Goal: Information Seeking & Learning: Learn about a topic

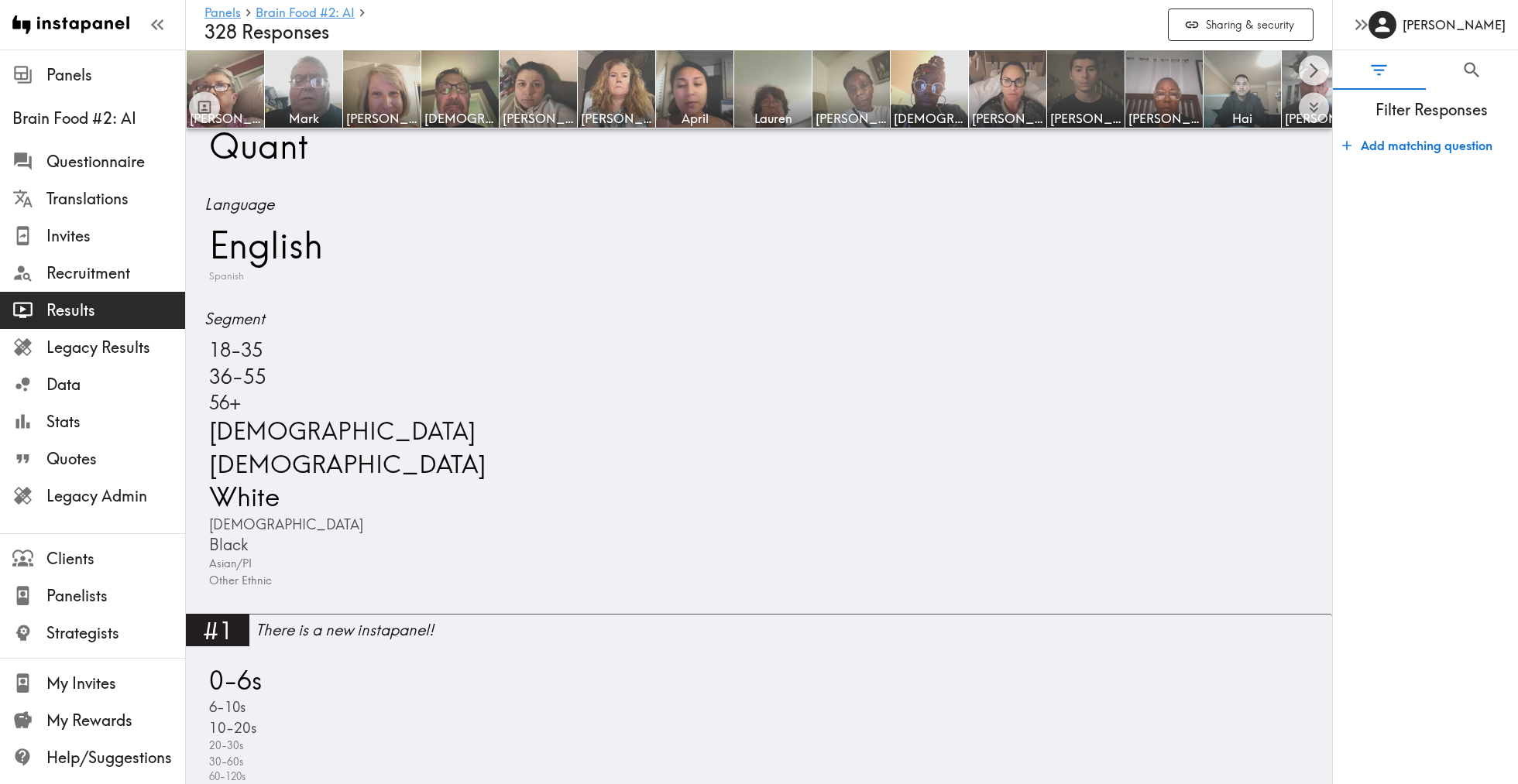
scroll to position [697, 0]
click at [1474, 74] on icon "Search" at bounding box center [1471, 70] width 21 height 21
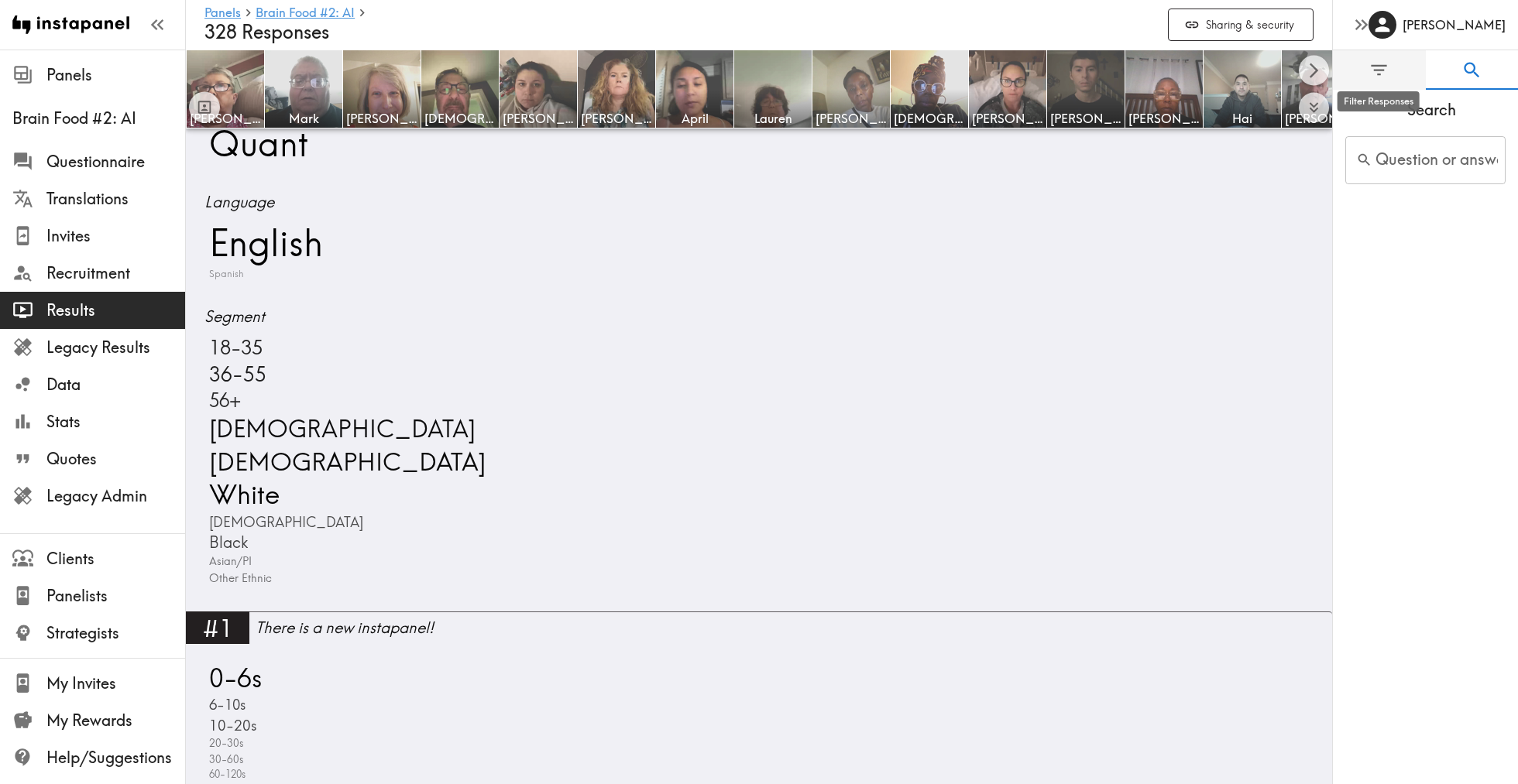
click at [1380, 74] on icon "Filter Responses" at bounding box center [1378, 70] width 21 height 21
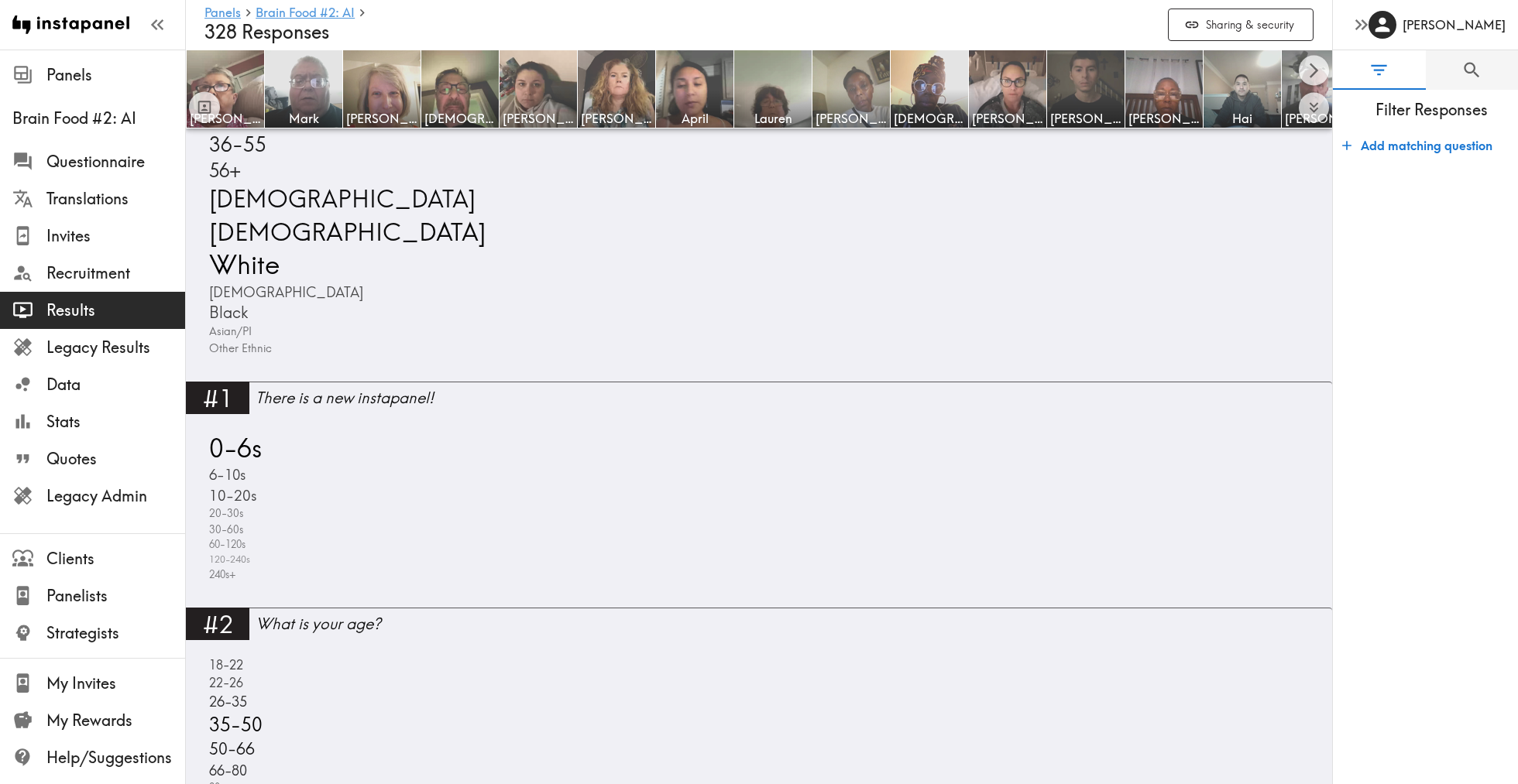
scroll to position [1051, 0]
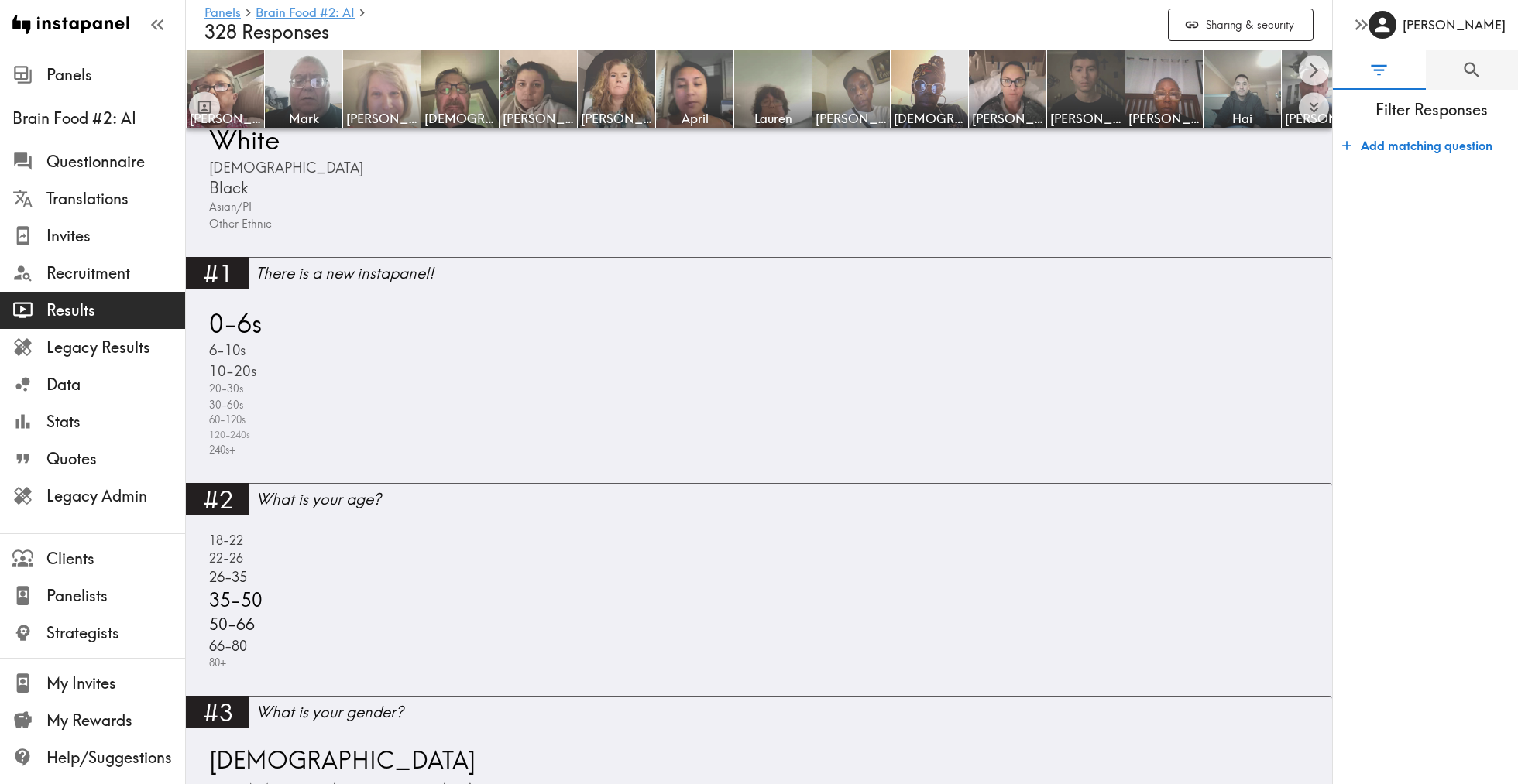
click at [390, 96] on img at bounding box center [381, 89] width 82 height 81
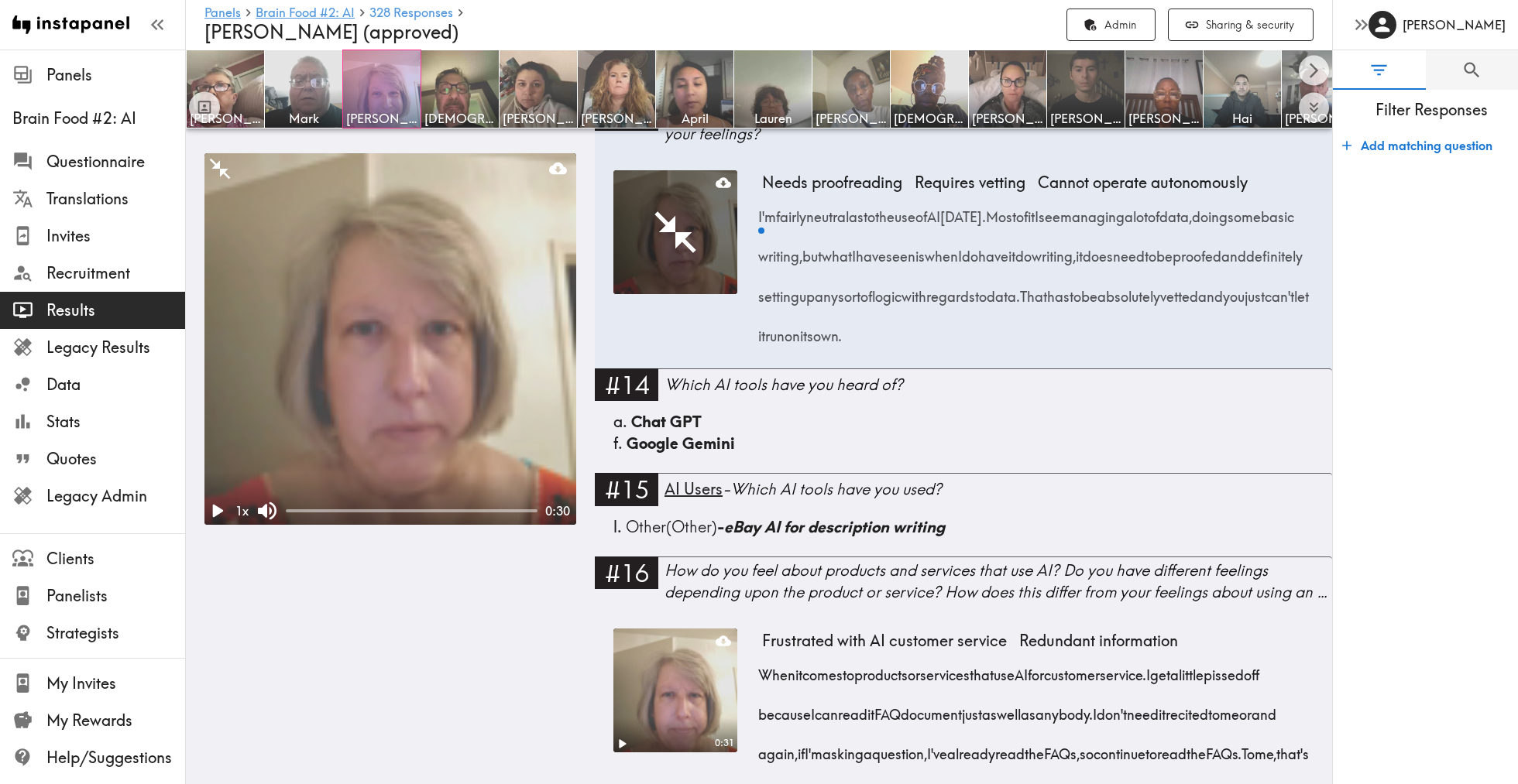
scroll to position [1937, 0]
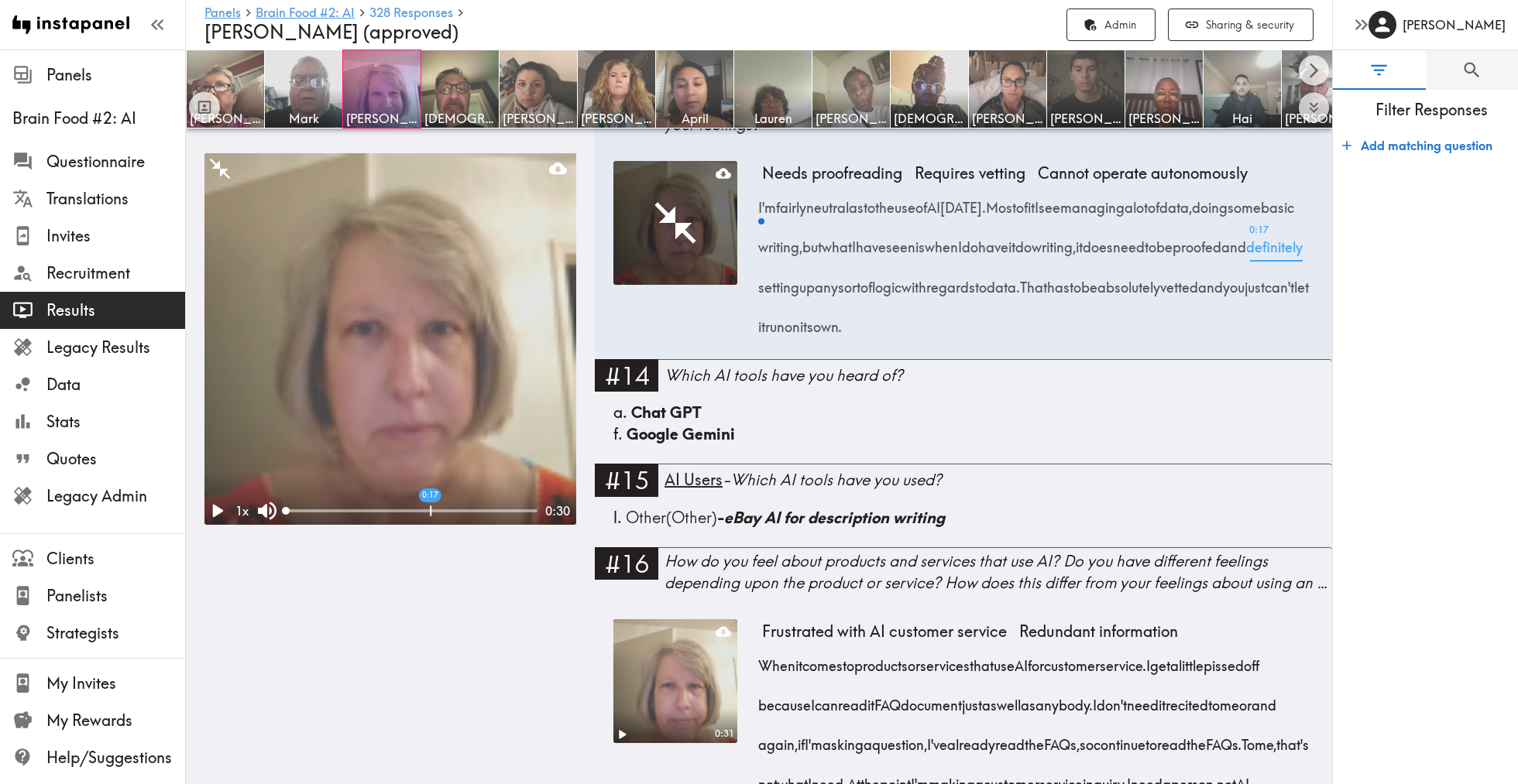
click at [1246, 261] on span "0:17 definitely" at bounding box center [1274, 242] width 56 height 39
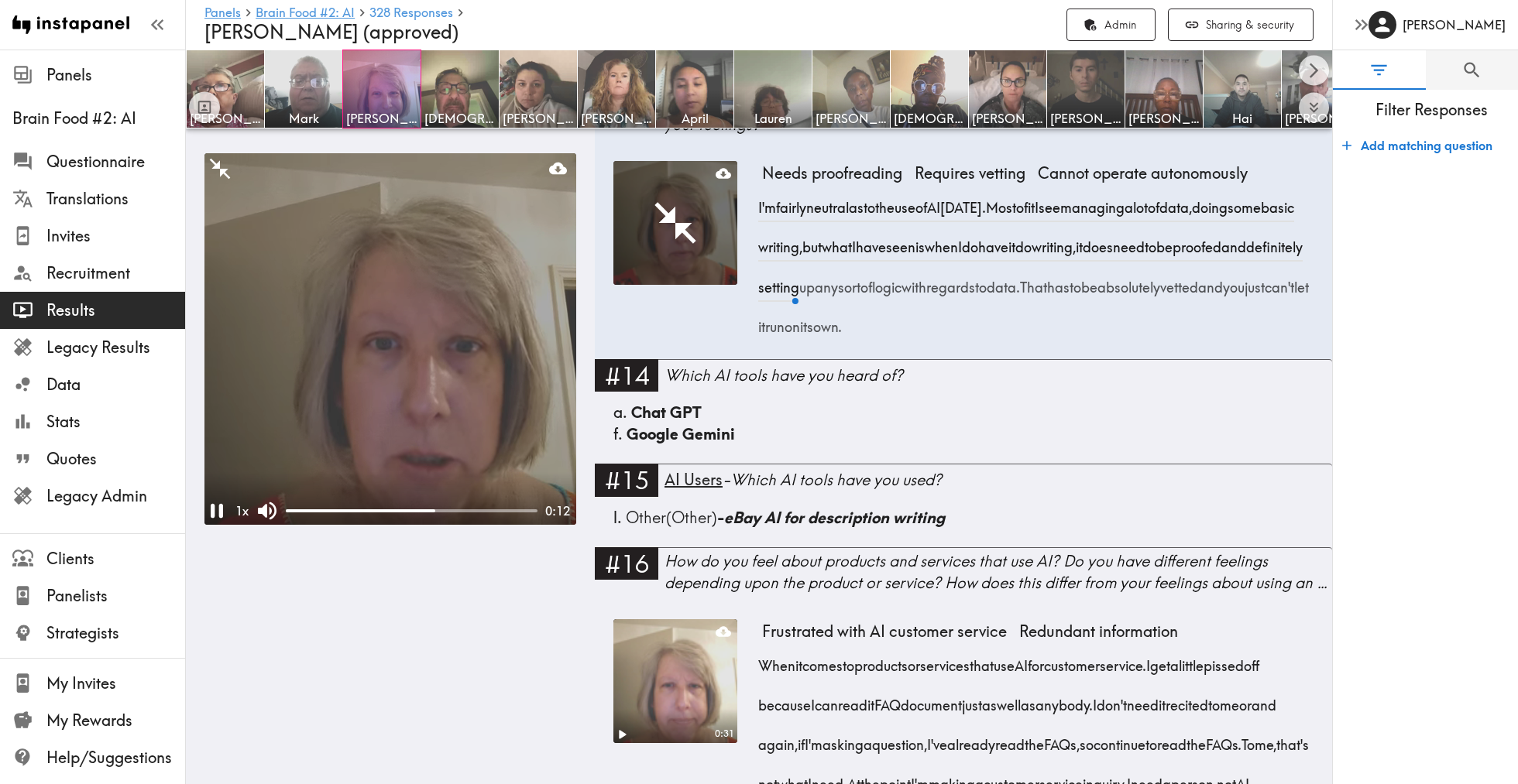
click at [383, 380] on video at bounding box center [390, 339] width 372 height 372
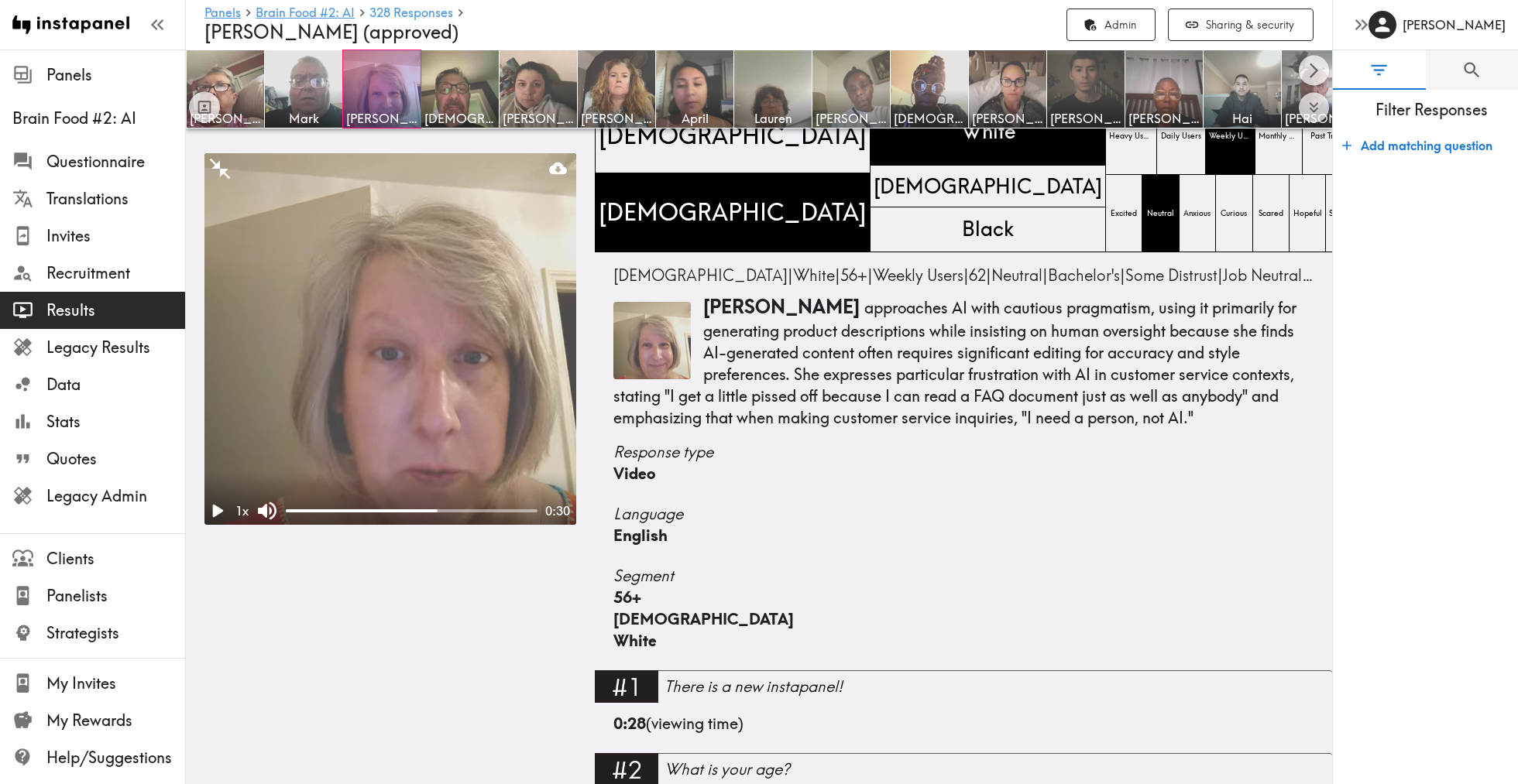
scroll to position [0, 0]
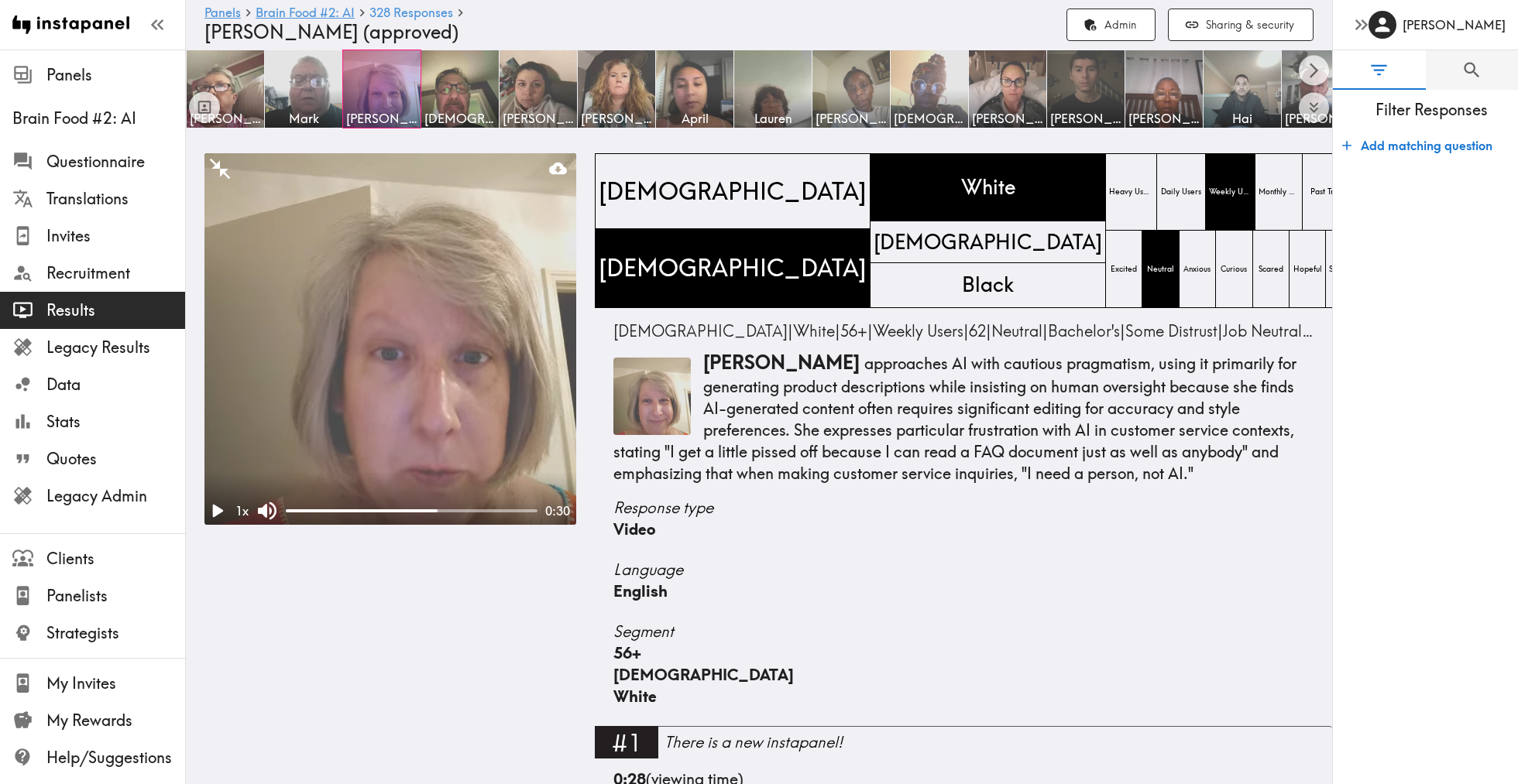
click at [926, 98] on img at bounding box center [930, 89] width 82 height 81
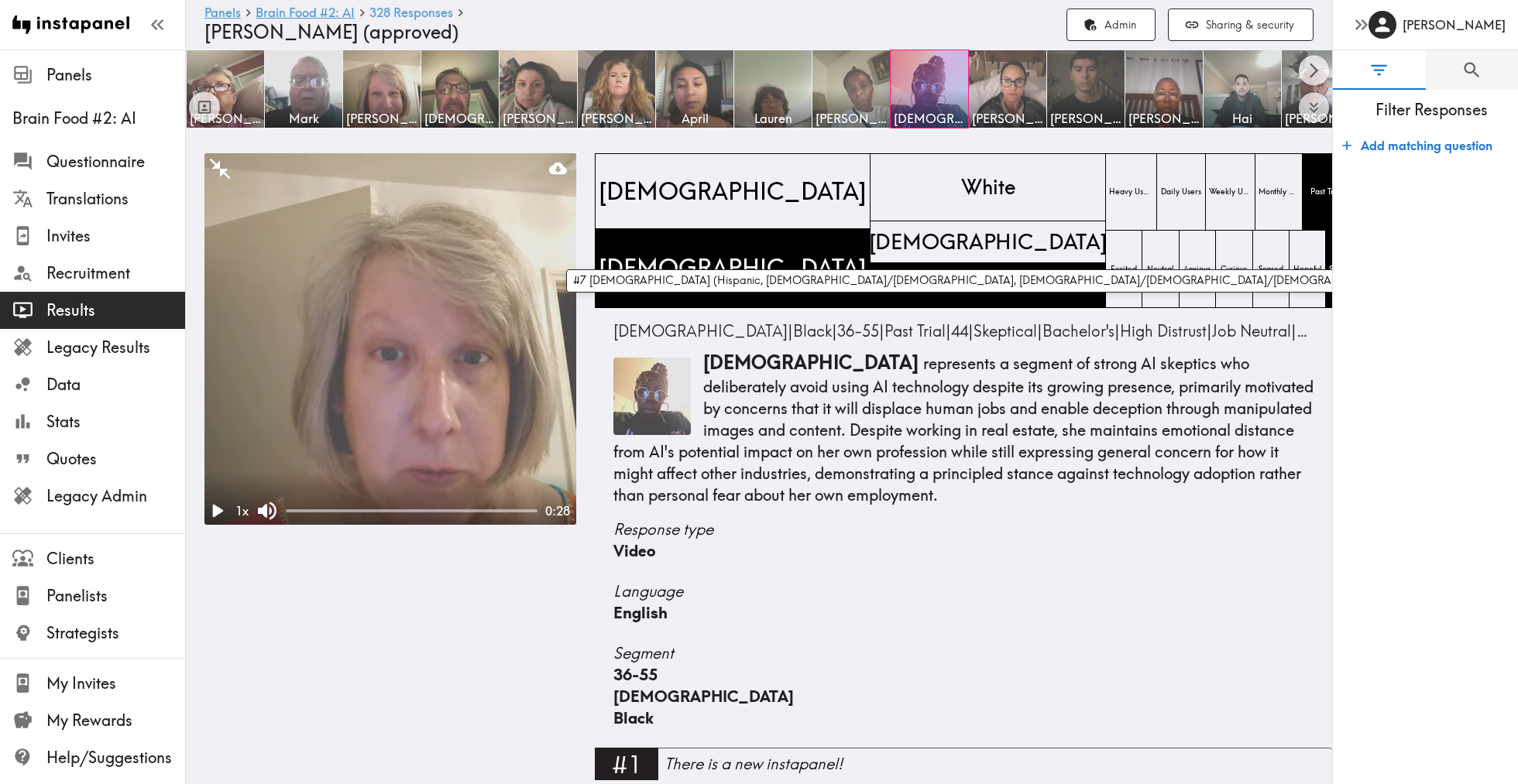
click at [866, 247] on span "[DEMOGRAPHIC_DATA]" at bounding box center [988, 243] width 244 height 36
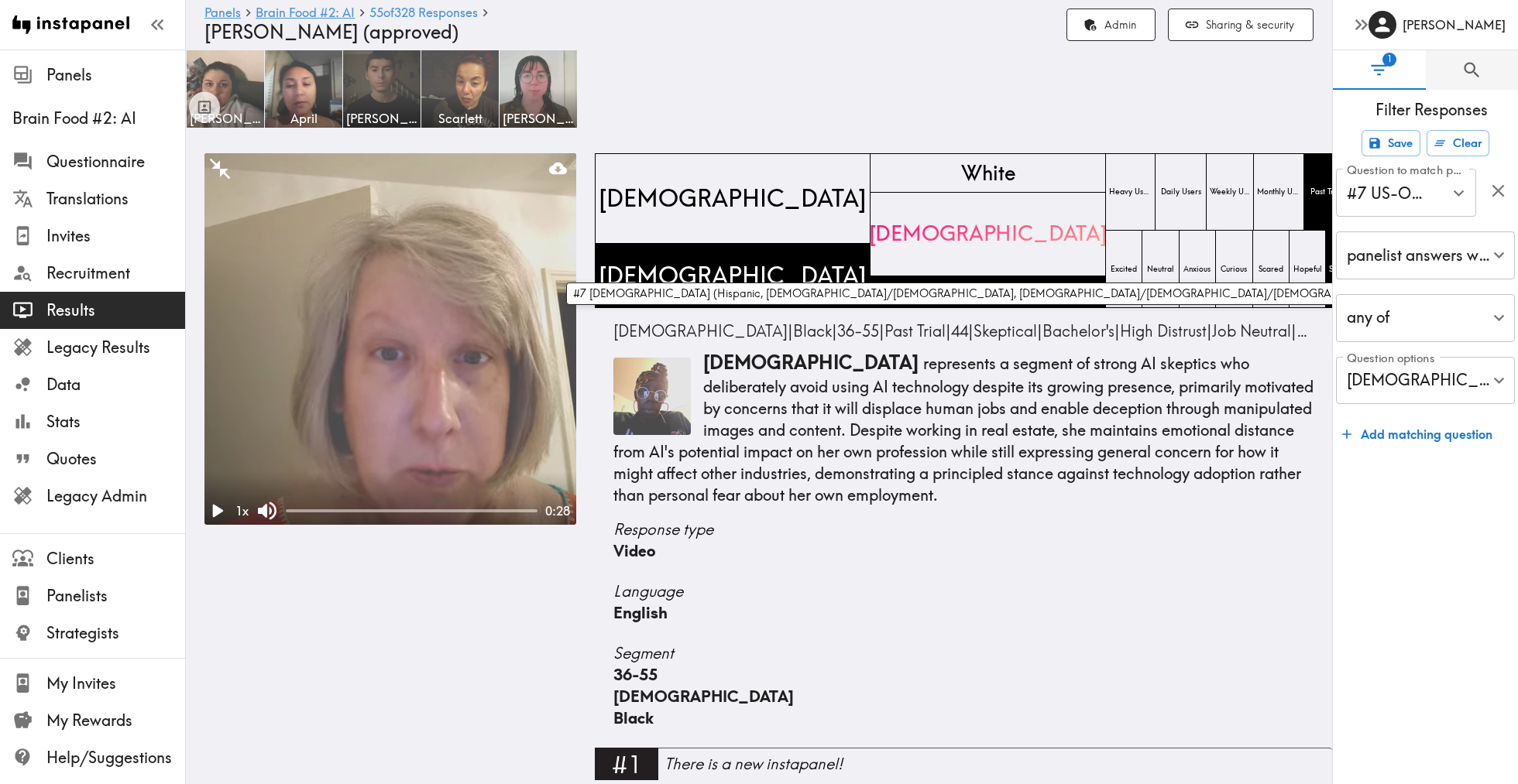
click at [866, 245] on span "[DEMOGRAPHIC_DATA]" at bounding box center [988, 234] width 244 height 36
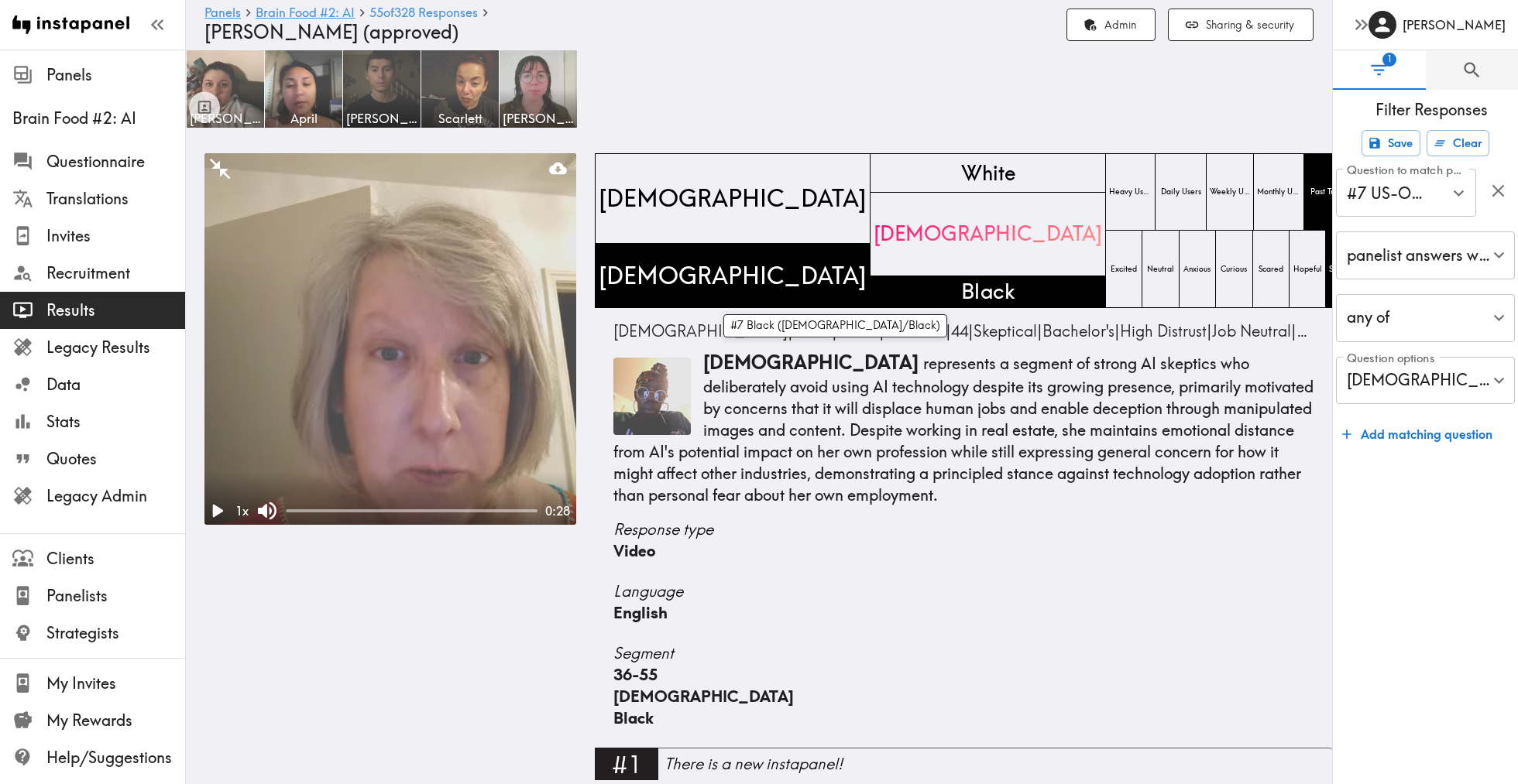
click at [958, 295] on span "Black" at bounding box center [988, 292] width 60 height 36
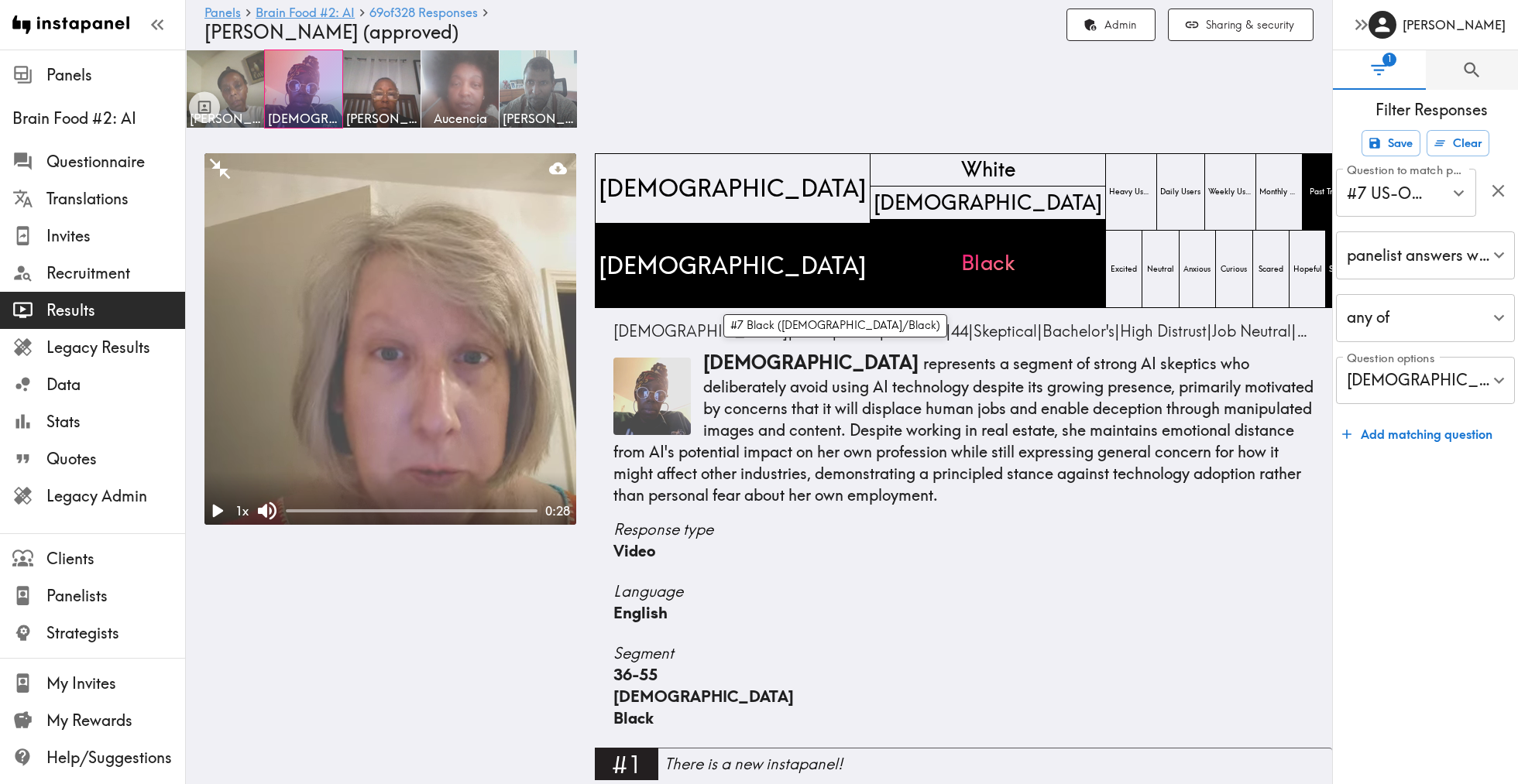
click at [958, 279] on span "Black" at bounding box center [988, 263] width 60 height 36
click at [871, 283] on div "Black" at bounding box center [988, 264] width 235 height 88
click at [1462, 148] on button "Clear" at bounding box center [1457, 143] width 63 height 26
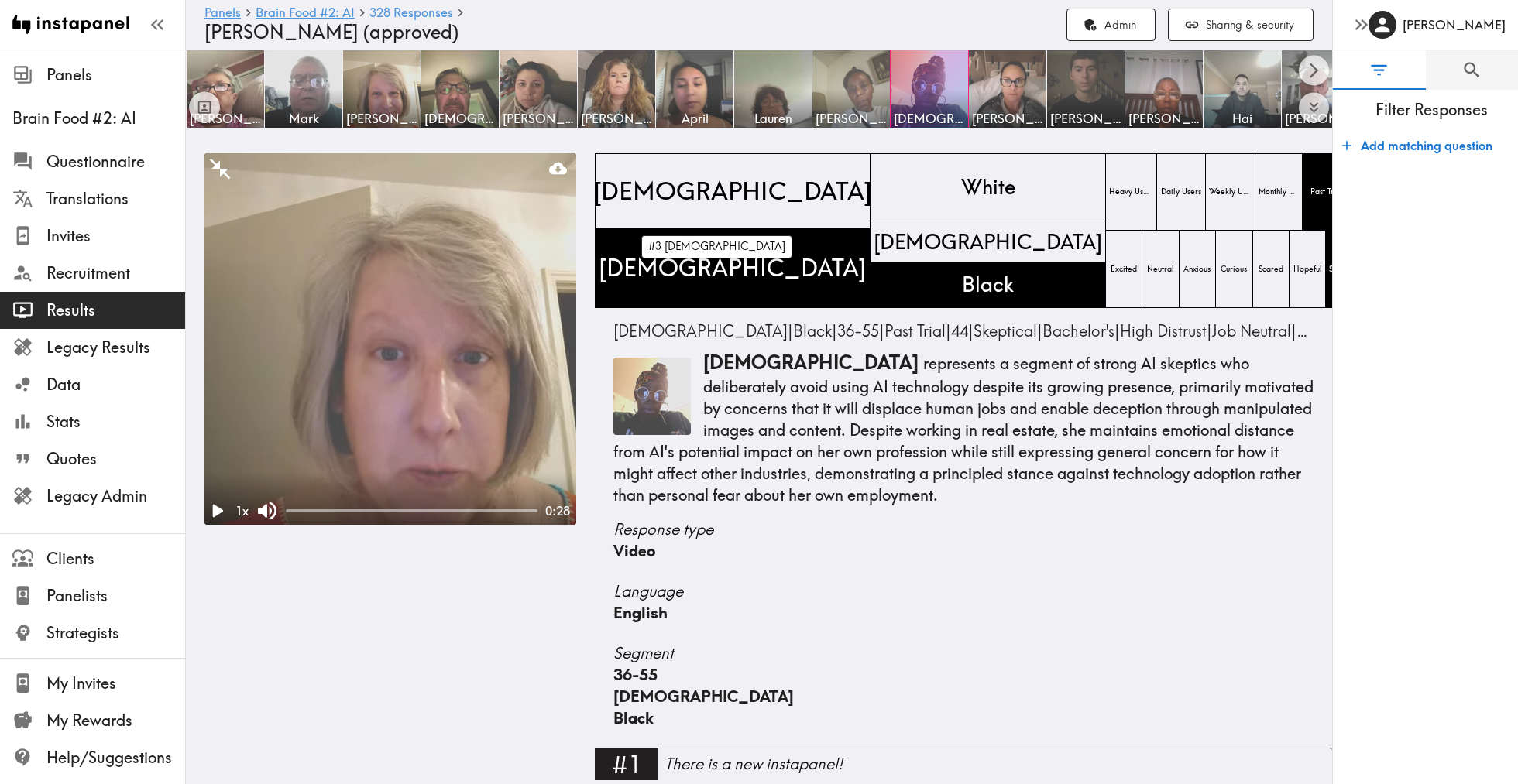
click at [703, 197] on div "[DEMOGRAPHIC_DATA]" at bounding box center [733, 191] width 275 height 76
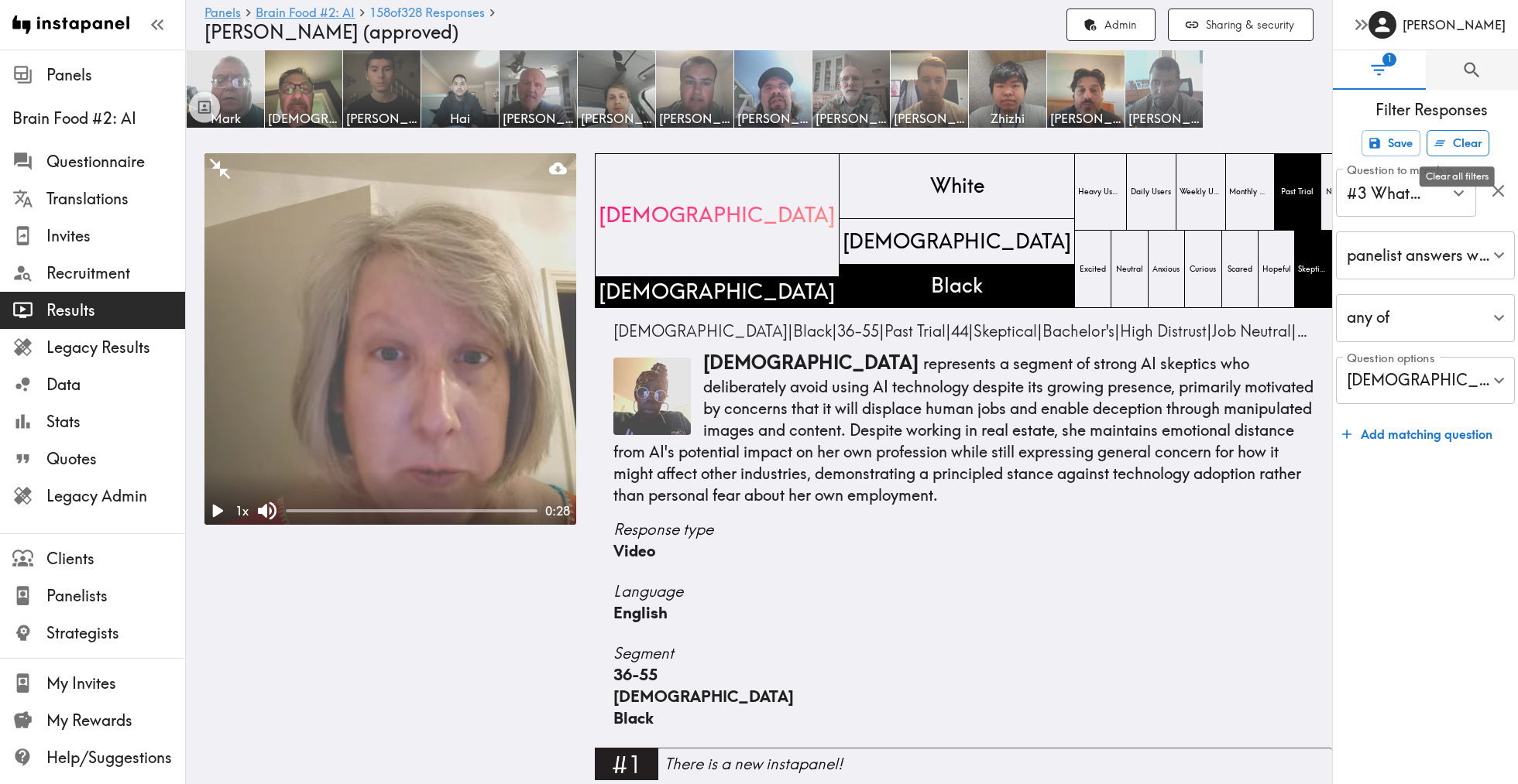
click at [1446, 137] on button "Clear" at bounding box center [1457, 143] width 63 height 26
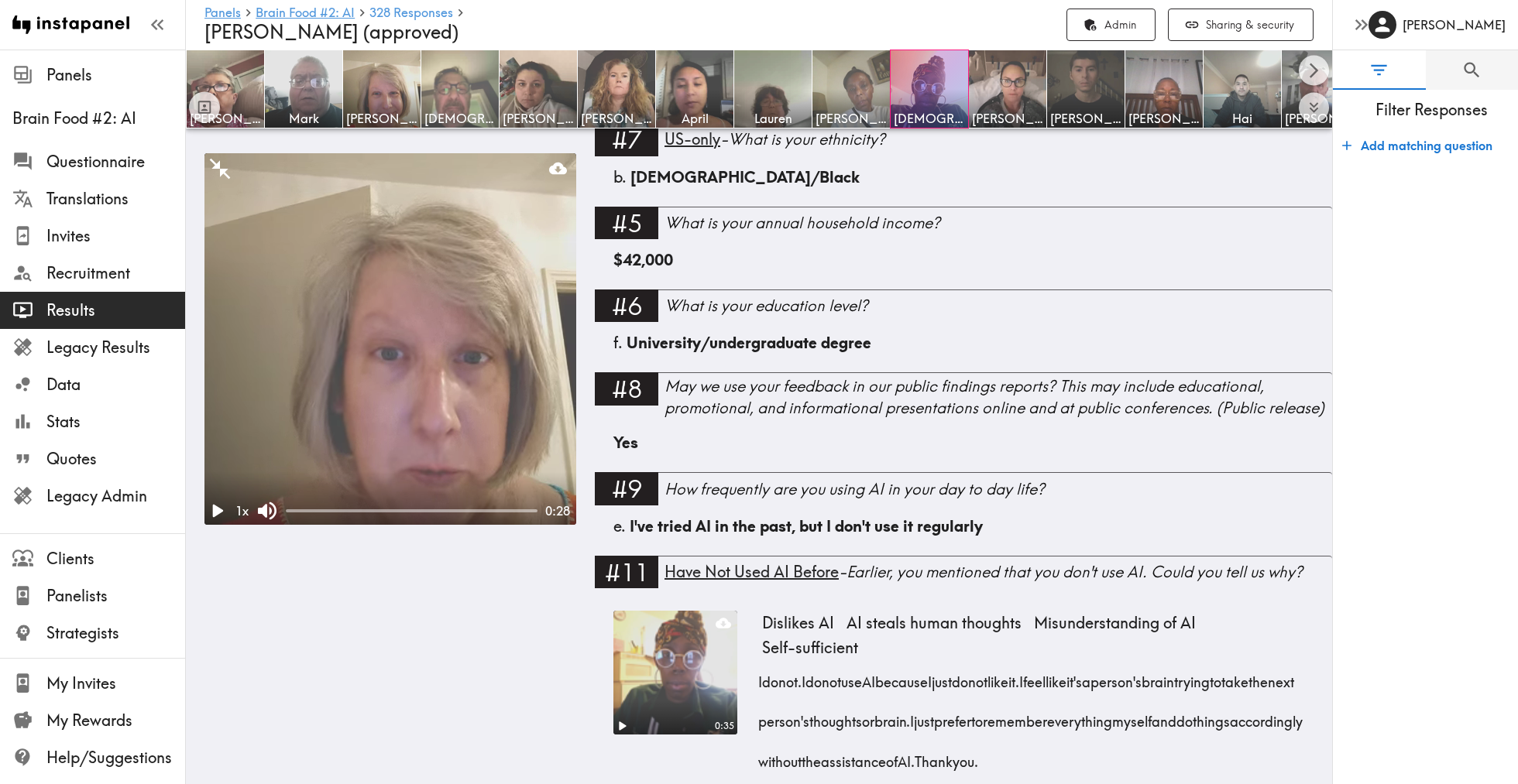
scroll to position [603, 0]
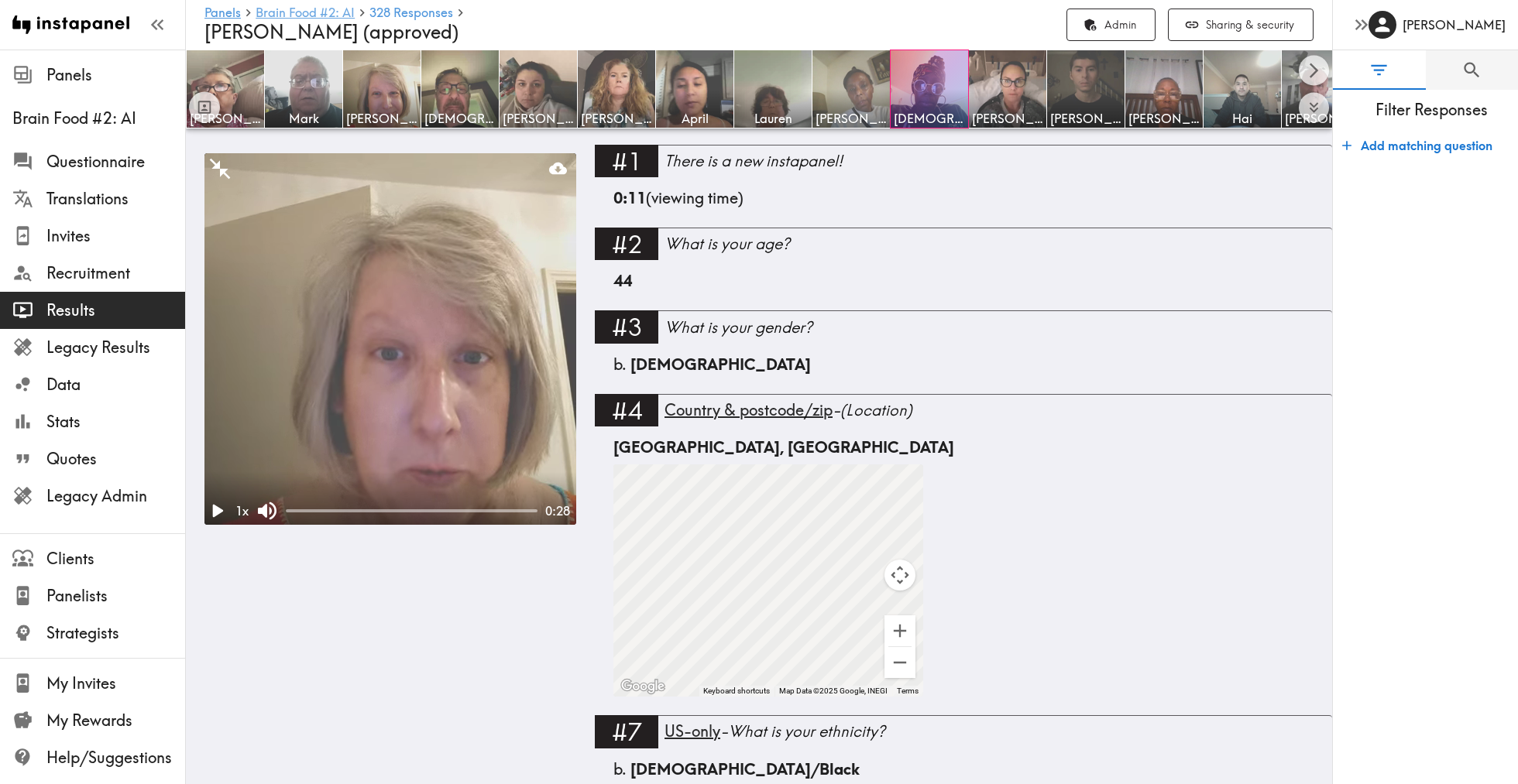
click at [335, 11] on link "Brain Food #2: AI" at bounding box center [305, 14] width 99 height 15
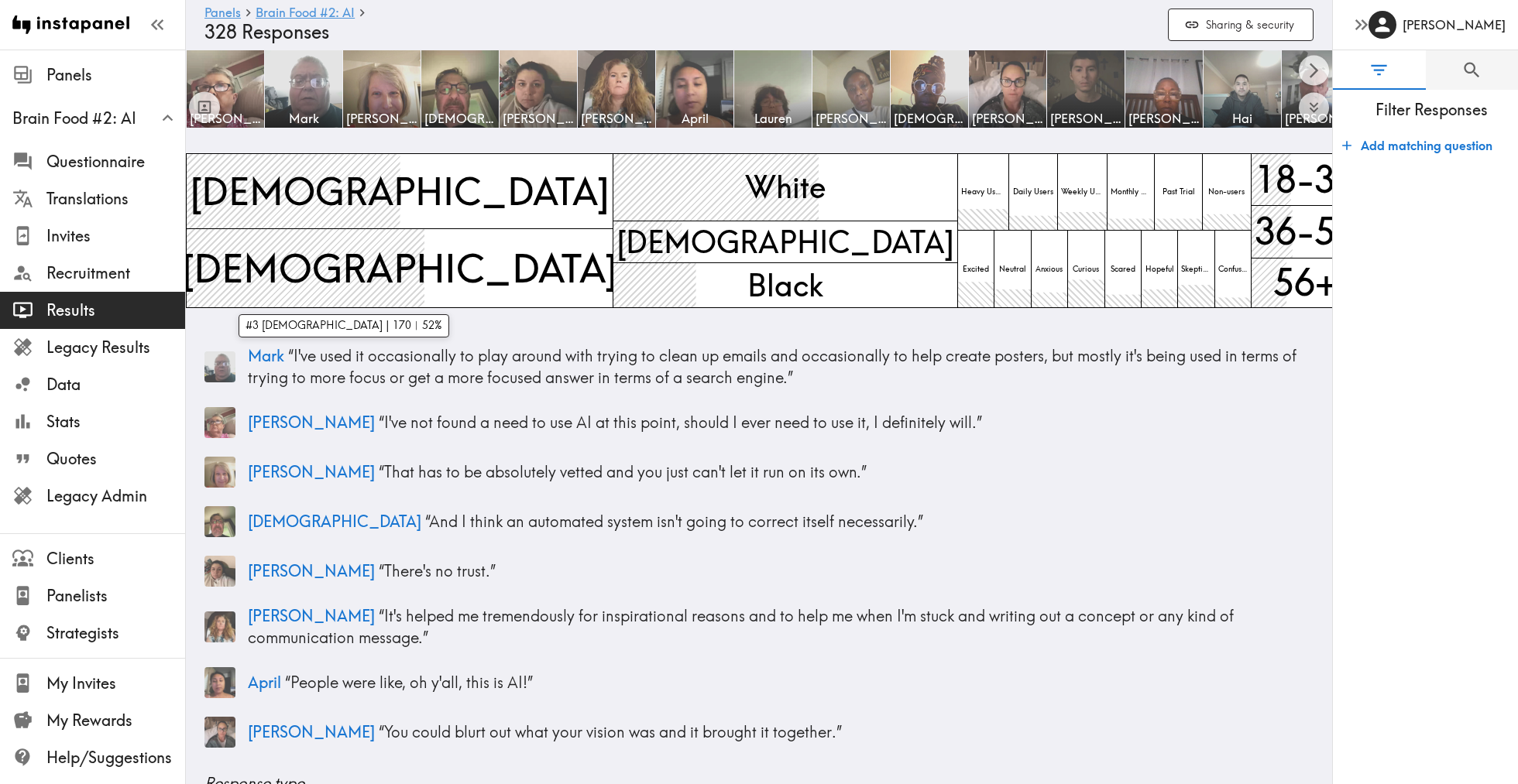
click at [349, 274] on span "[DEMOGRAPHIC_DATA]" at bounding box center [399, 269] width 443 height 60
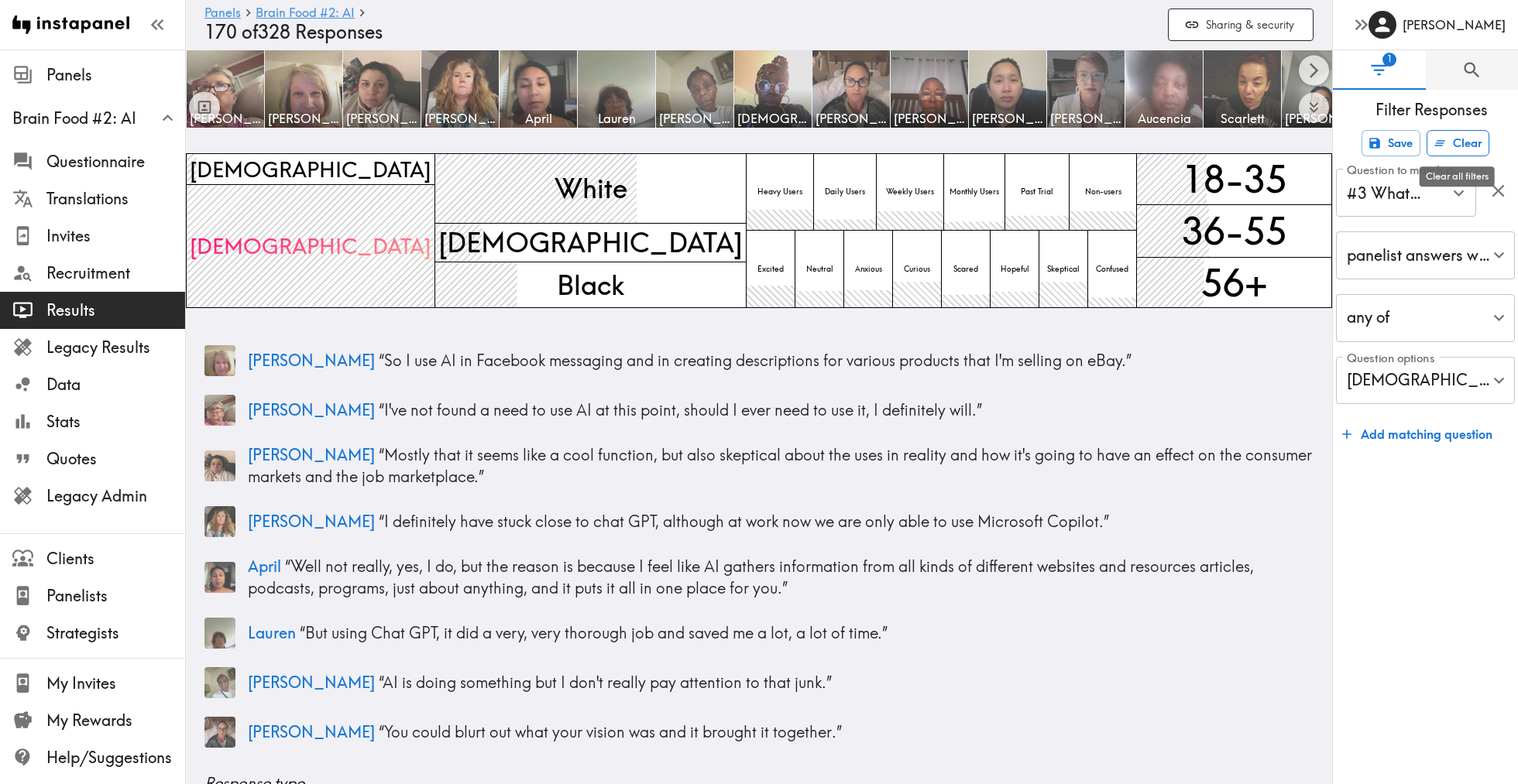
click at [1459, 135] on button "Clear" at bounding box center [1457, 143] width 63 height 26
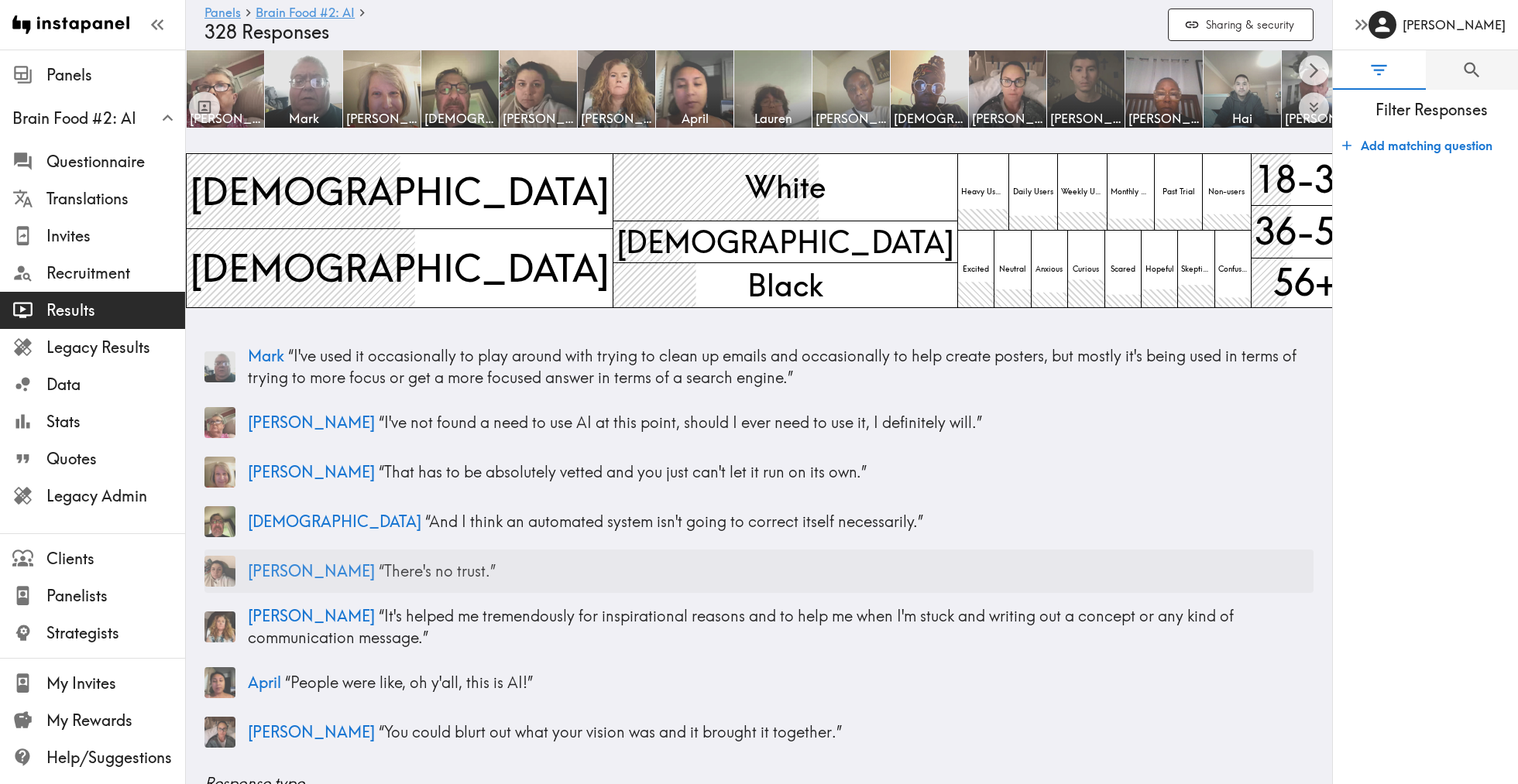
click at [457, 570] on p "[PERSON_NAME] “ There's no trust. ”" at bounding box center [780, 570] width 1065 height 22
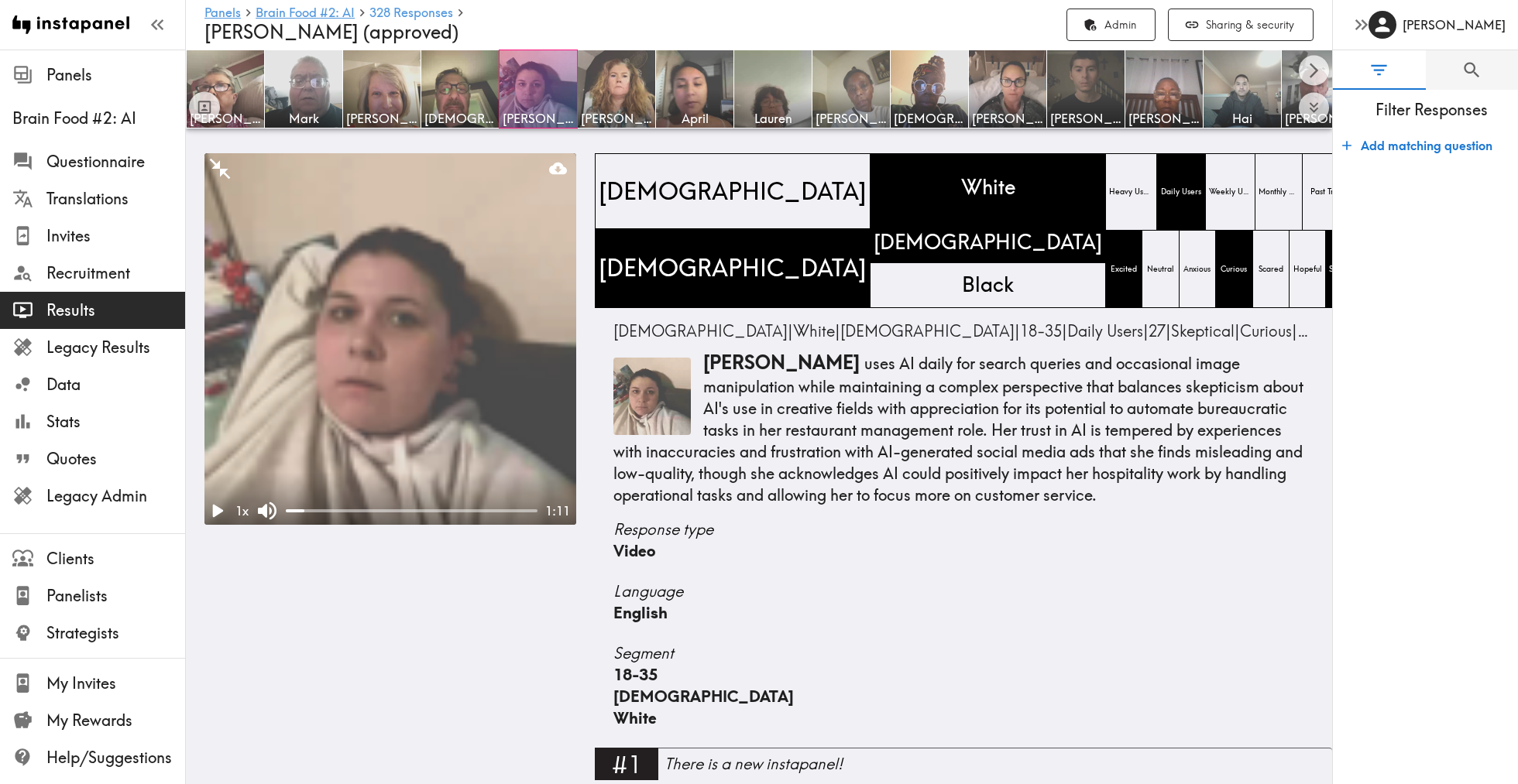
scroll to position [3223, 0]
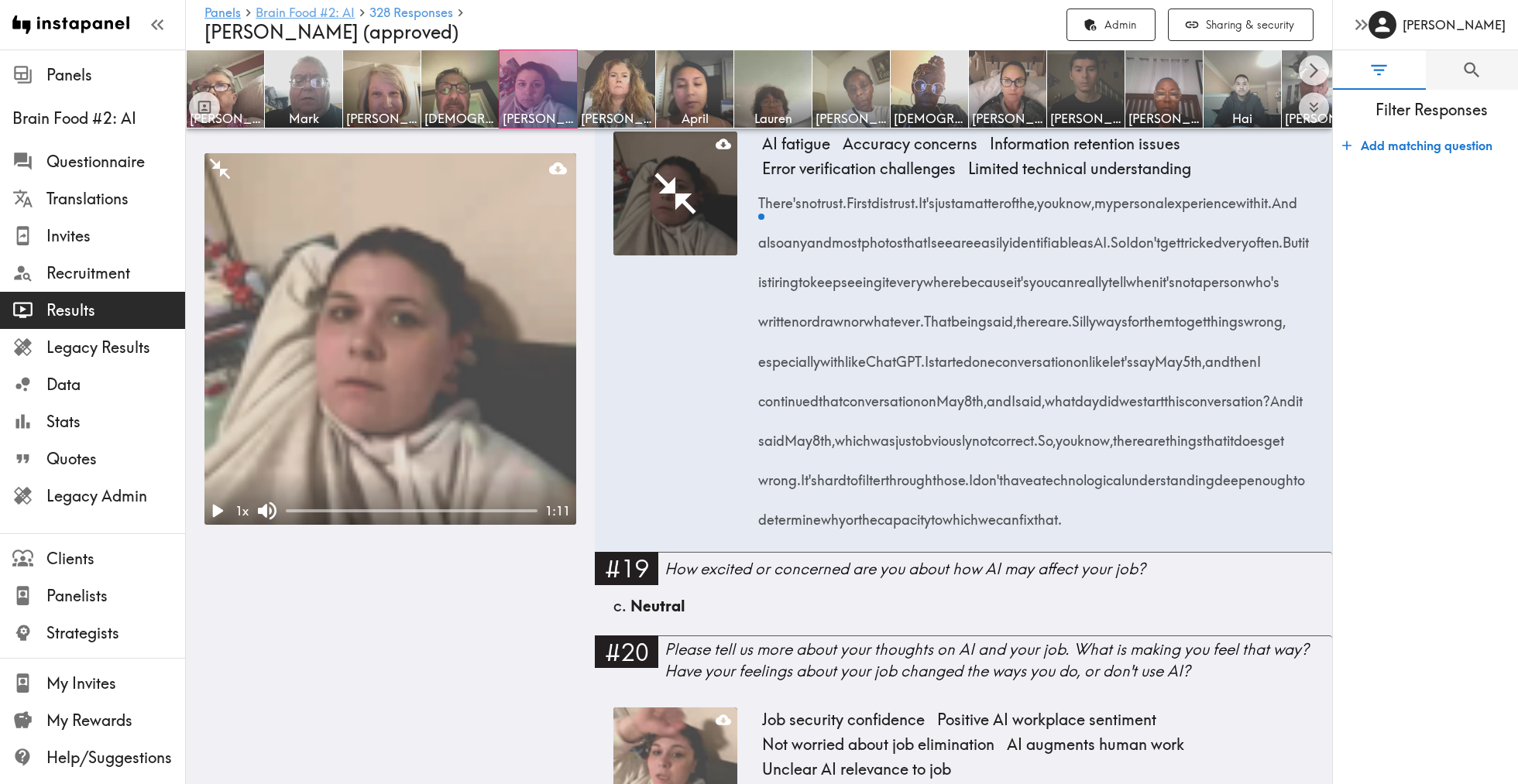
click at [305, 15] on link "Brain Food #2: AI" at bounding box center [305, 14] width 99 height 15
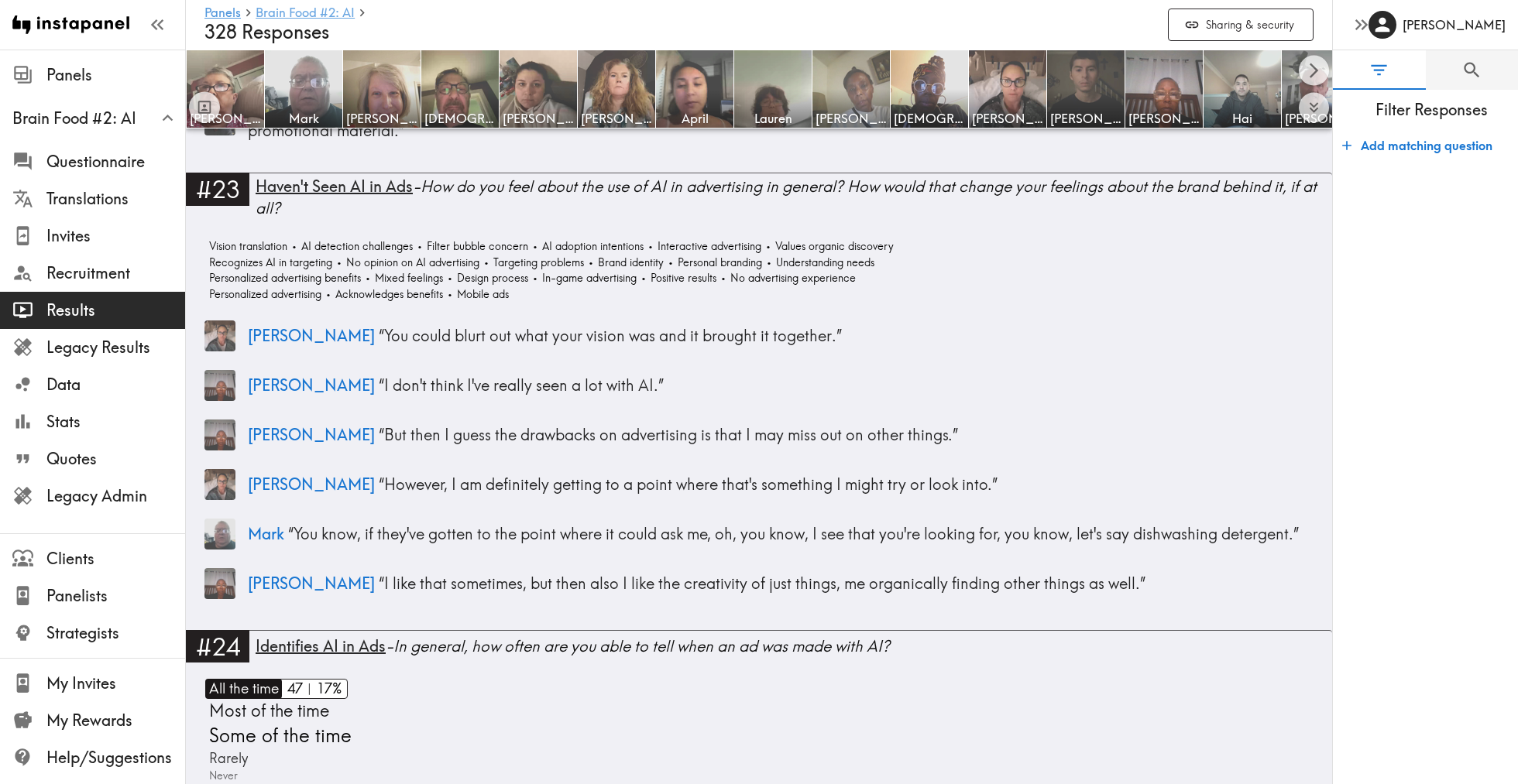
scroll to position [8350, 0]
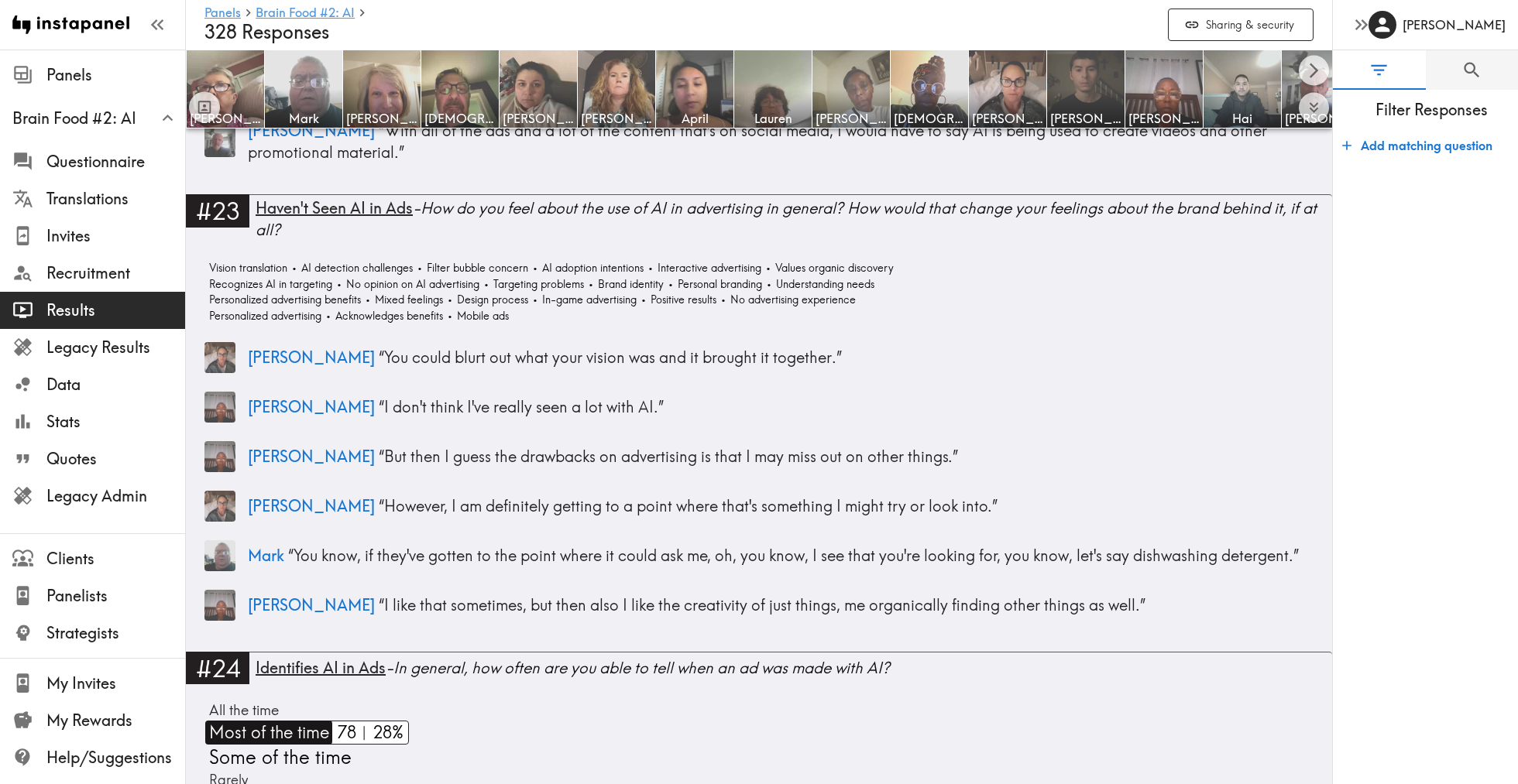
click at [267, 720] on span "Most of the time" at bounding box center [267, 732] width 124 height 23
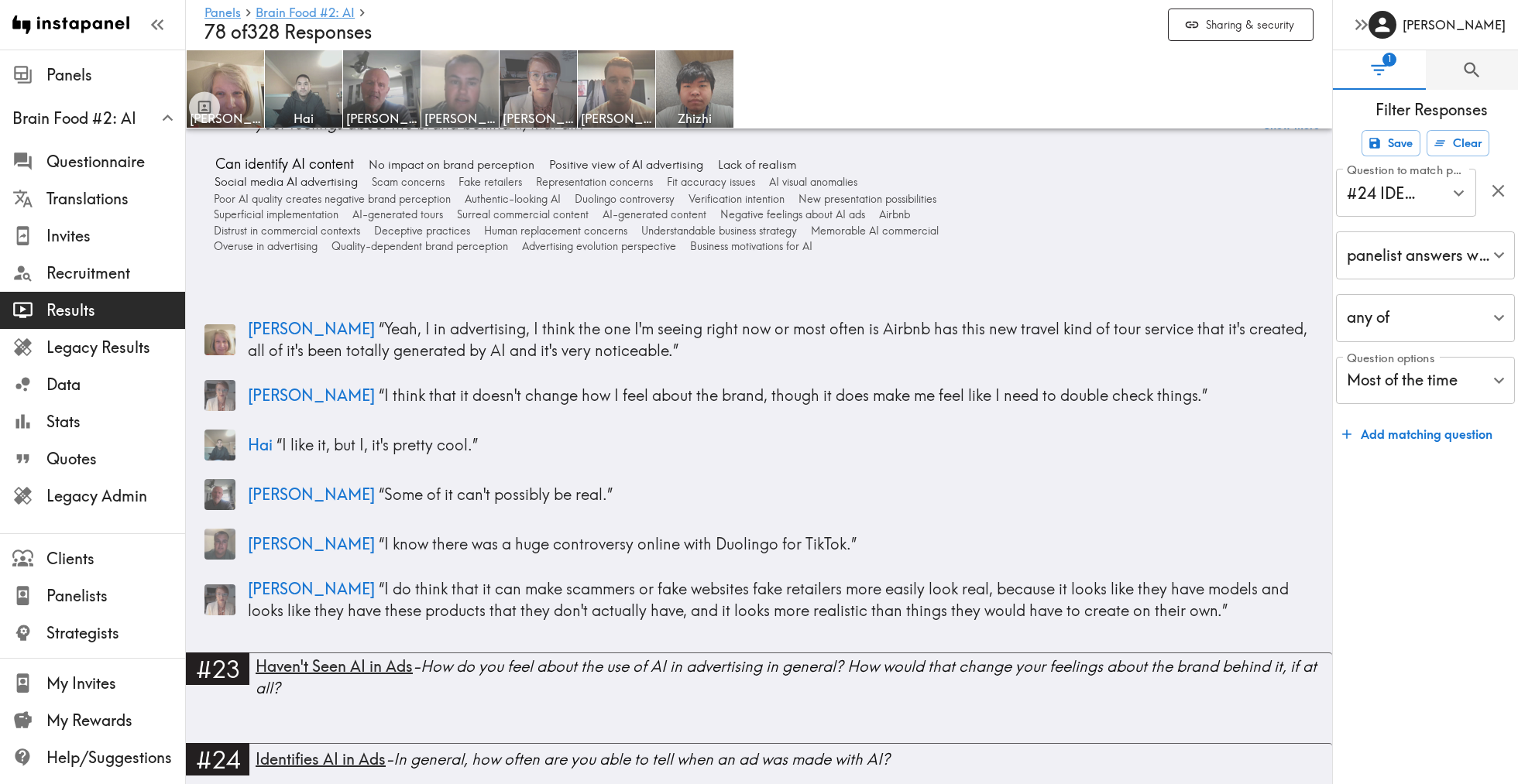
scroll to position [6767, 0]
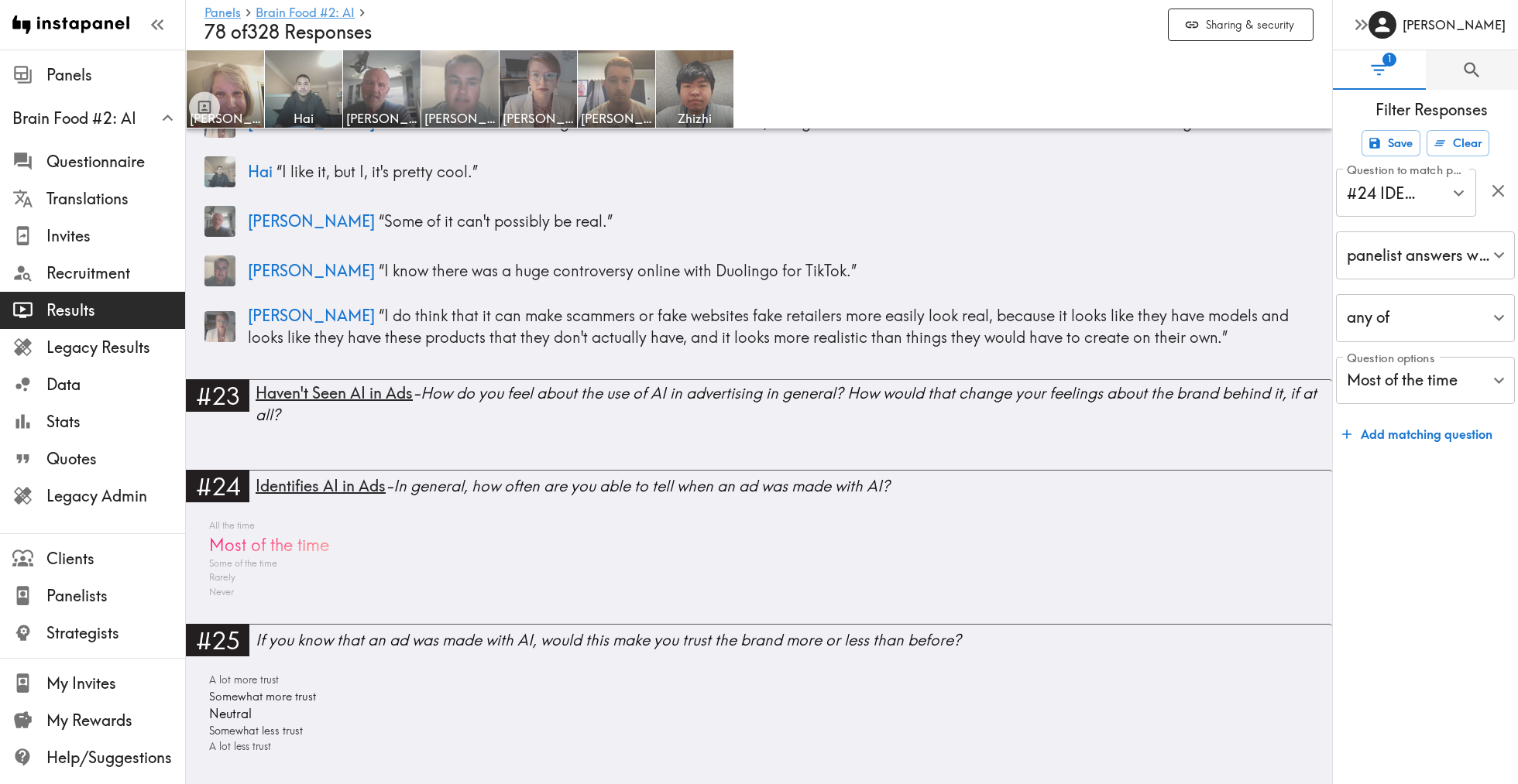
click at [474, 104] on img at bounding box center [460, 89] width 82 height 81
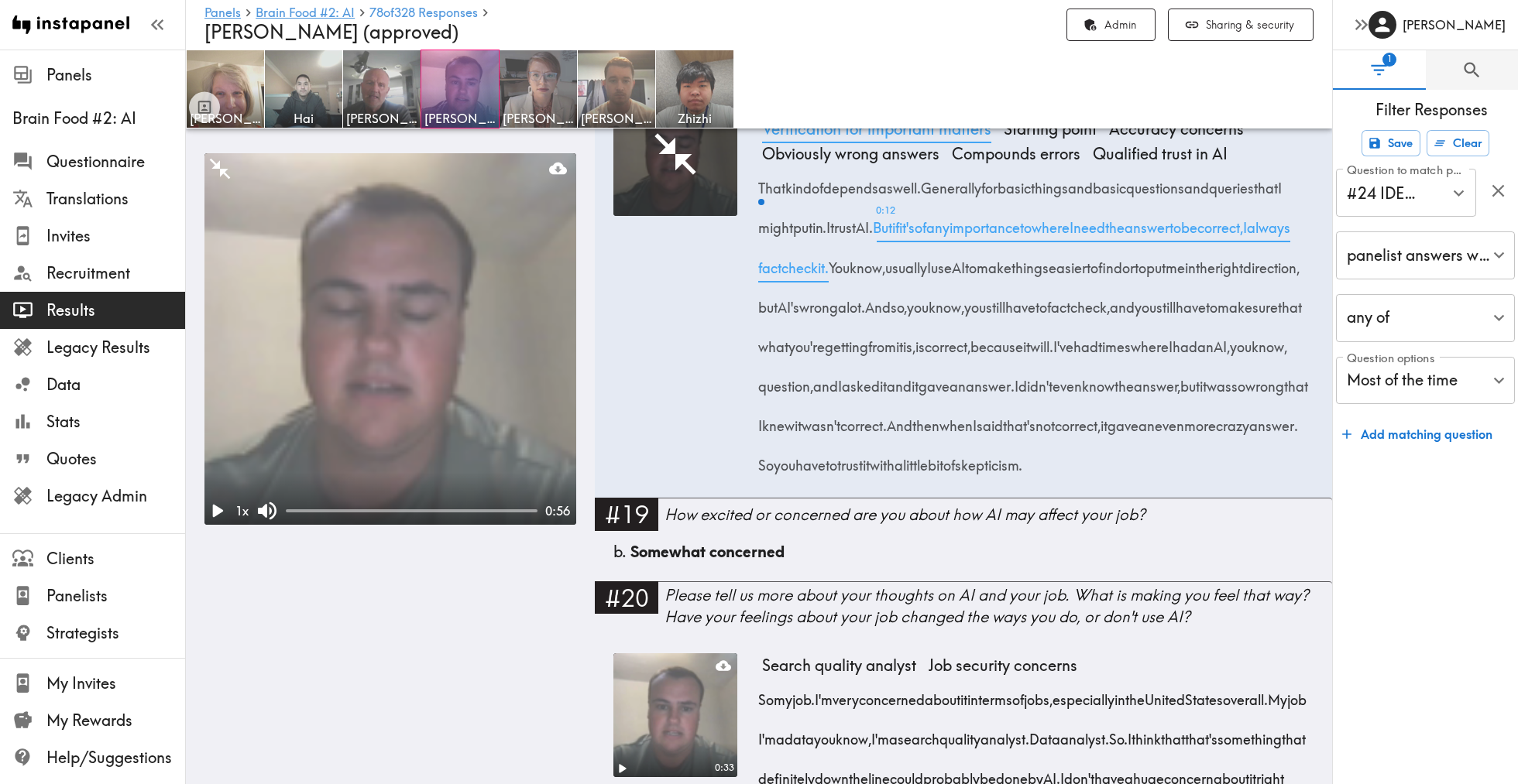
click at [981, 141] on span "Verification for important matters" at bounding box center [877, 129] width 242 height 24
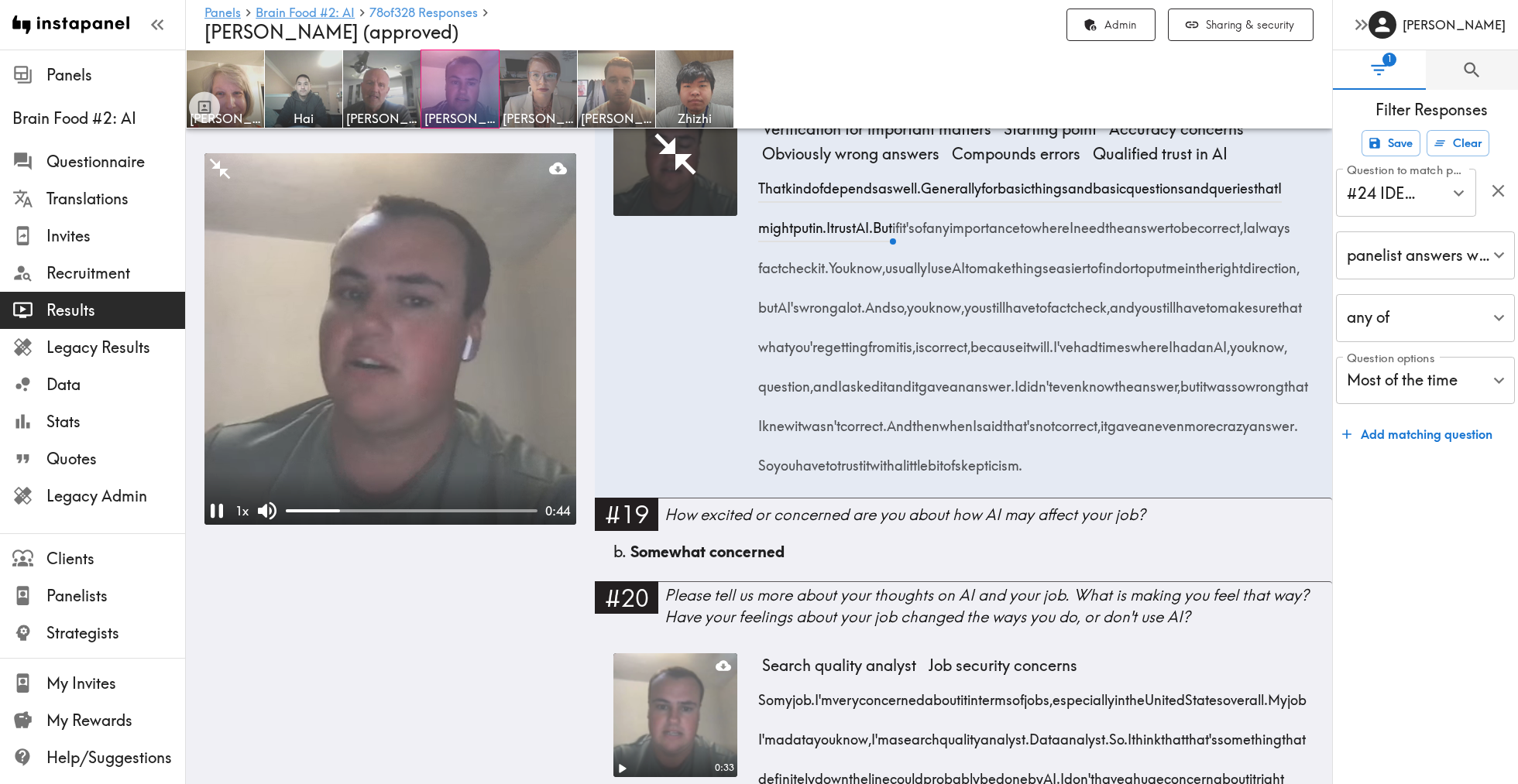
click at [486, 333] on video at bounding box center [390, 339] width 372 height 372
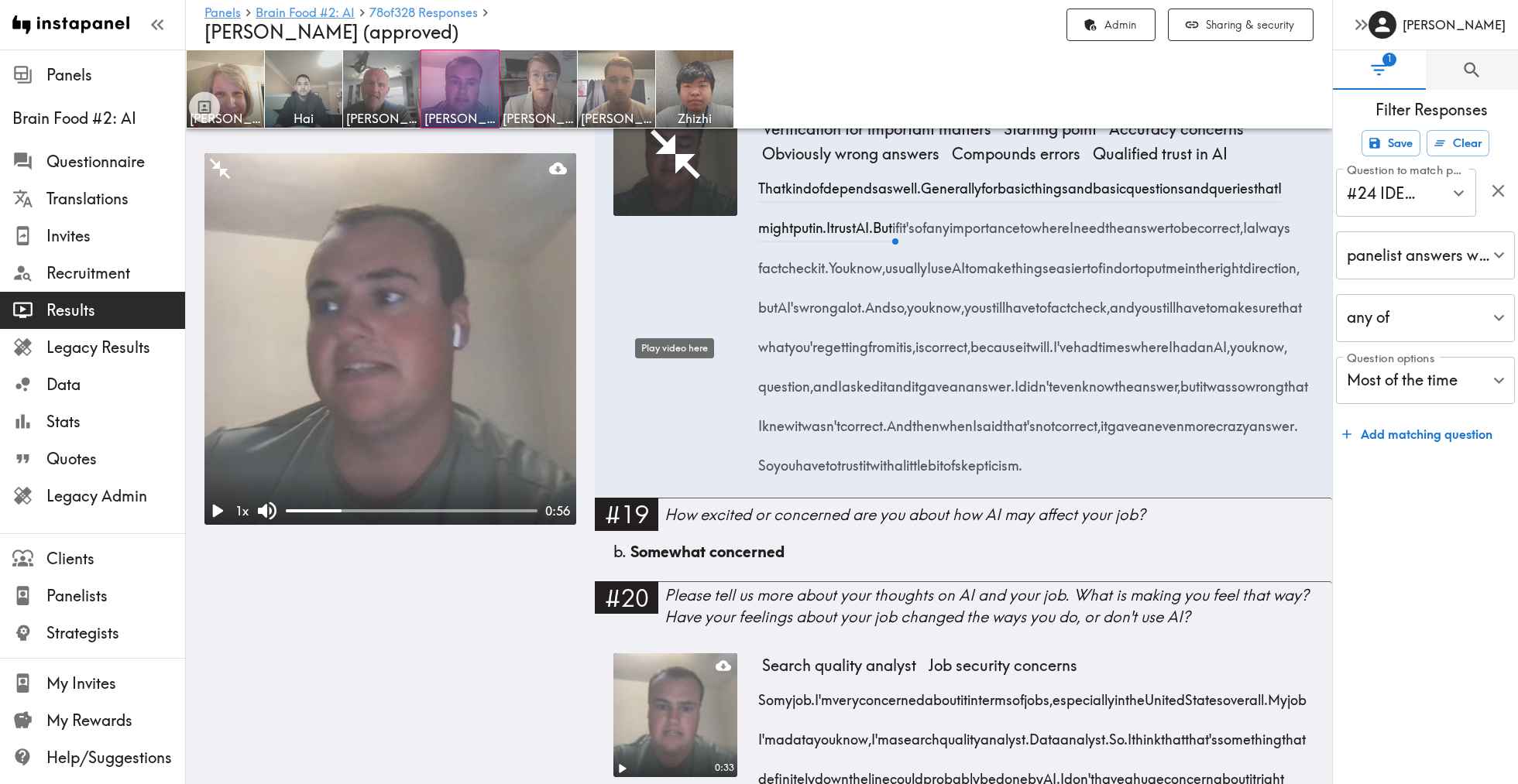
click at [674, 185] on icon "Play video here" at bounding box center [676, 155] width 60 height 60
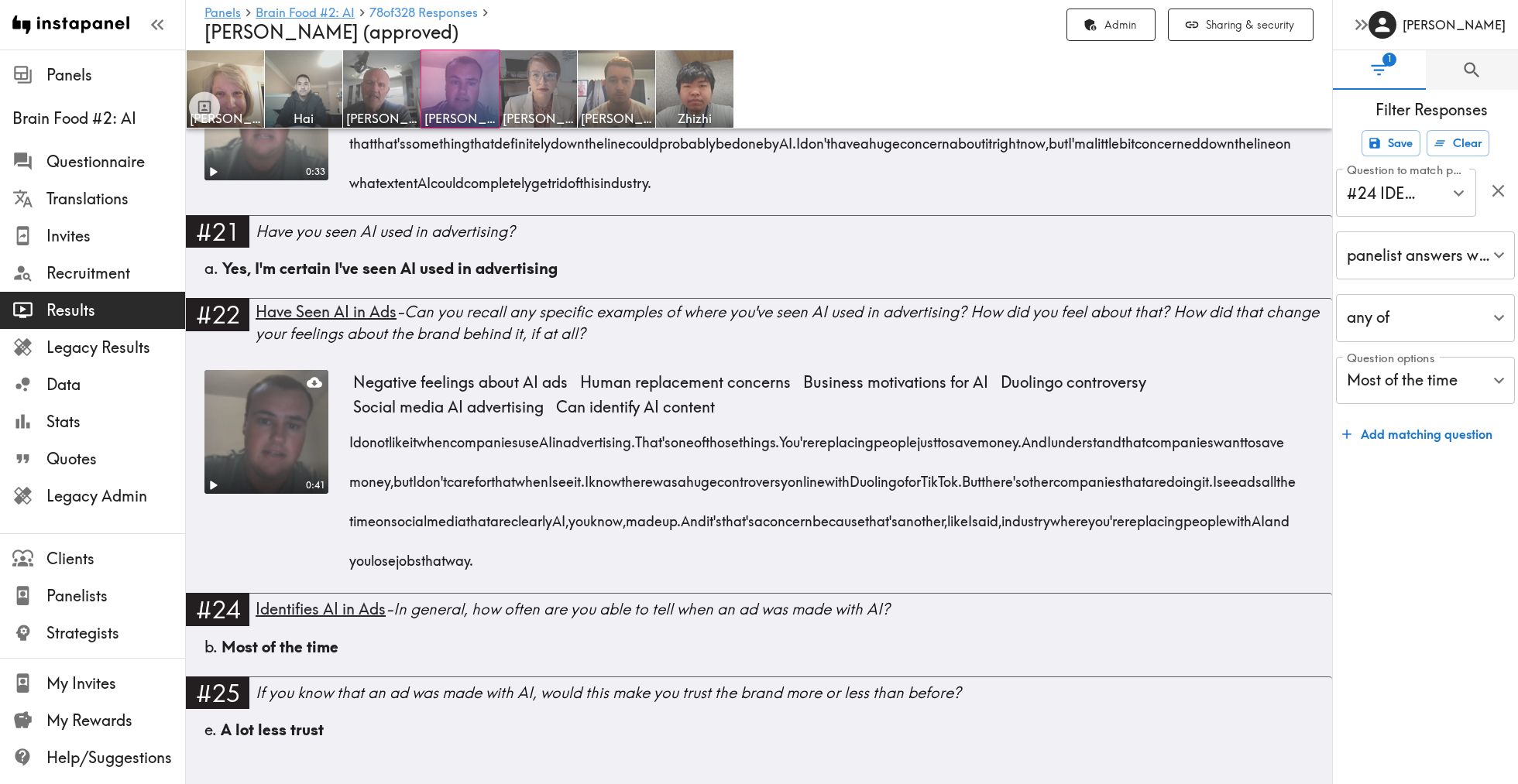
click at [288, 478] on video at bounding box center [266, 432] width 130 height 130
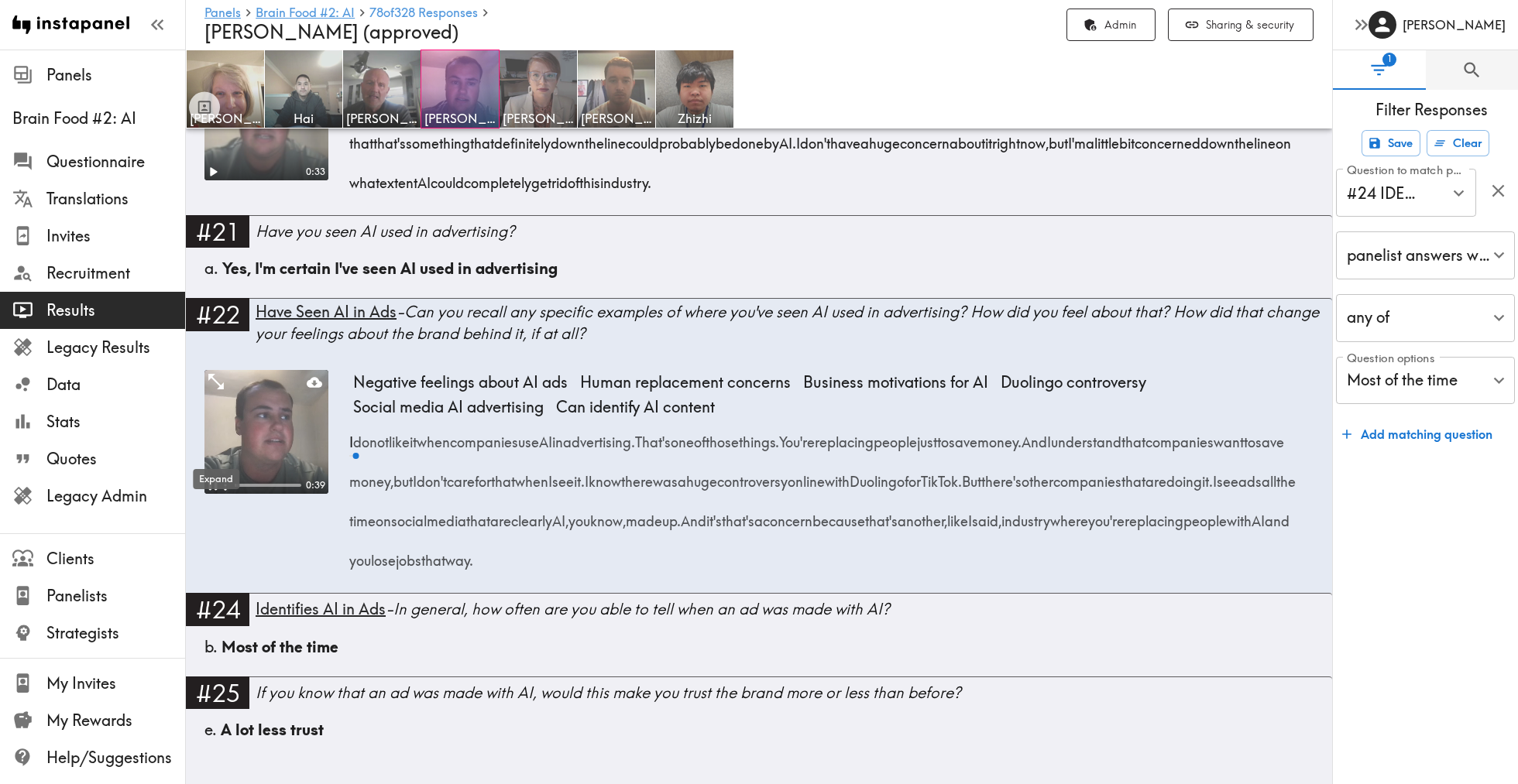
click at [218, 392] on icon "Expand" at bounding box center [216, 381] width 20 height 20
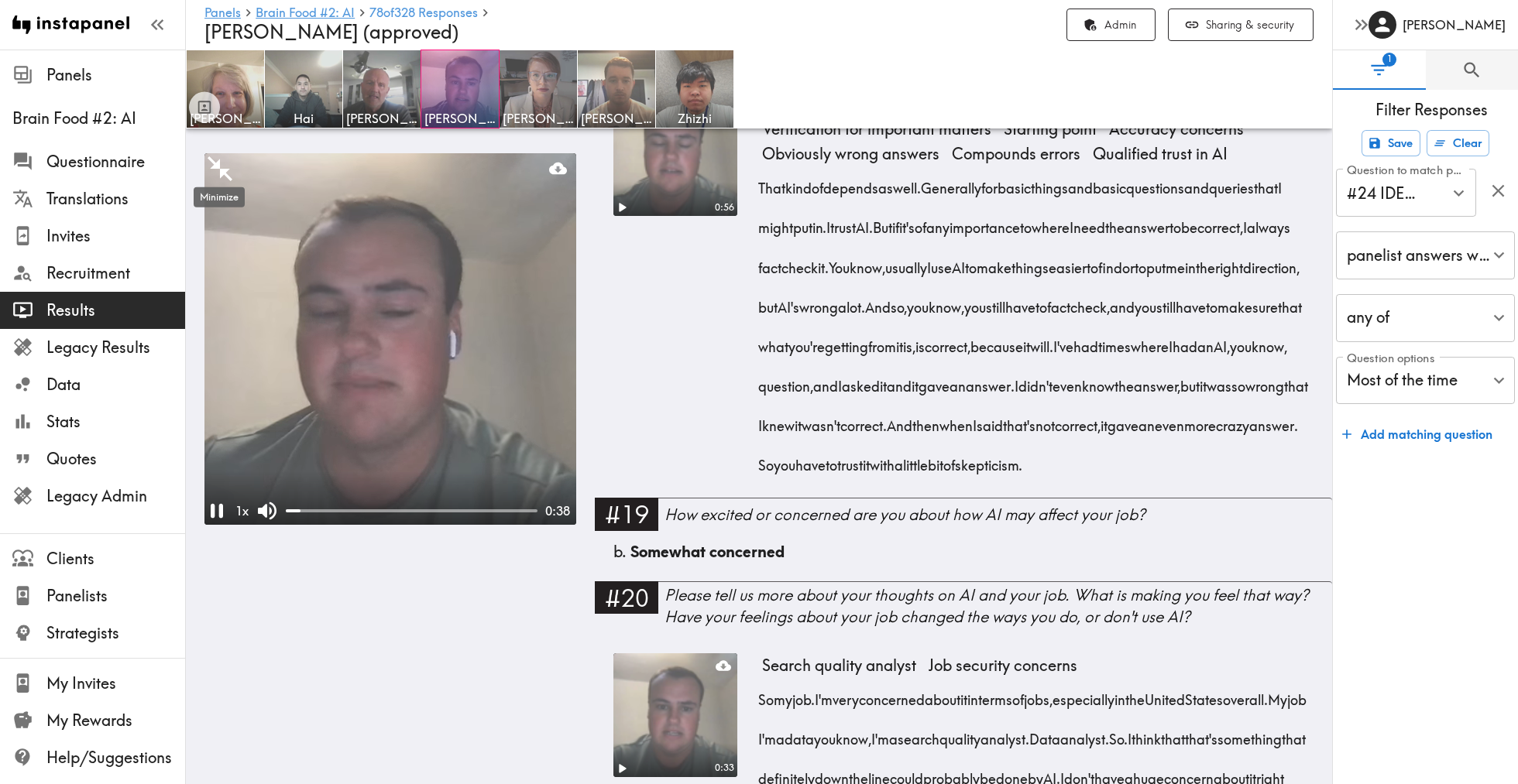
click at [225, 170] on icon "Minimize" at bounding box center [219, 169] width 24 height 24
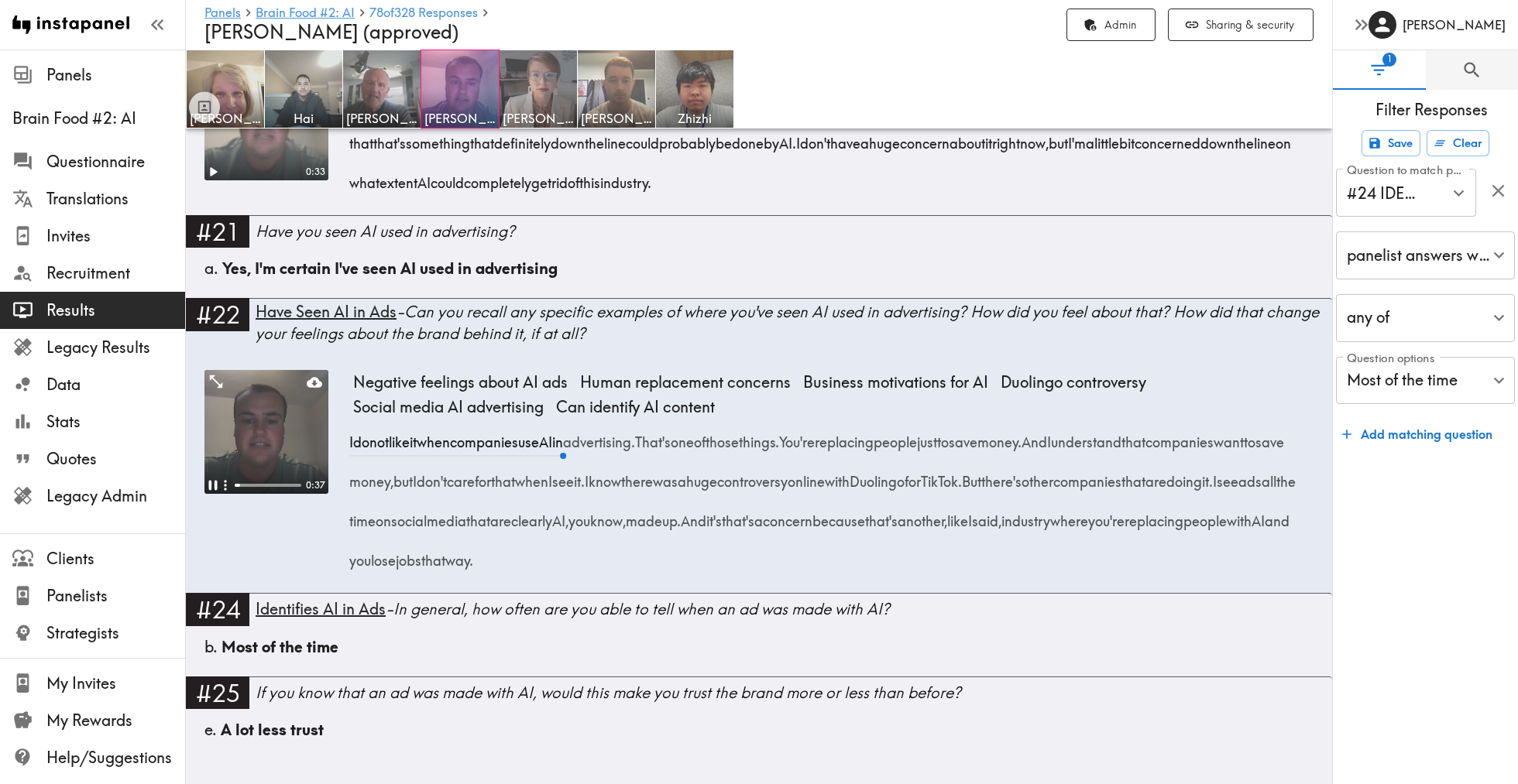
click at [261, 473] on video at bounding box center [266, 432] width 124 height 124
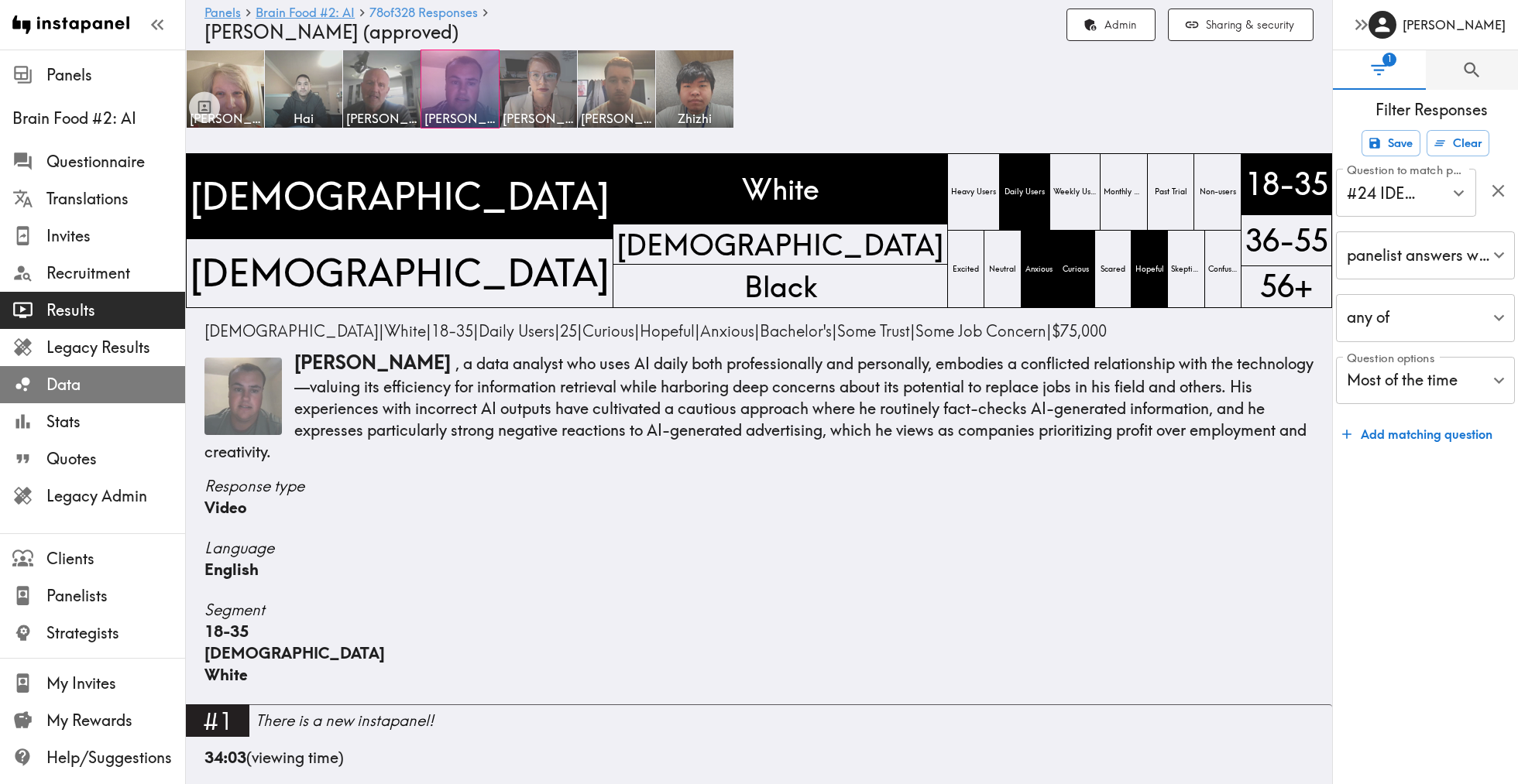
click at [81, 376] on span "Data" at bounding box center [116, 384] width 139 height 22
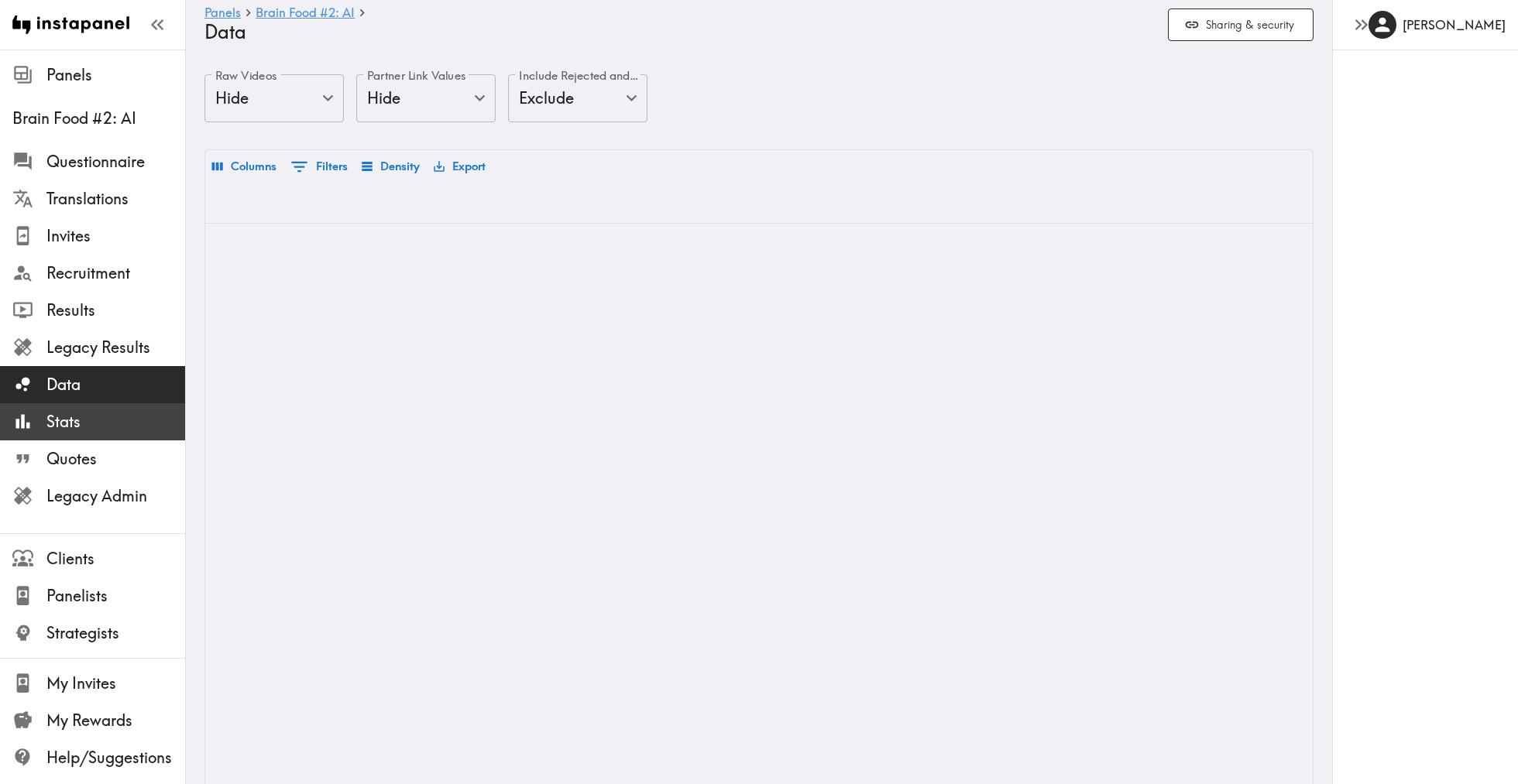
scroll to position [0, 1583]
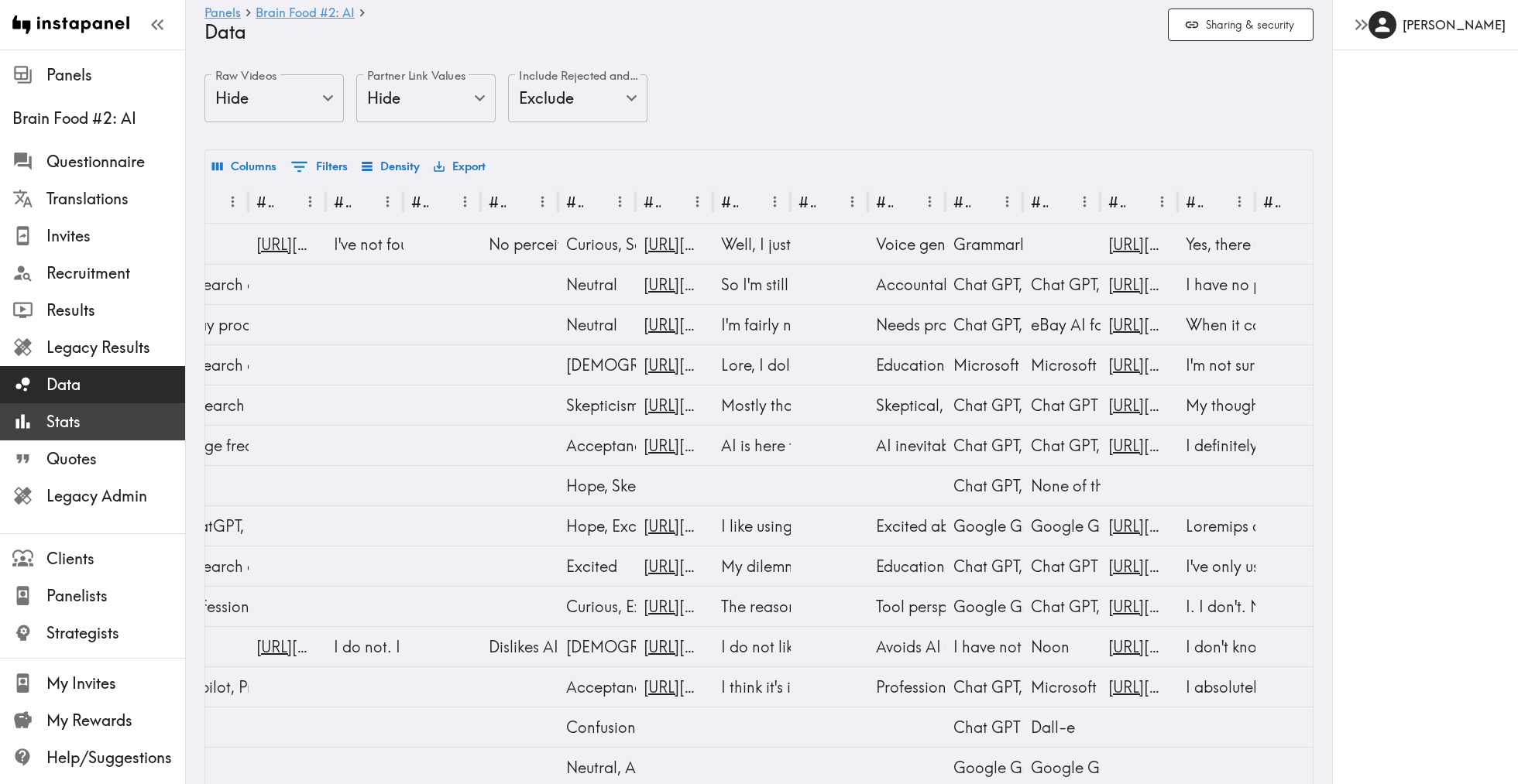
click at [87, 414] on span "Stats" at bounding box center [116, 422] width 139 height 22
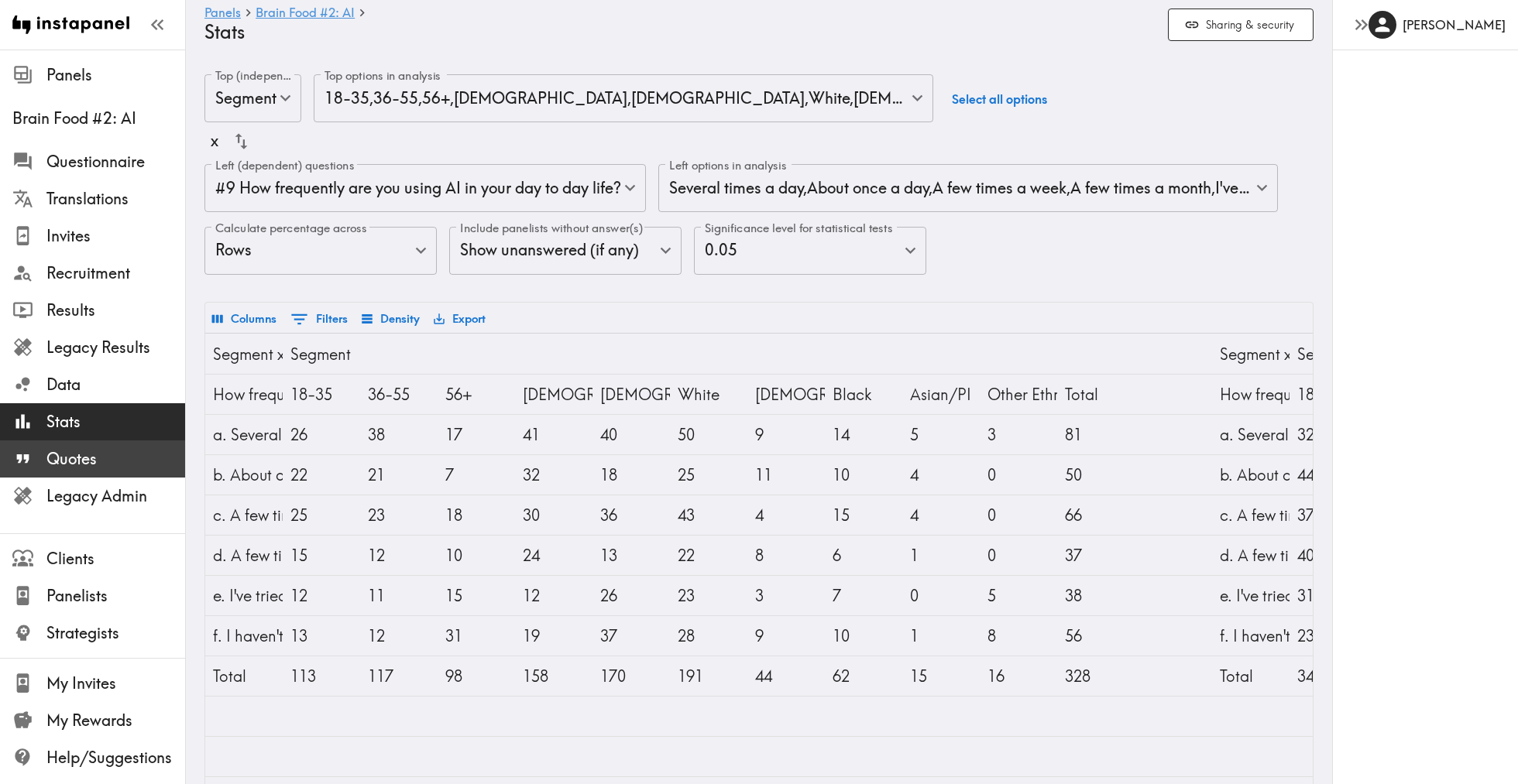
click at [93, 466] on span "Quotes" at bounding box center [116, 458] width 139 height 22
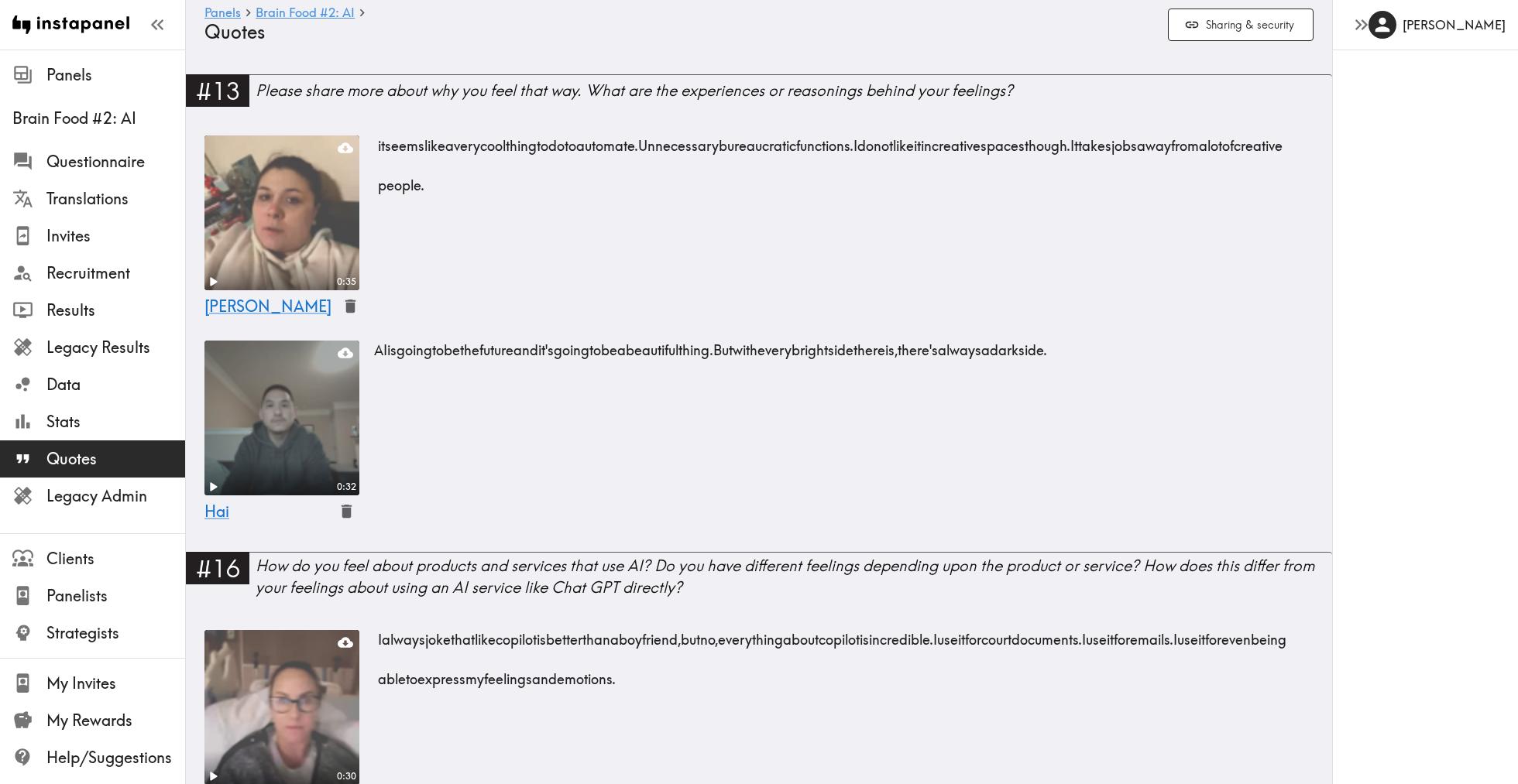
click at [328, 424] on video at bounding box center [282, 418] width 163 height 163
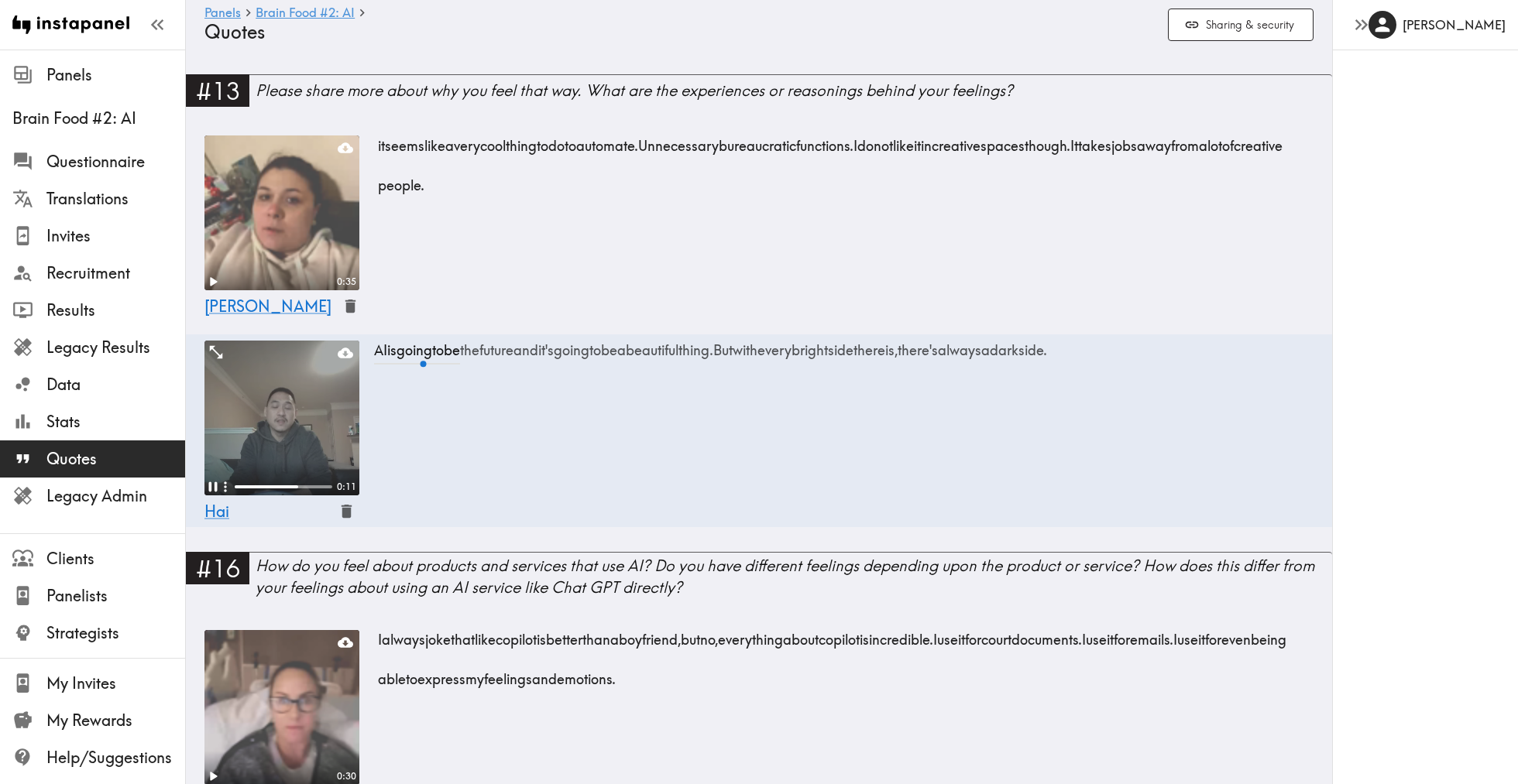
click at [328, 424] on video at bounding box center [281, 418] width 155 height 155
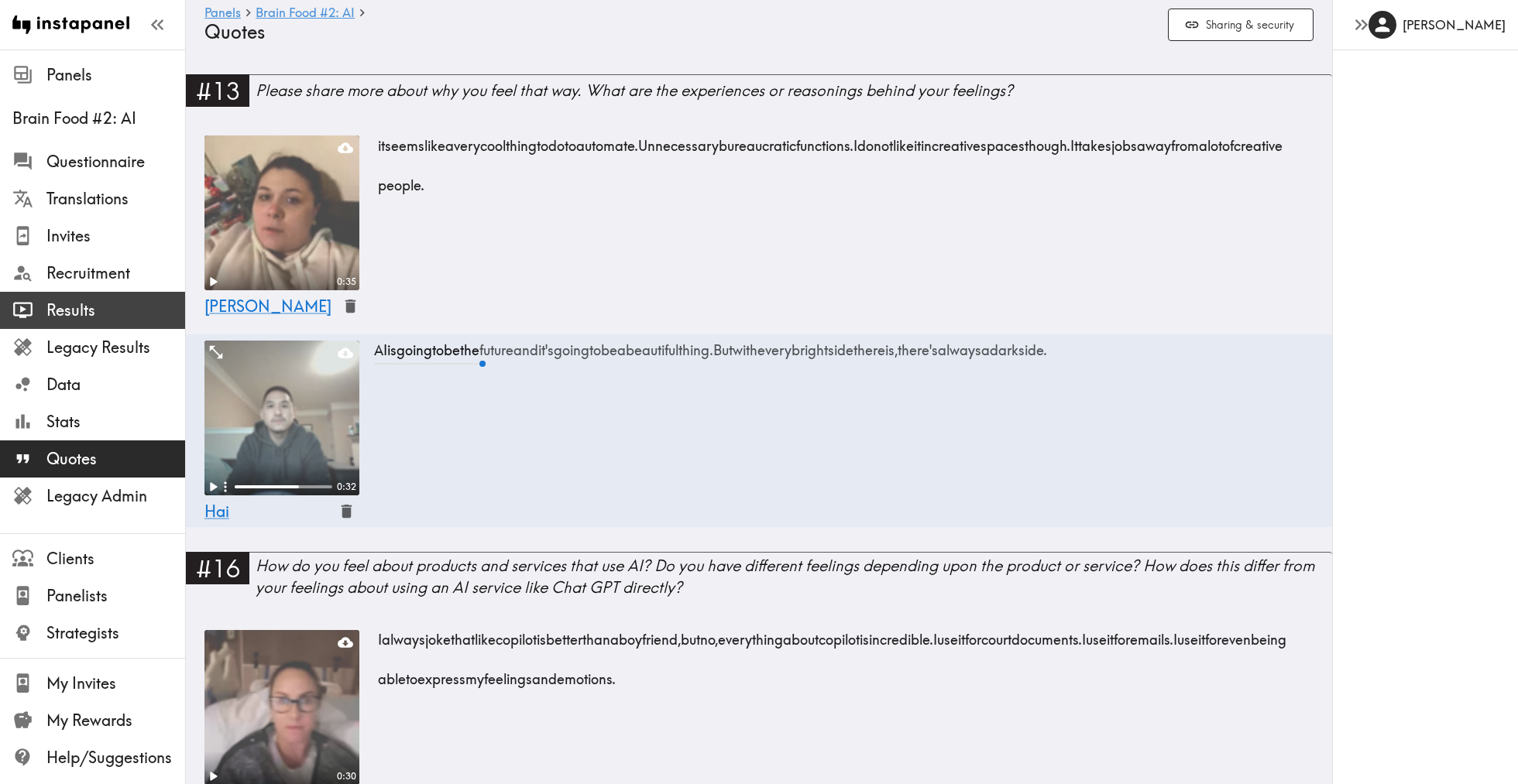
click at [79, 304] on span "Results" at bounding box center [116, 310] width 139 height 22
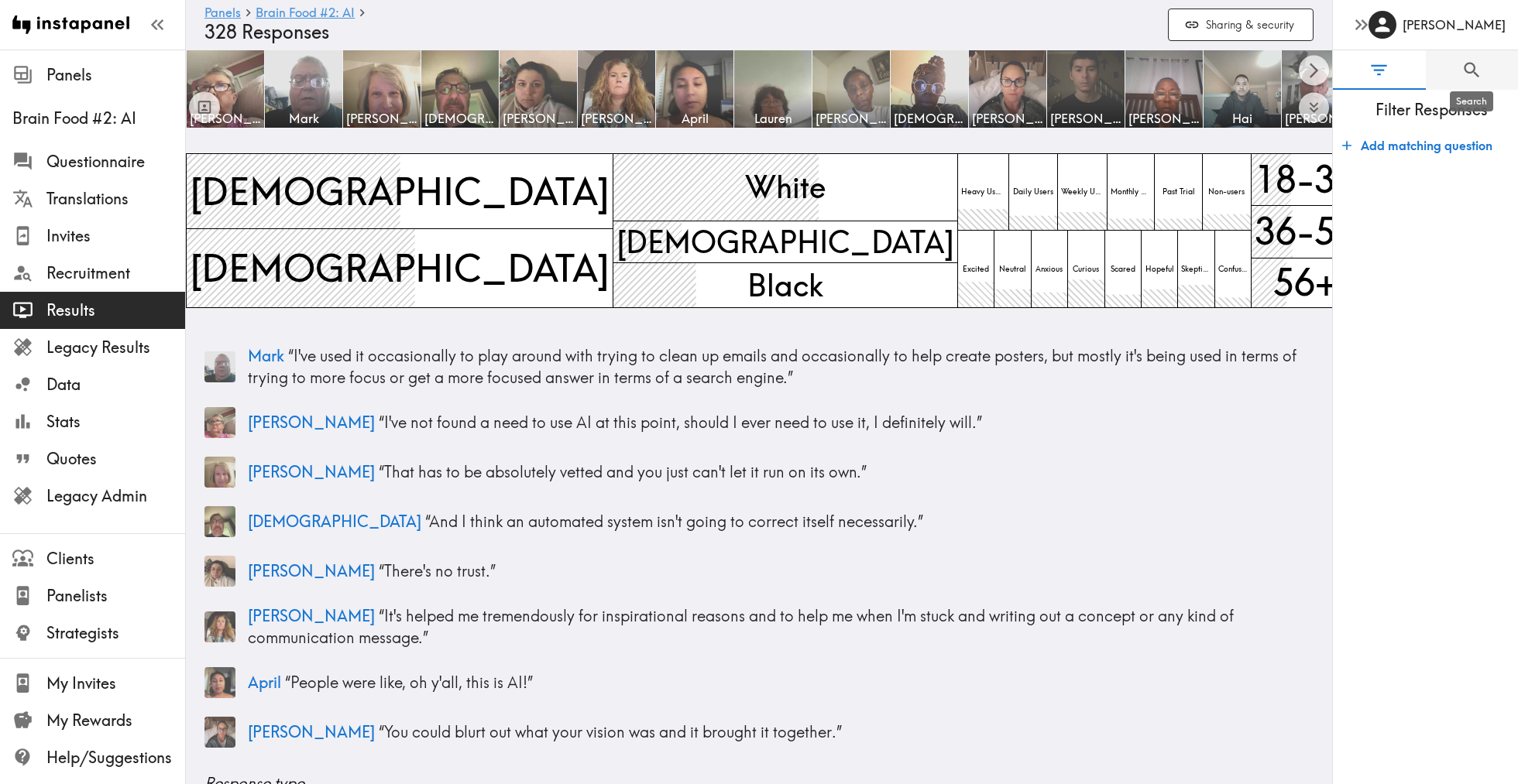
click at [1471, 73] on icon "Search" at bounding box center [1471, 69] width 16 height 16
click at [1467, 96] on div "Search Question or answer text Question or answer text" at bounding box center [1425, 436] width 186 height 694
click at [1458, 112] on span "Search" at bounding box center [1431, 110] width 172 height 22
click at [1442, 154] on input "Question or answer text" at bounding box center [1424, 159] width 160 height 48
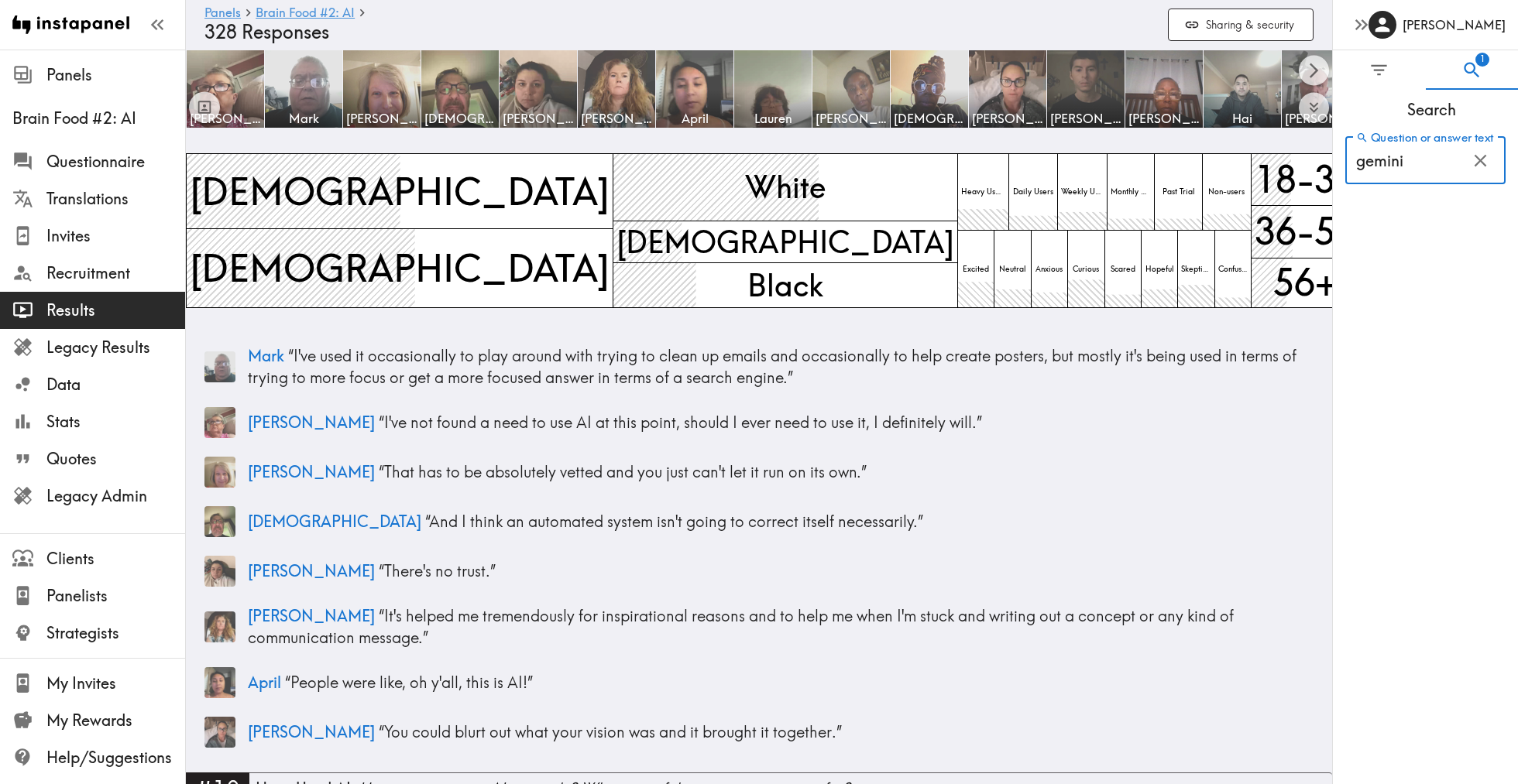
type input "gemini"
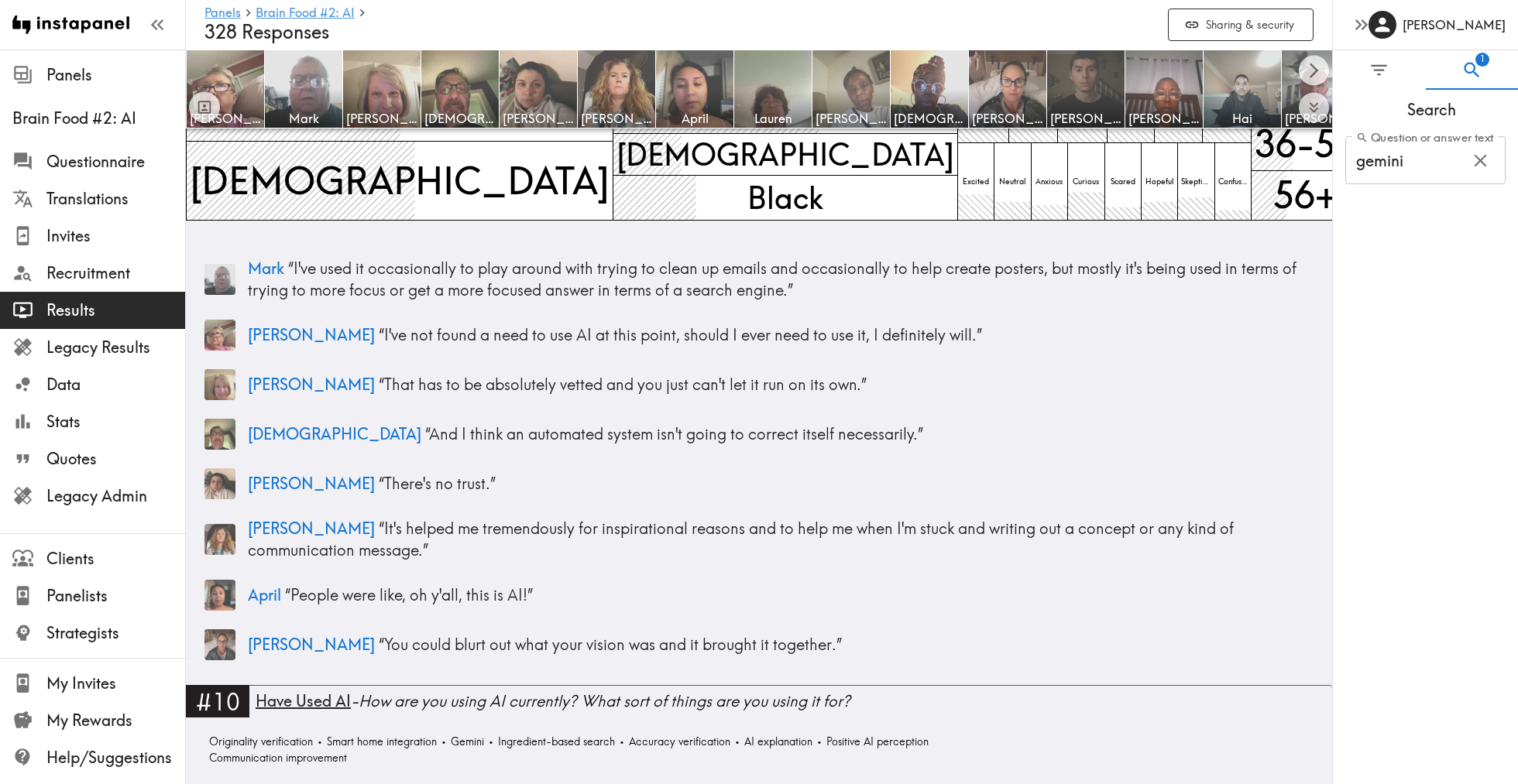
scroll to position [133, 0]
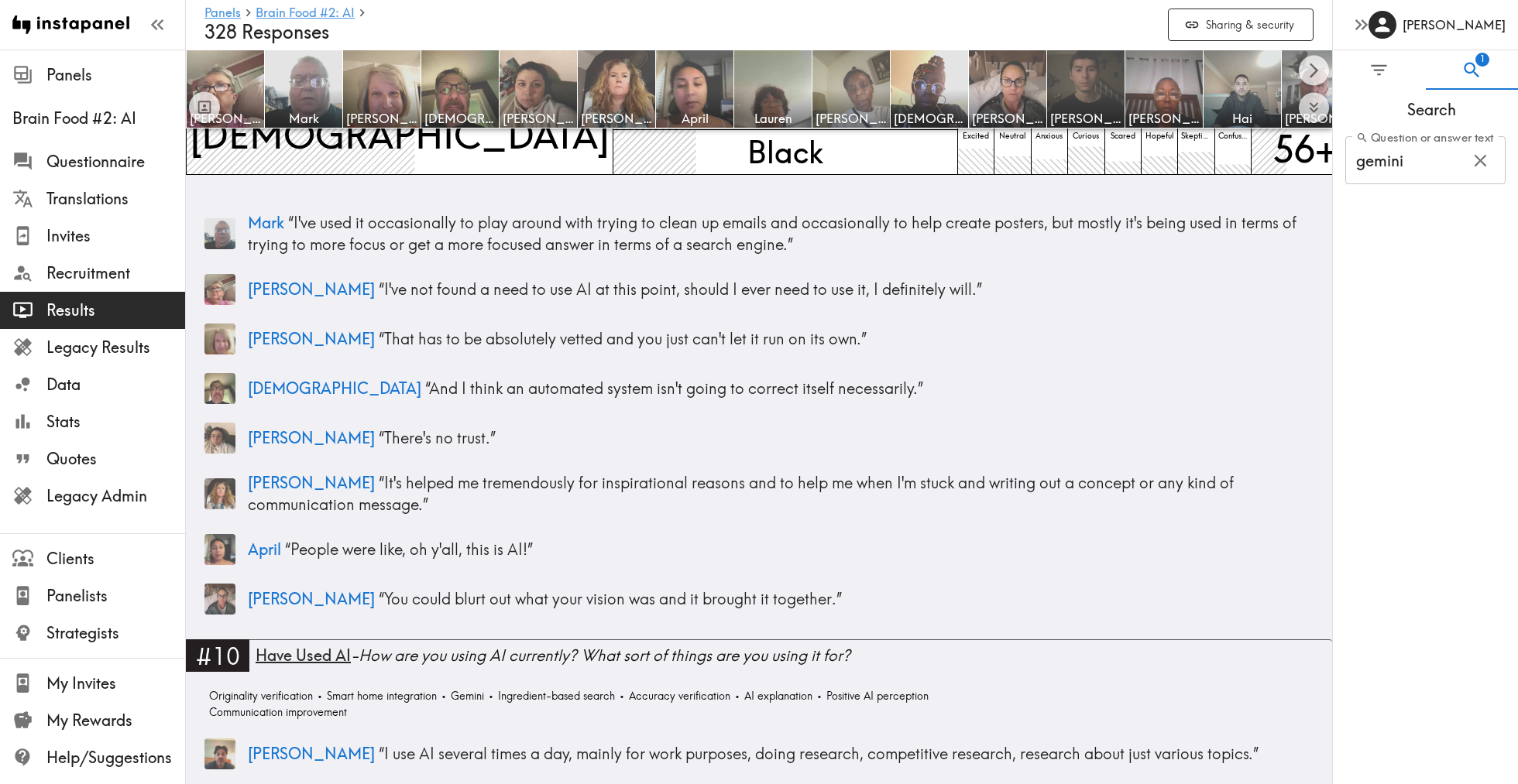
click at [1415, 175] on input "gemini" at bounding box center [1402, 159] width 114 height 48
click at [1412, 153] on input "gemini" at bounding box center [1402, 159] width 114 height 48
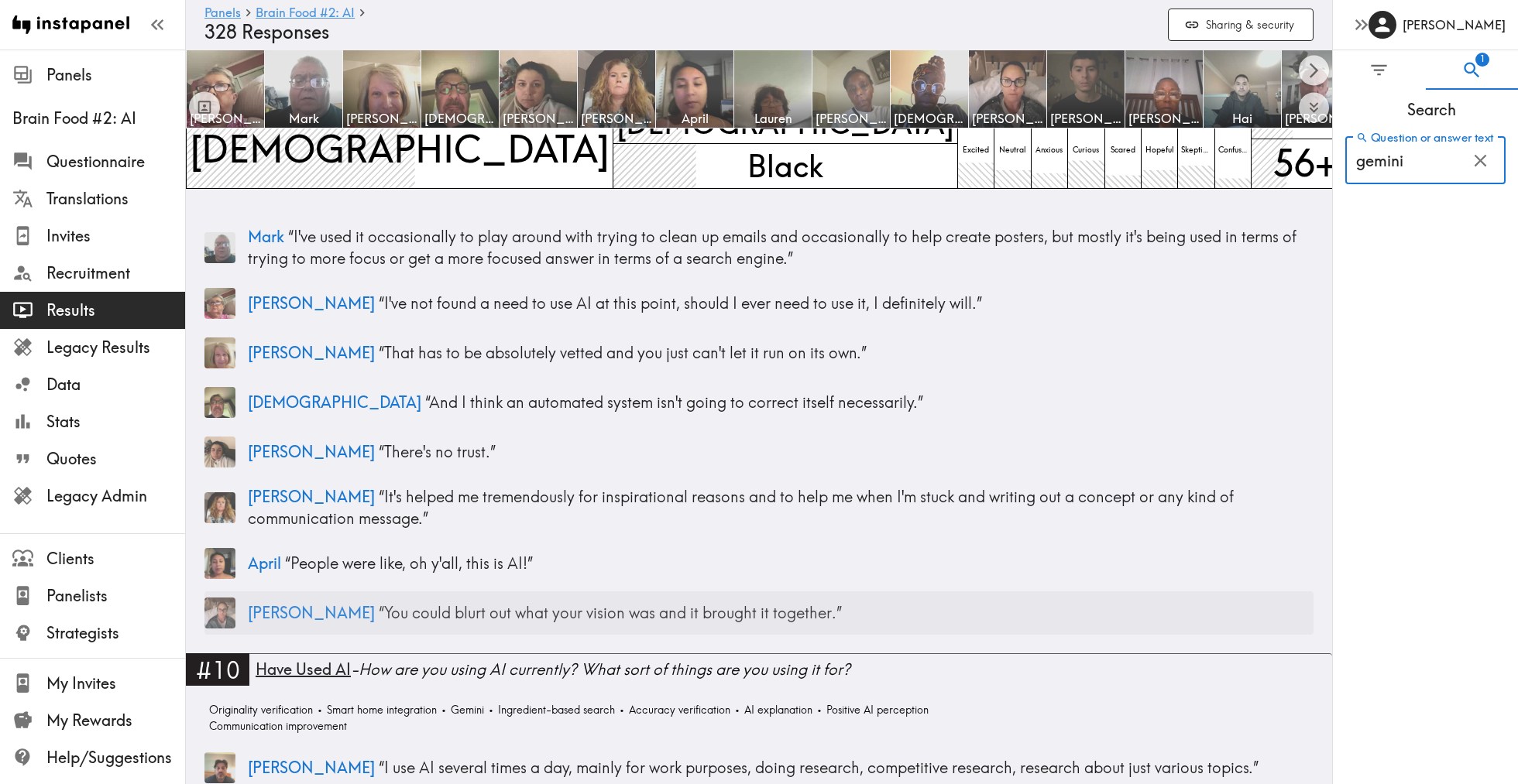
scroll to position [500, 0]
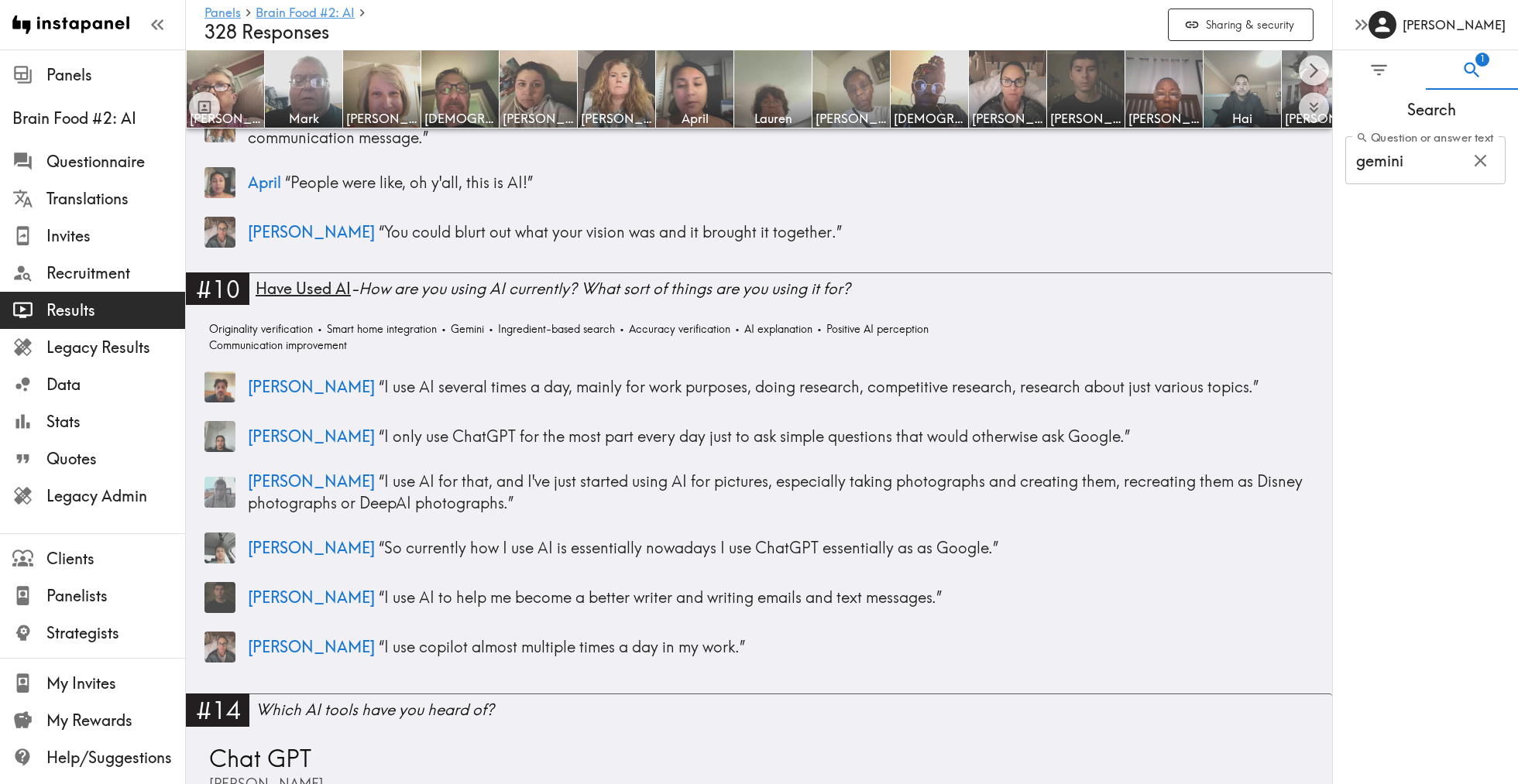
click at [1449, 164] on input "gemini" at bounding box center [1402, 159] width 114 height 48
click at [1425, 99] on span "Search" at bounding box center [1431, 110] width 172 height 22
click at [1455, 81] on button "1" at bounding box center [1471, 70] width 93 height 39
click at [1371, 82] on button "0" at bounding box center [1378, 70] width 93 height 39
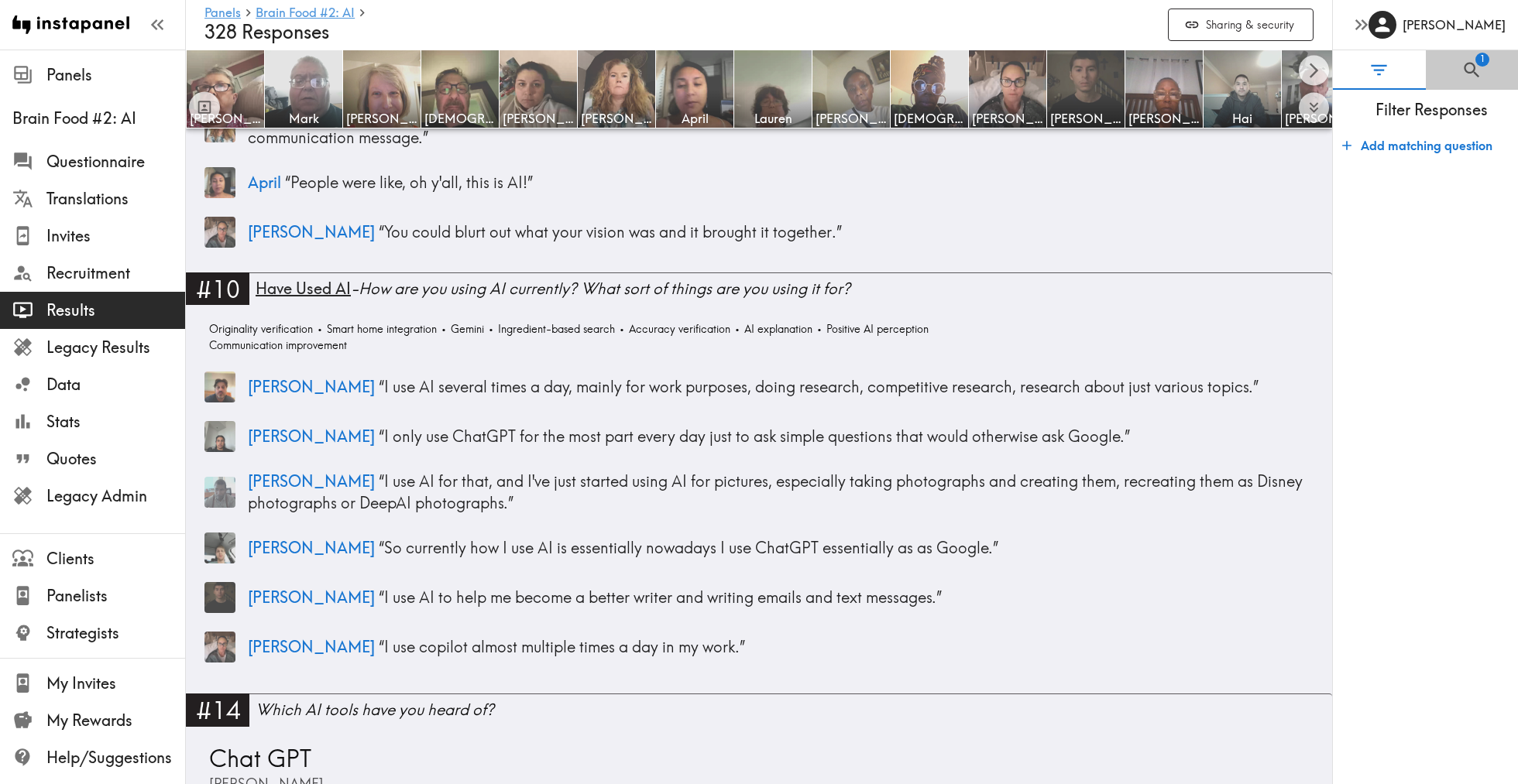
click at [1451, 66] on button "1" at bounding box center [1471, 70] width 93 height 39
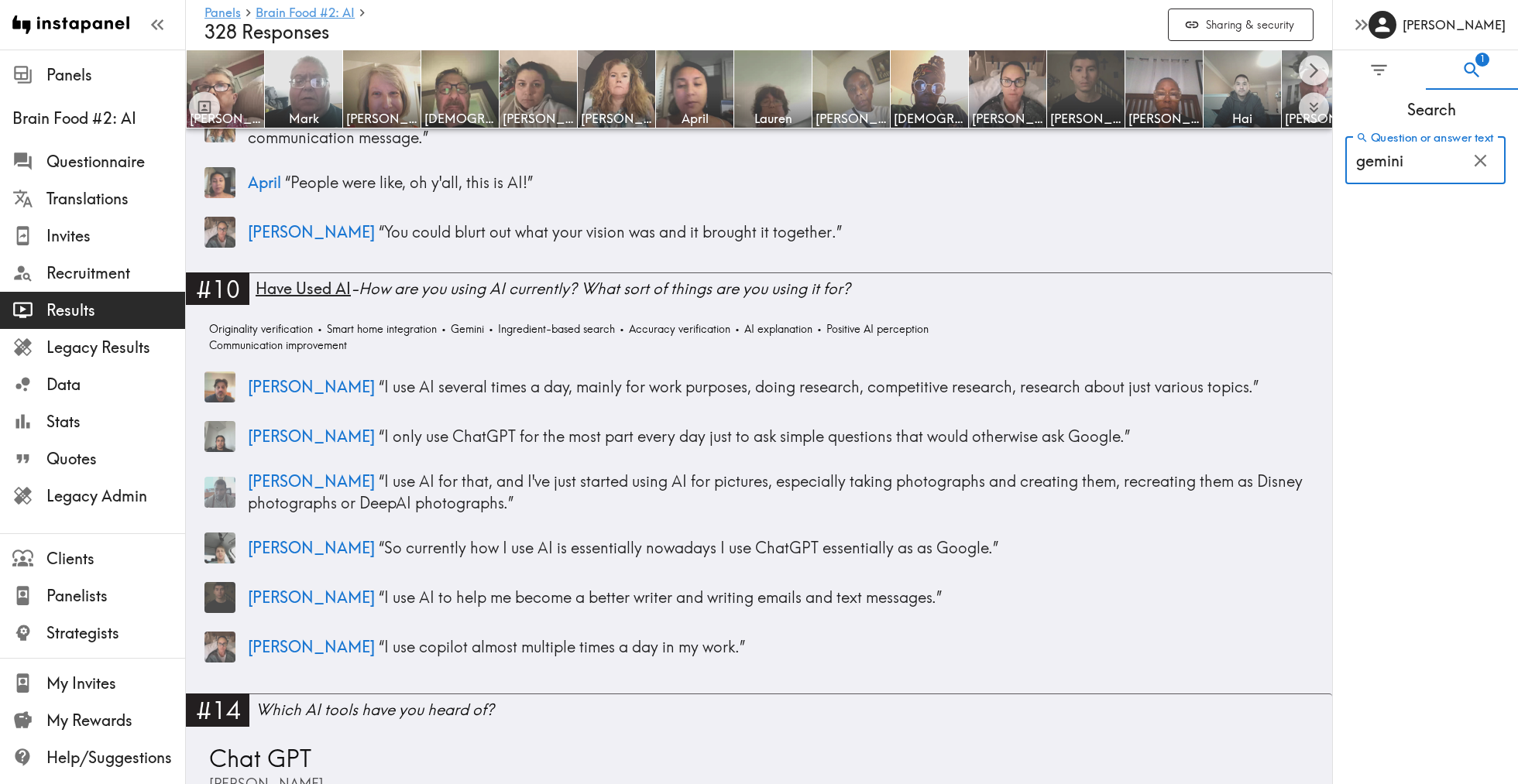
click at [1417, 154] on input "gemini" at bounding box center [1402, 159] width 114 height 48
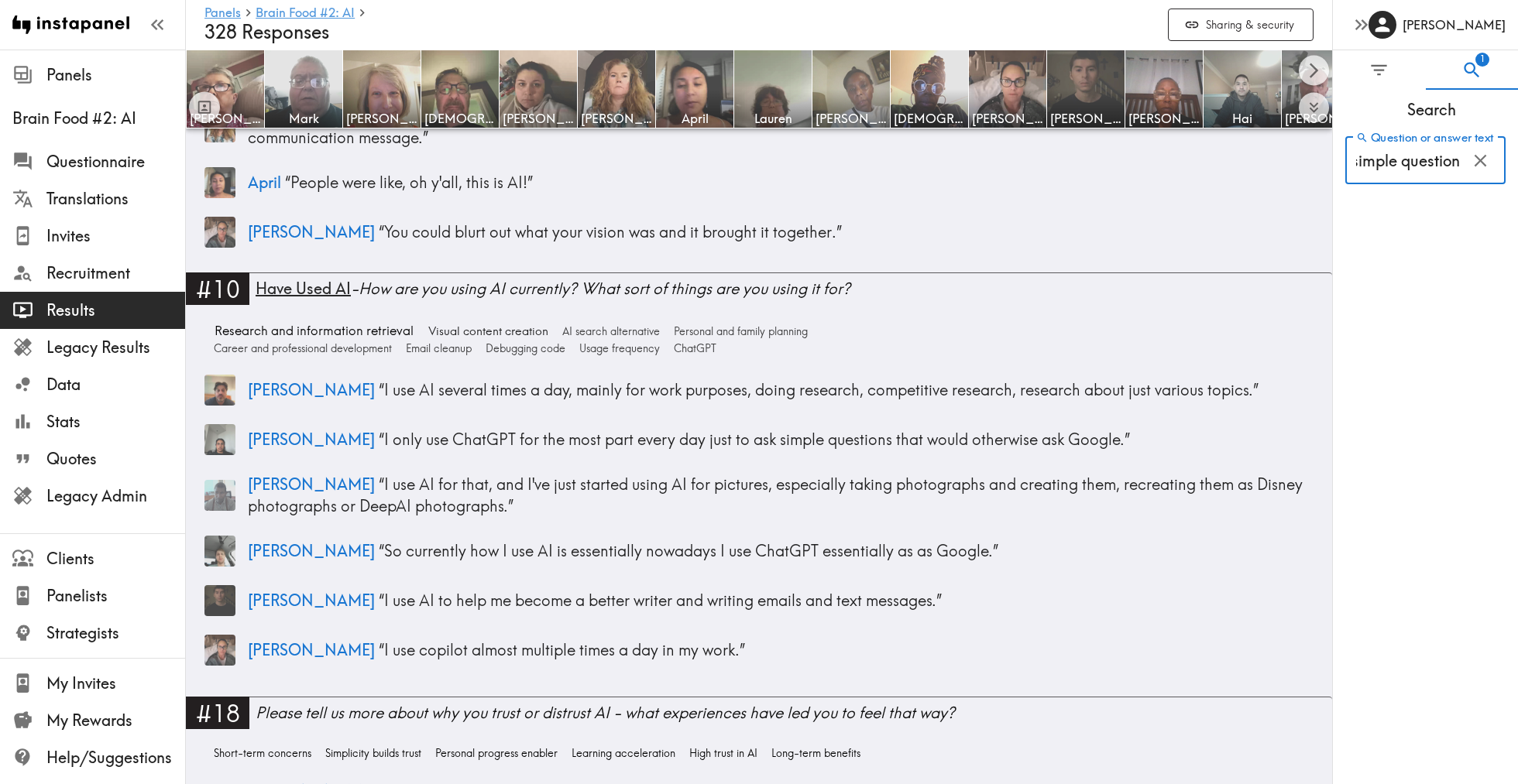
scroll to position [0, 11]
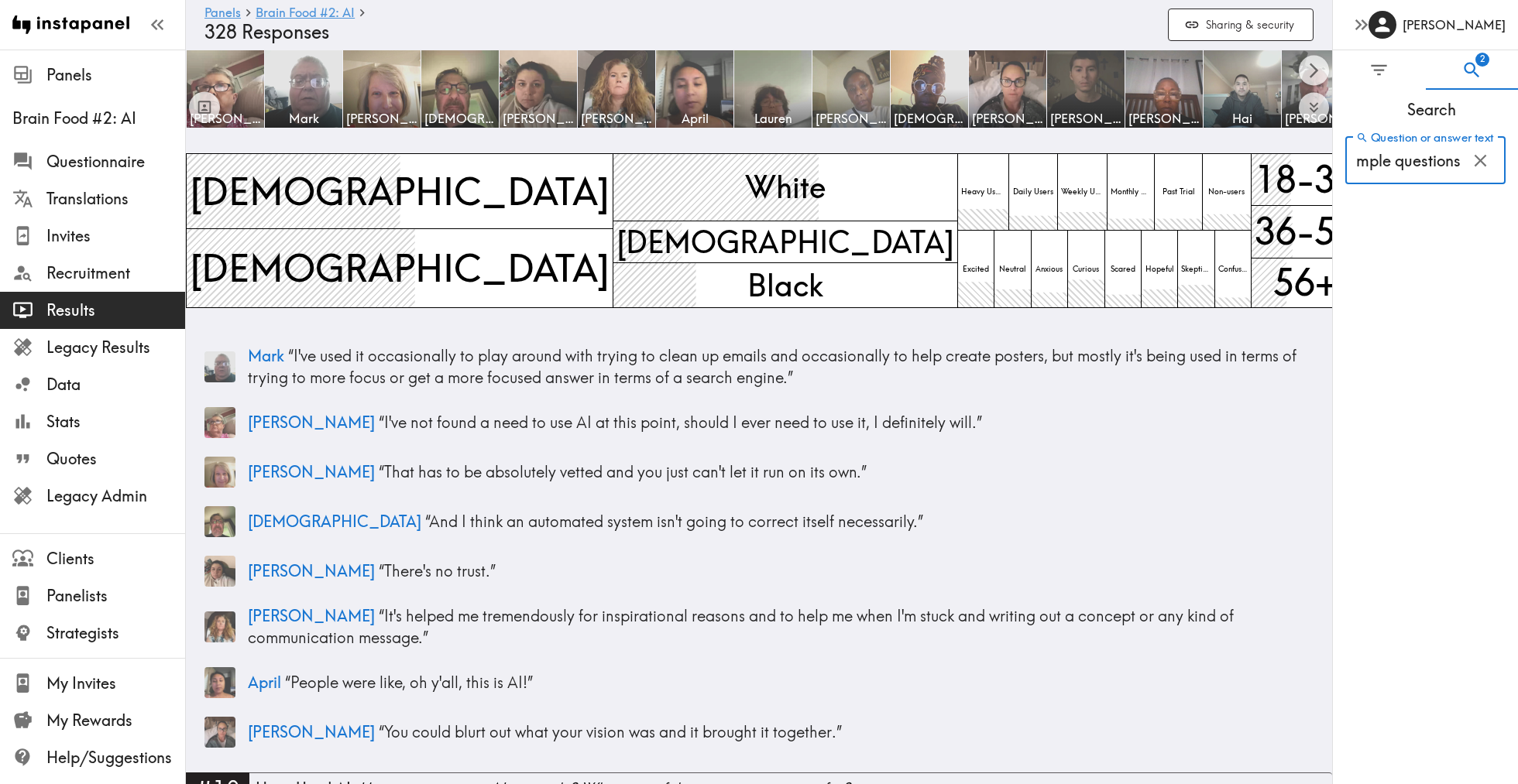
type input "simple questions"
click at [1484, 158] on icon "button" at bounding box center [1481, 160] width 21 height 21
click at [1434, 163] on input "Question or answer text" at bounding box center [1424, 159] width 160 height 48
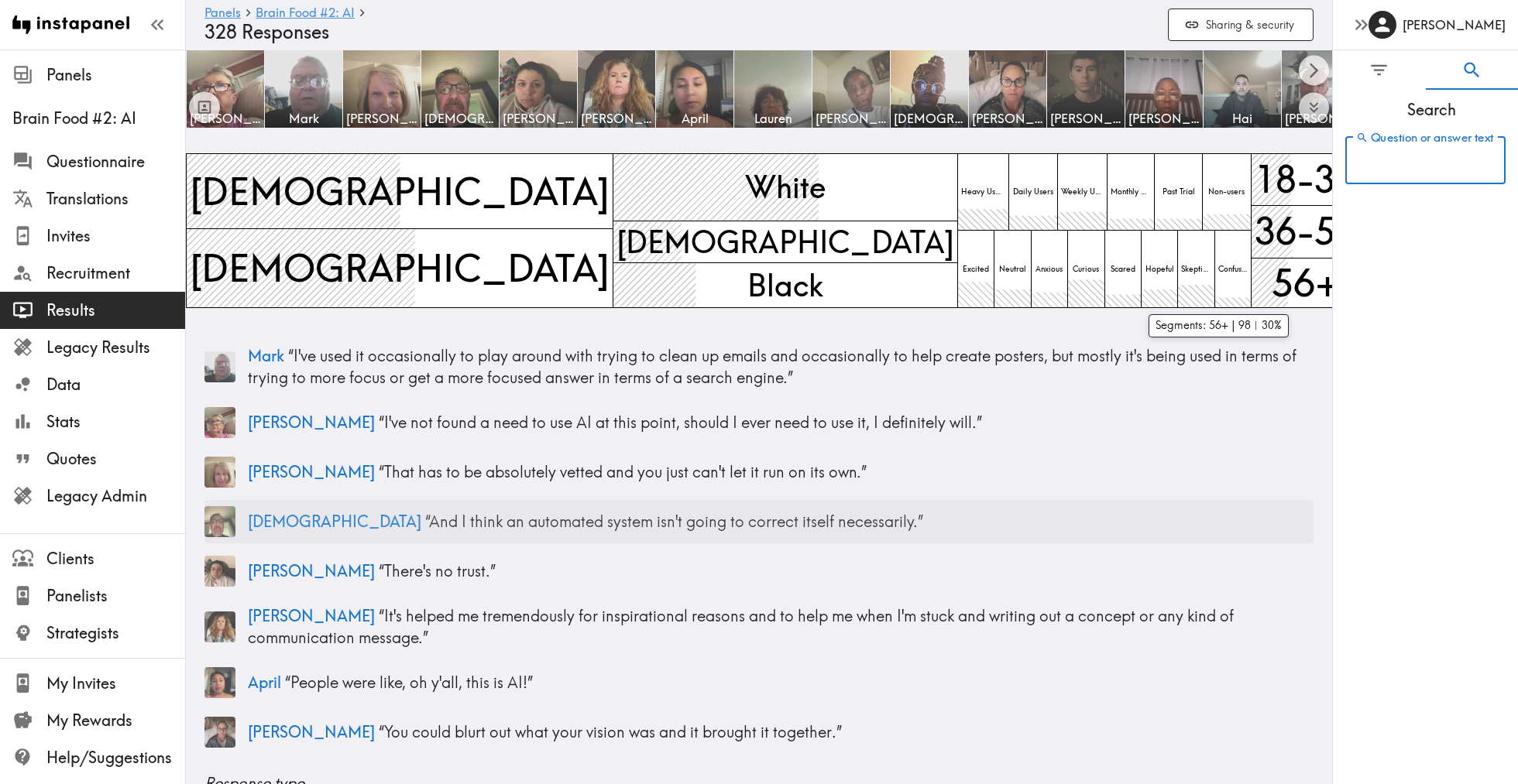
click at [961, 528] on p "Hanafi “ And I think an automated system isn't going to correct itself necessar…" at bounding box center [780, 521] width 1065 height 22
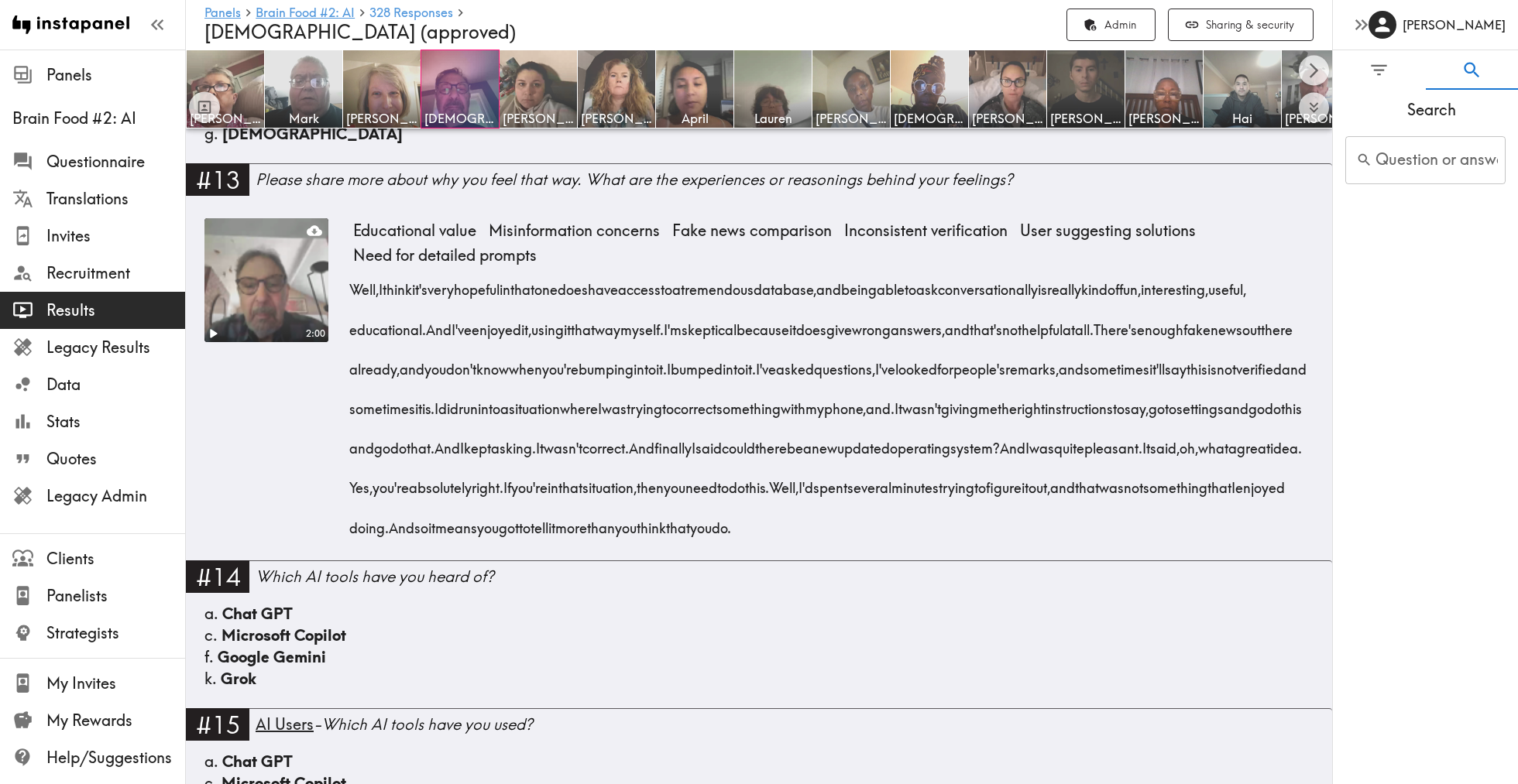
scroll to position [1556, 0]
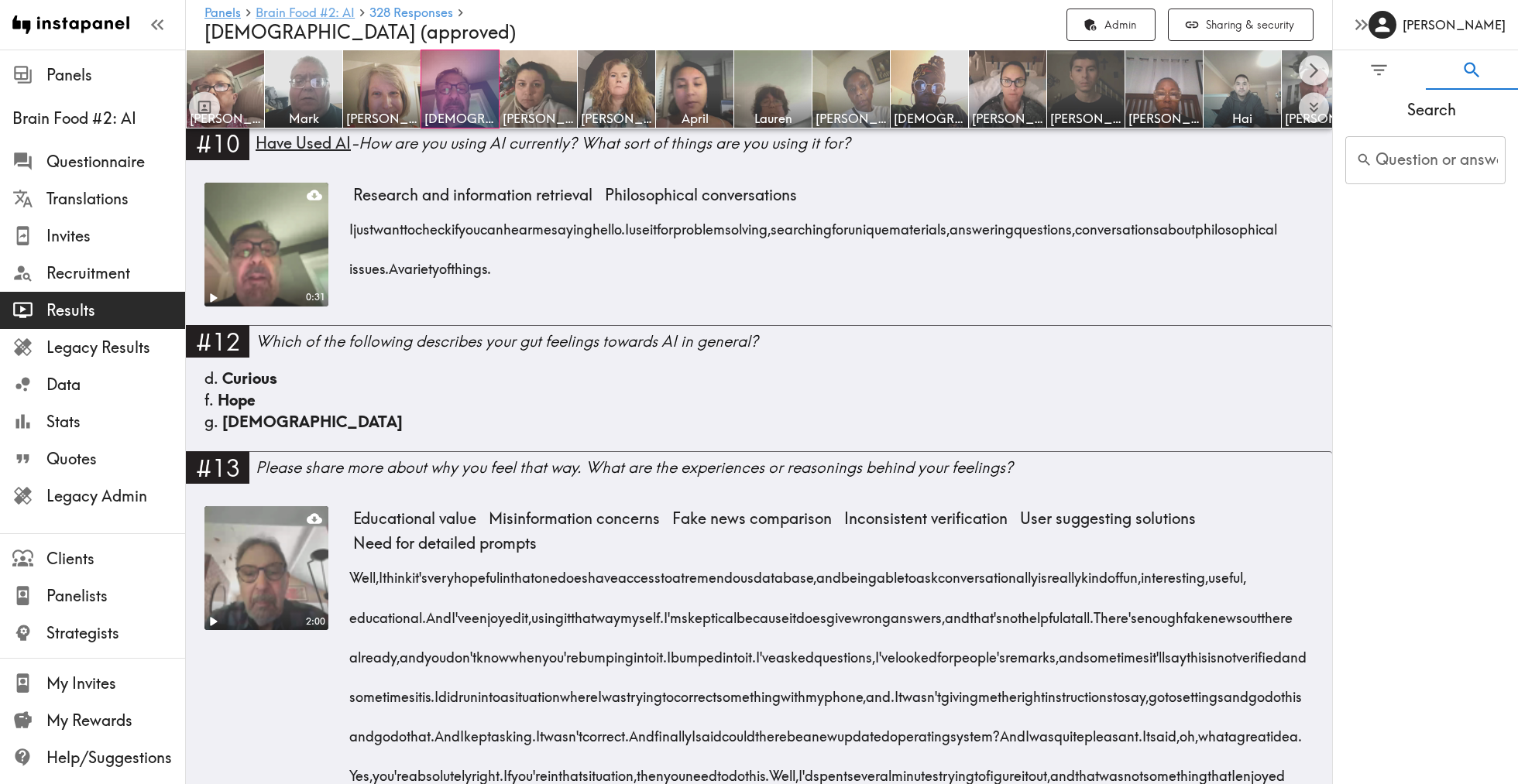
click at [325, 20] on link "Brain Food #2: AI" at bounding box center [305, 14] width 99 height 15
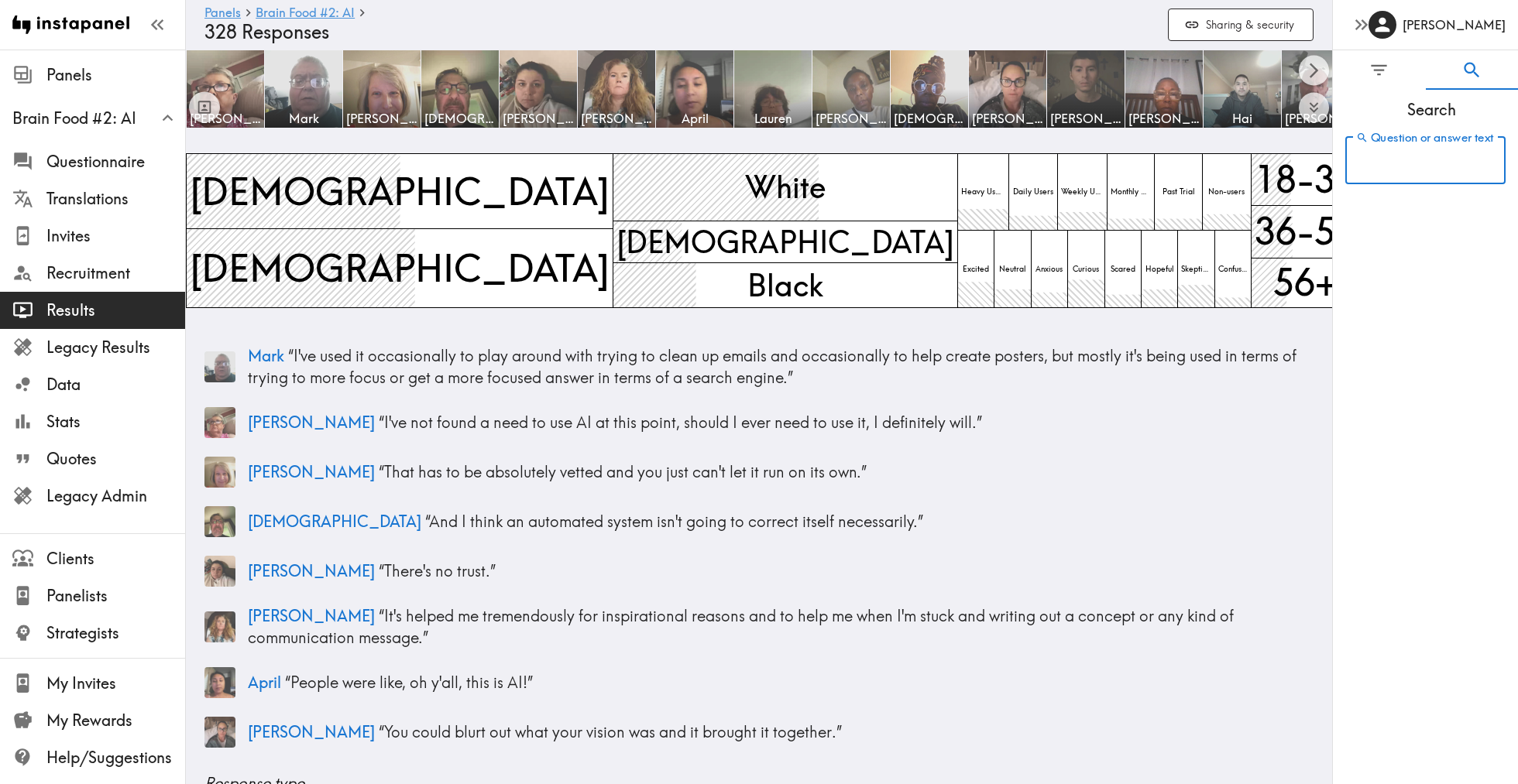
click at [1431, 153] on input "Question or answer text" at bounding box center [1424, 159] width 160 height 48
type input "gemini"
click at [1484, 165] on icon "button" at bounding box center [1480, 159] width 12 height 12
click at [1417, 171] on input "Question or answer text" at bounding box center [1424, 159] width 160 height 48
type input "gemini"
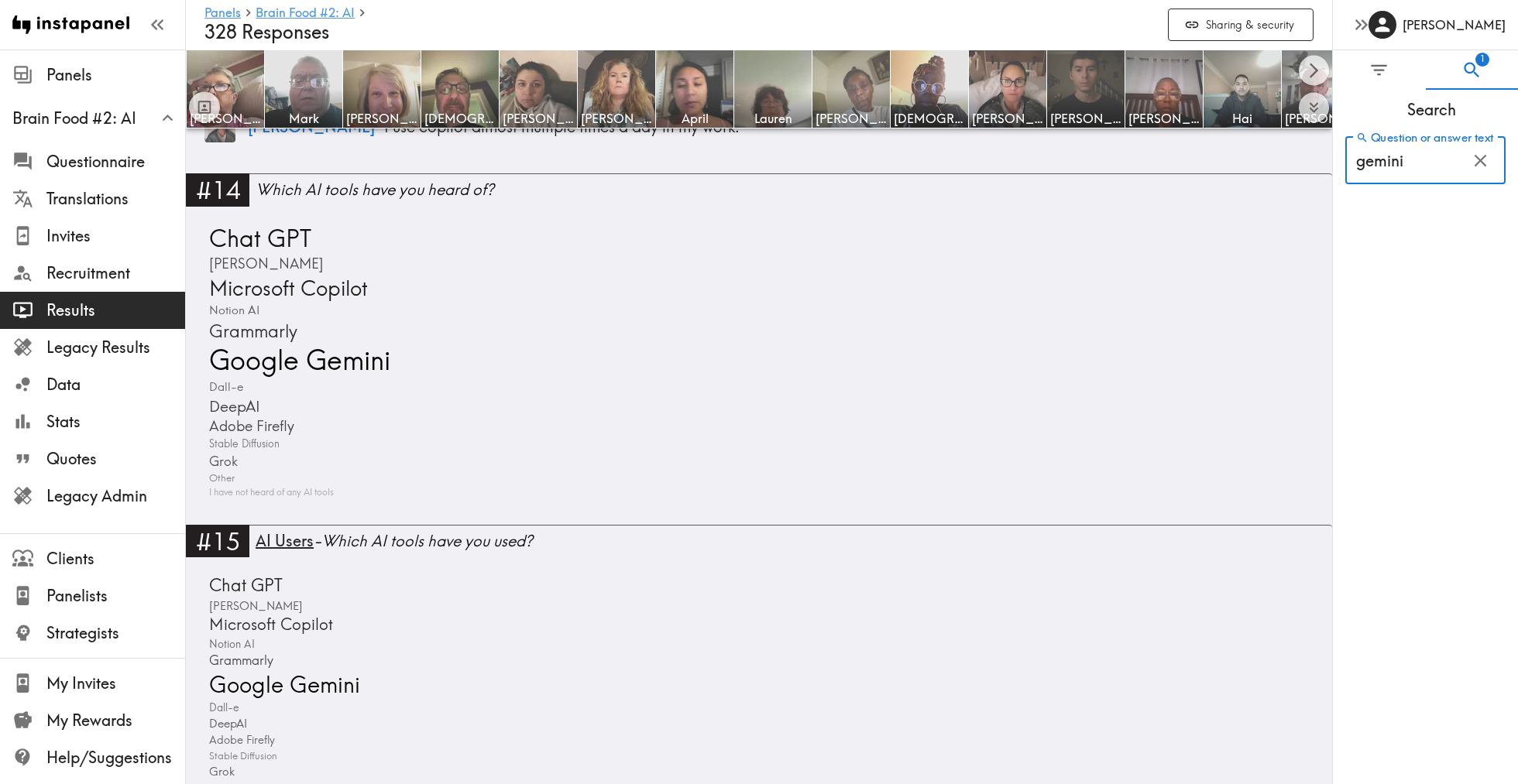
scroll to position [1024, 0]
click at [1478, 165] on icon "button" at bounding box center [1481, 160] width 21 height 21
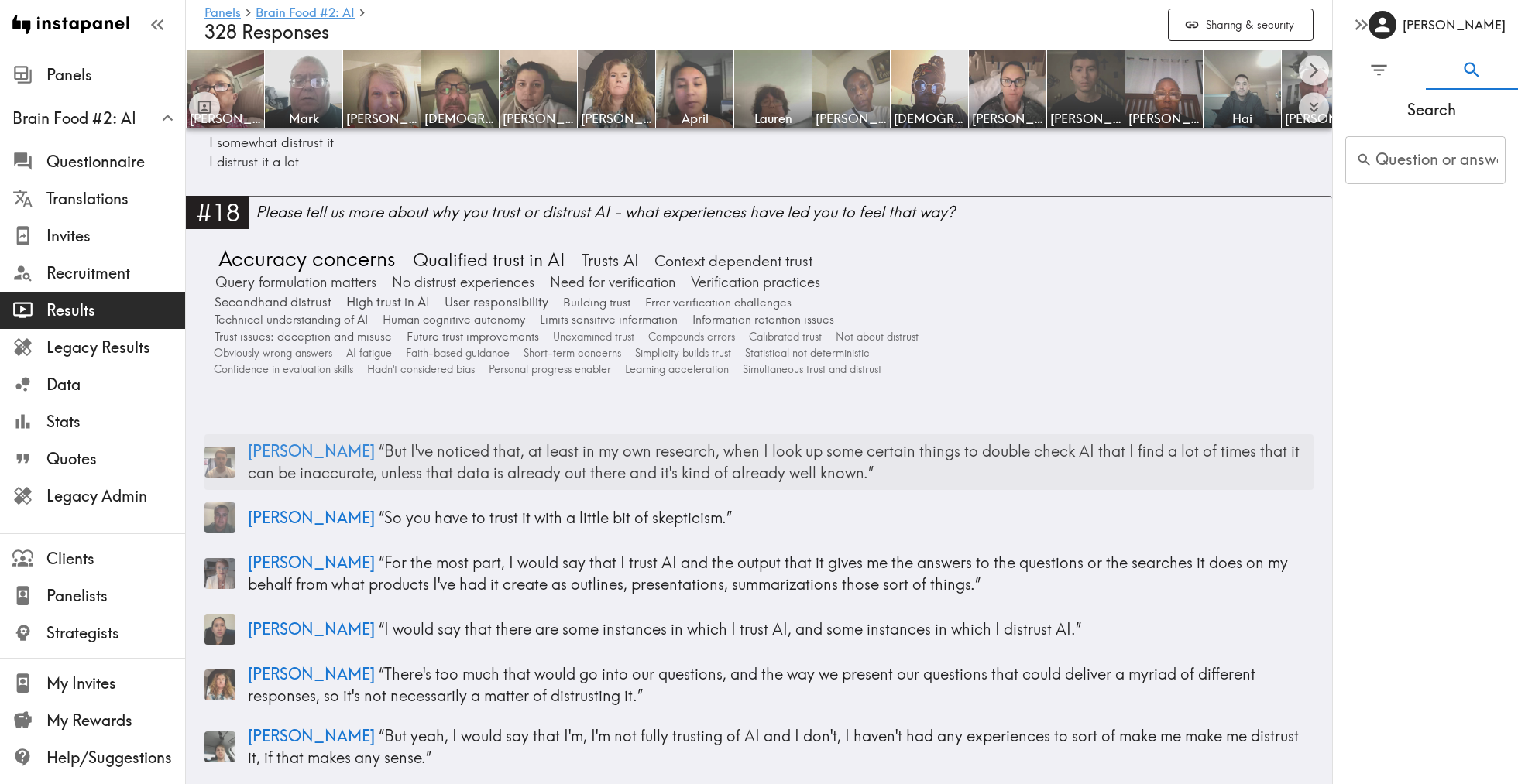
scroll to position [6455, 0]
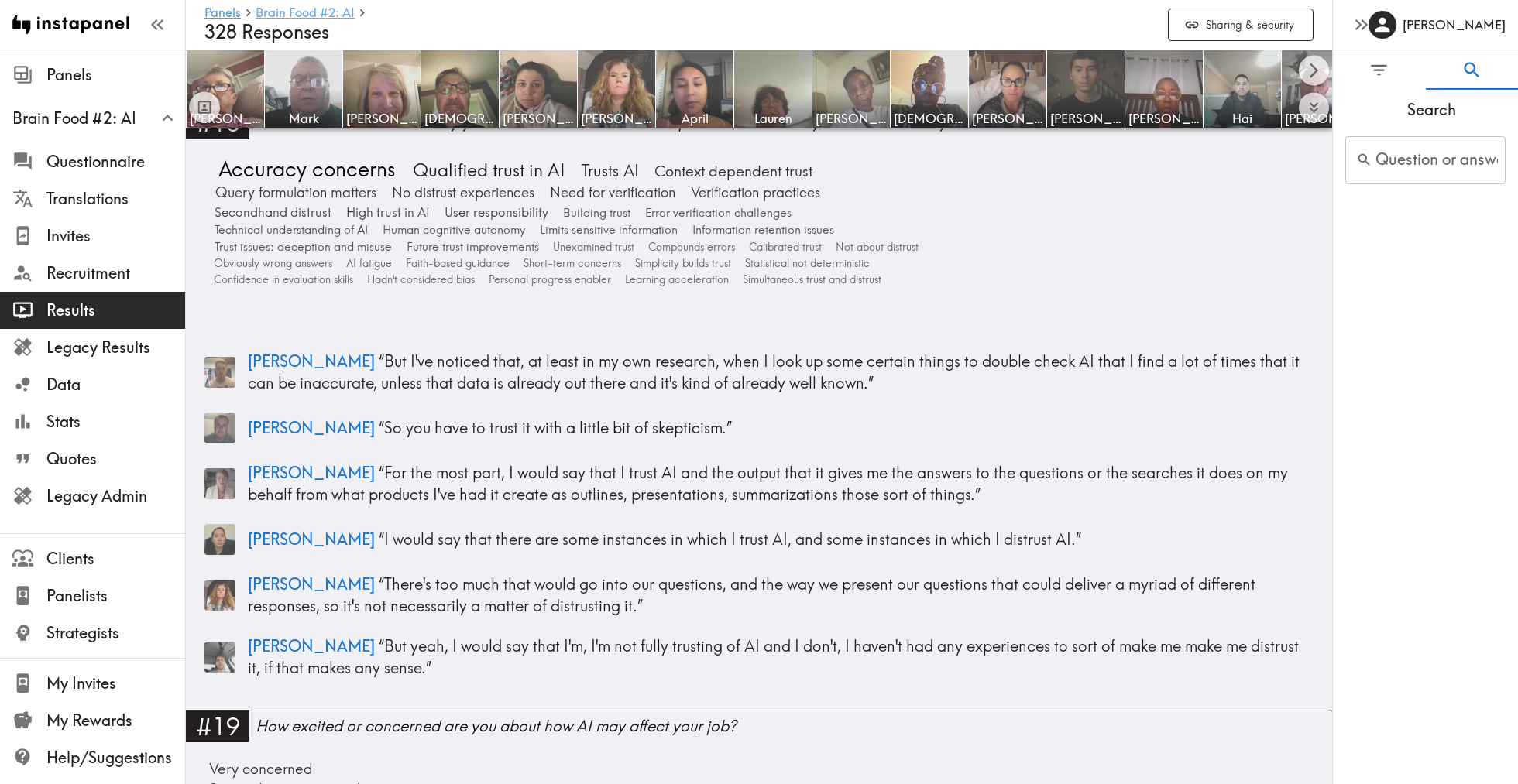
click at [335, 7] on link "Brain Food #2: AI" at bounding box center [305, 14] width 99 height 15
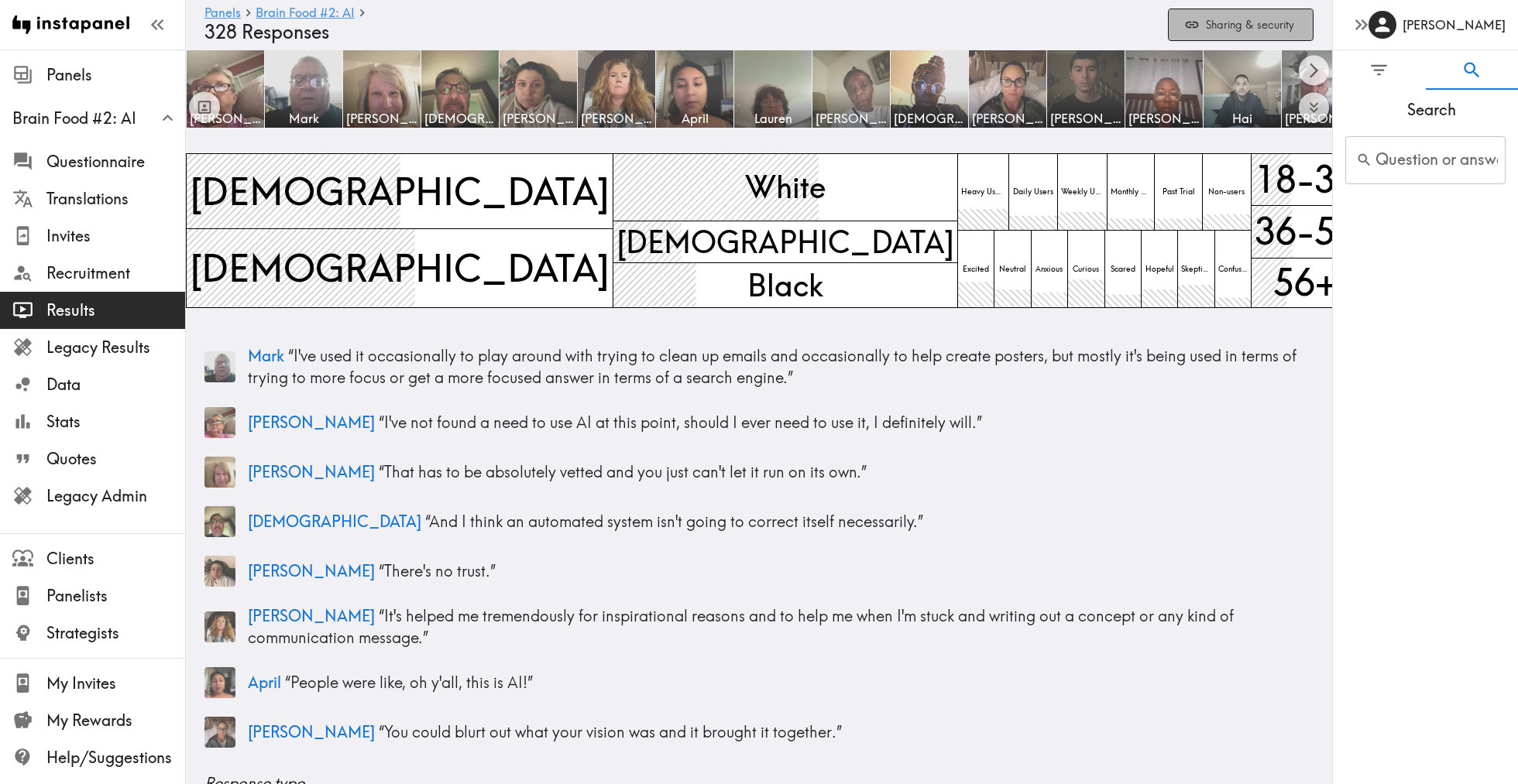
click at [1210, 34] on button "Sharing & security" at bounding box center [1240, 25] width 145 height 34
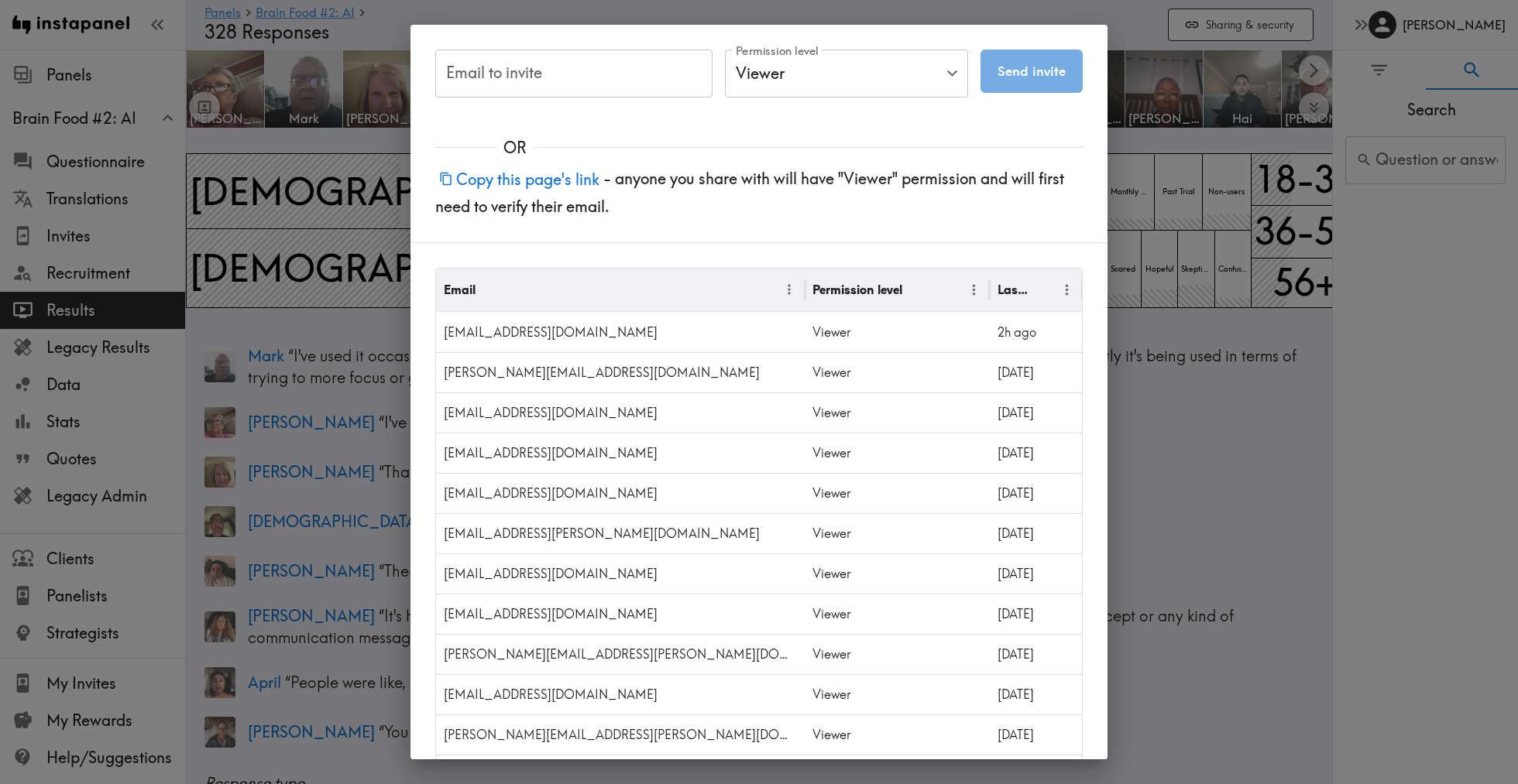
click at [555, 194] on button "Copy this page's link" at bounding box center [518, 180] width 168 height 34
click at [352, 155] on div "Email to invite Email to invite Permission level Viewer Viewer Permission level…" at bounding box center [759, 392] width 1518 height 784
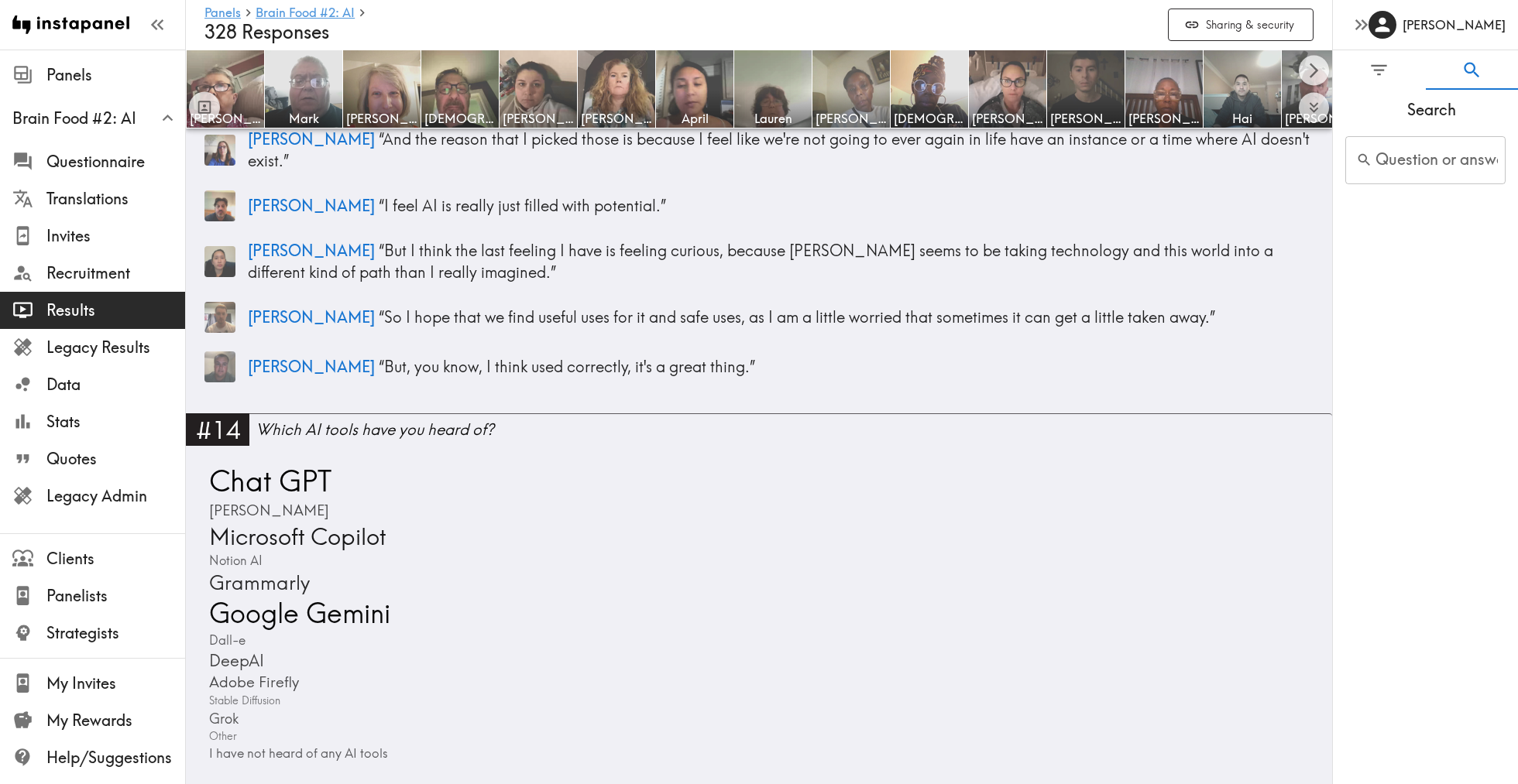
scroll to position [4610, 0]
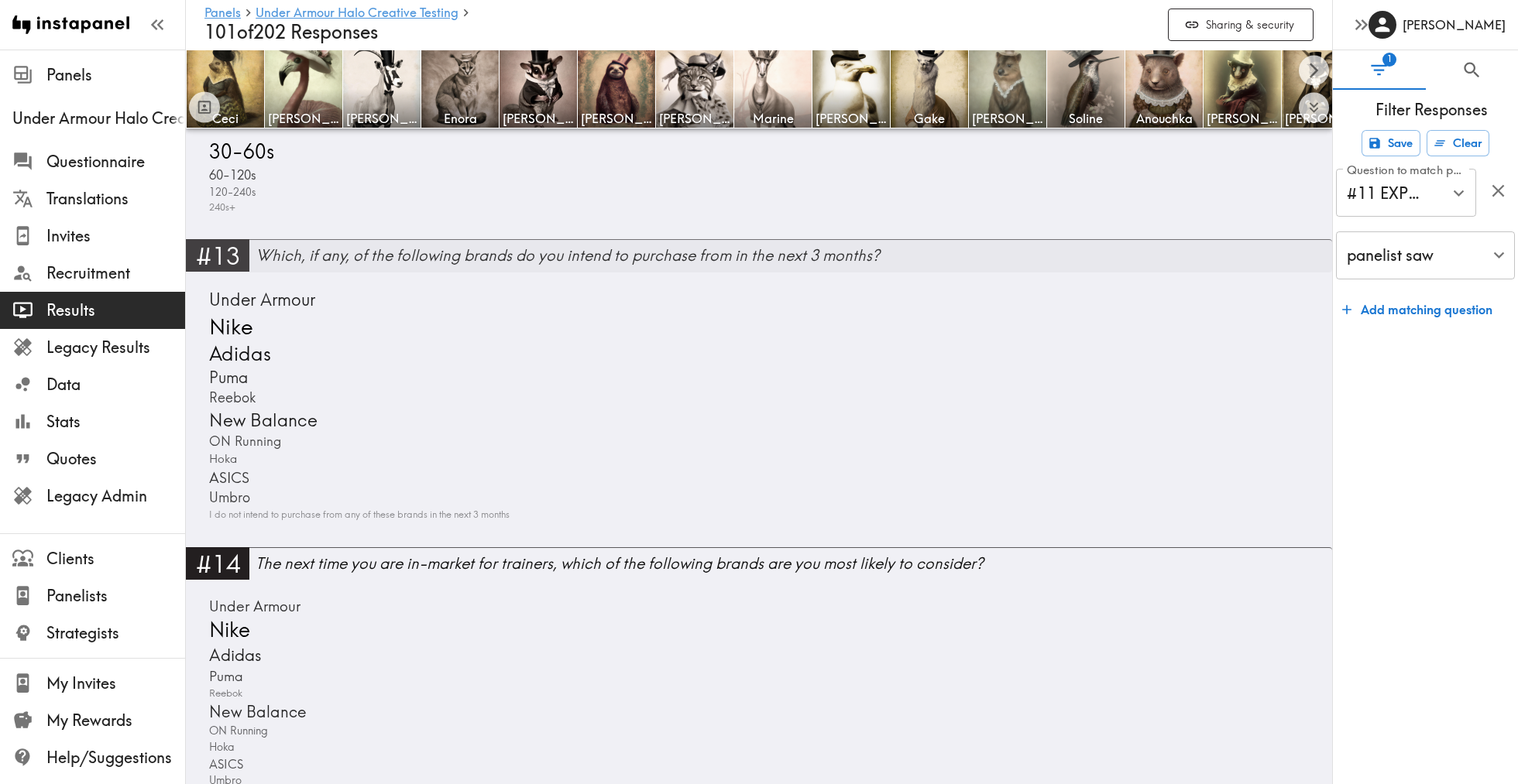
scroll to position [3121, 0]
